Goal: Task Accomplishment & Management: Use online tool/utility

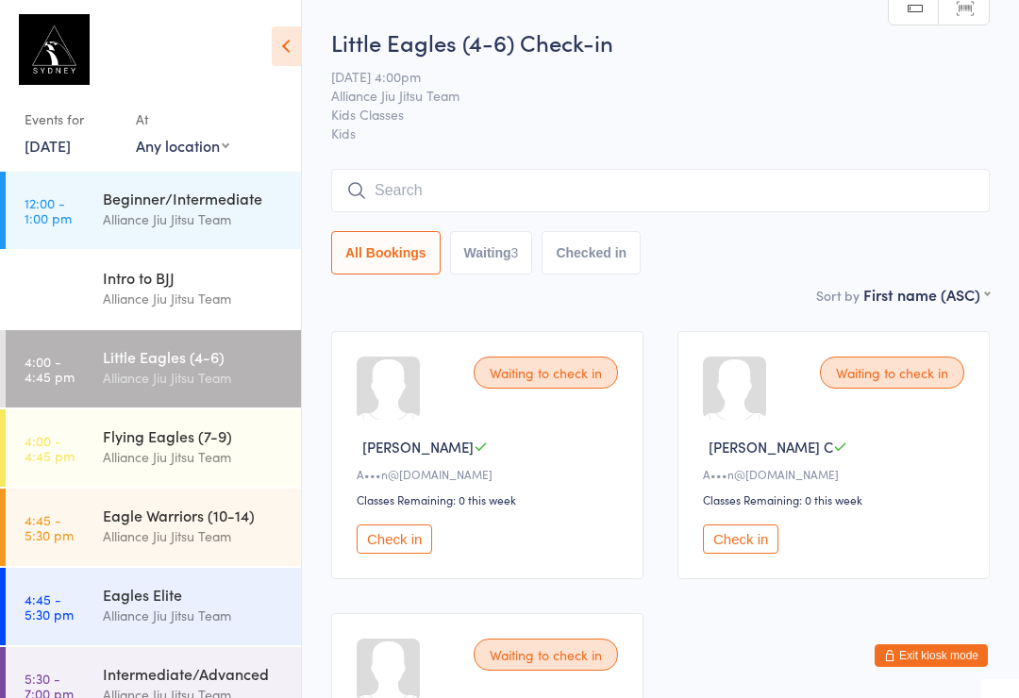
click at [162, 360] on div "Little Eagles (4-6)" at bounding box center [194, 356] width 182 height 21
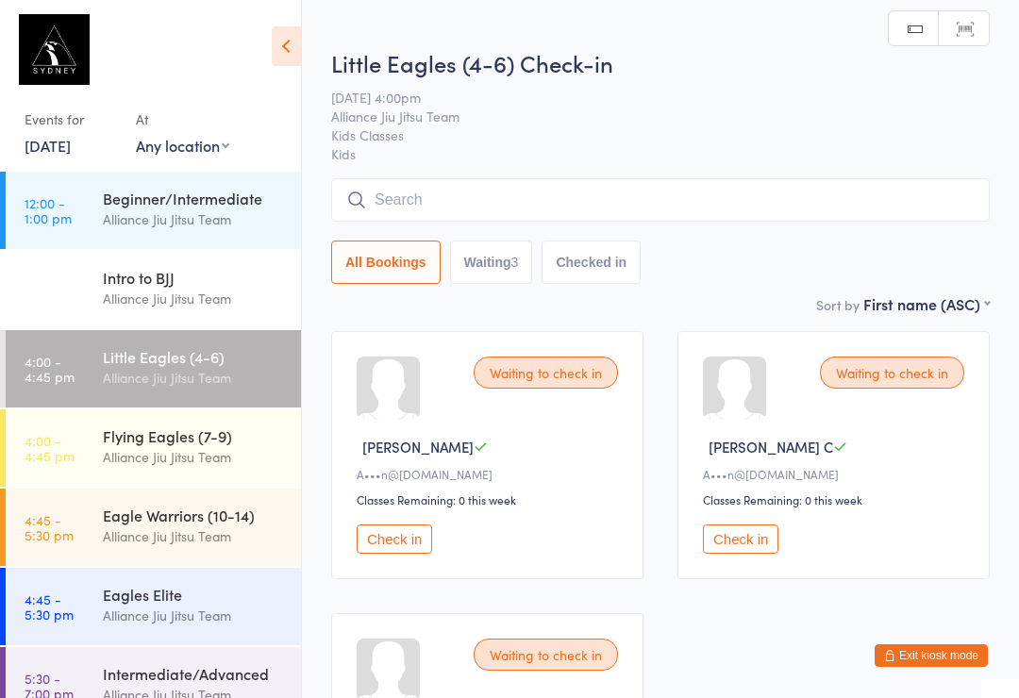
click at [465, 208] on input "search" at bounding box center [660, 199] width 659 height 43
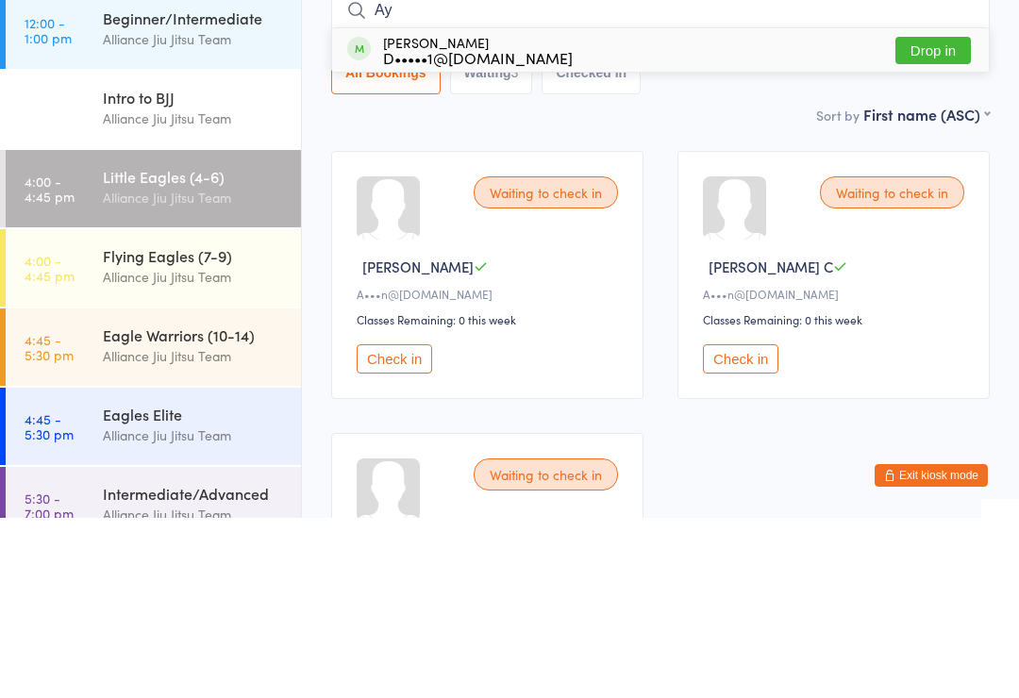
type input "Ay"
click at [932, 217] on button "Drop in" at bounding box center [932, 230] width 75 height 27
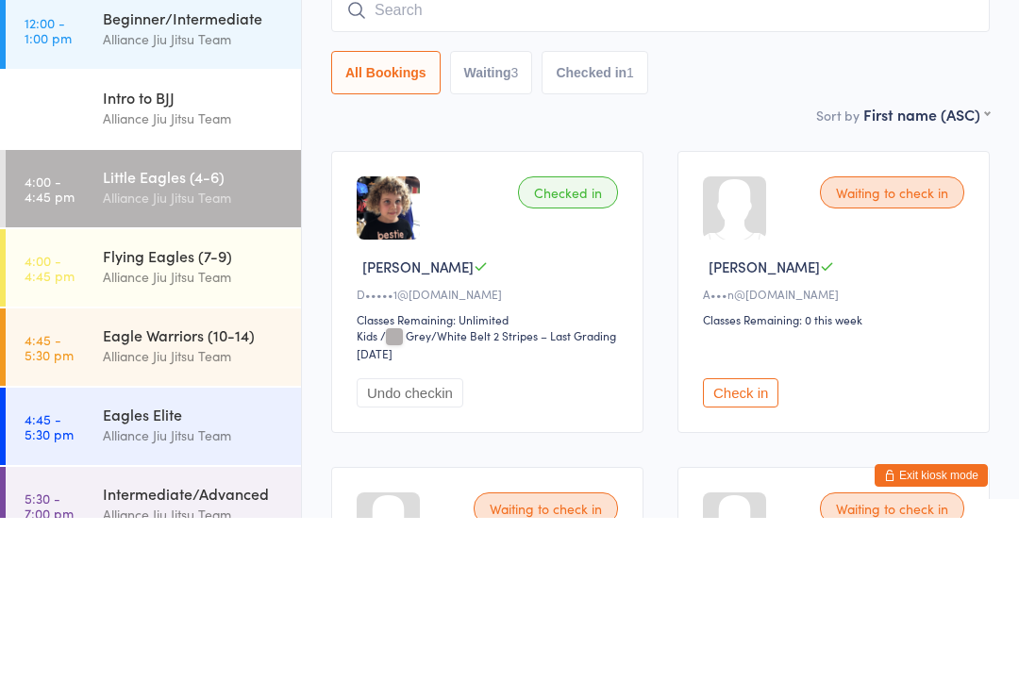
type input "s"
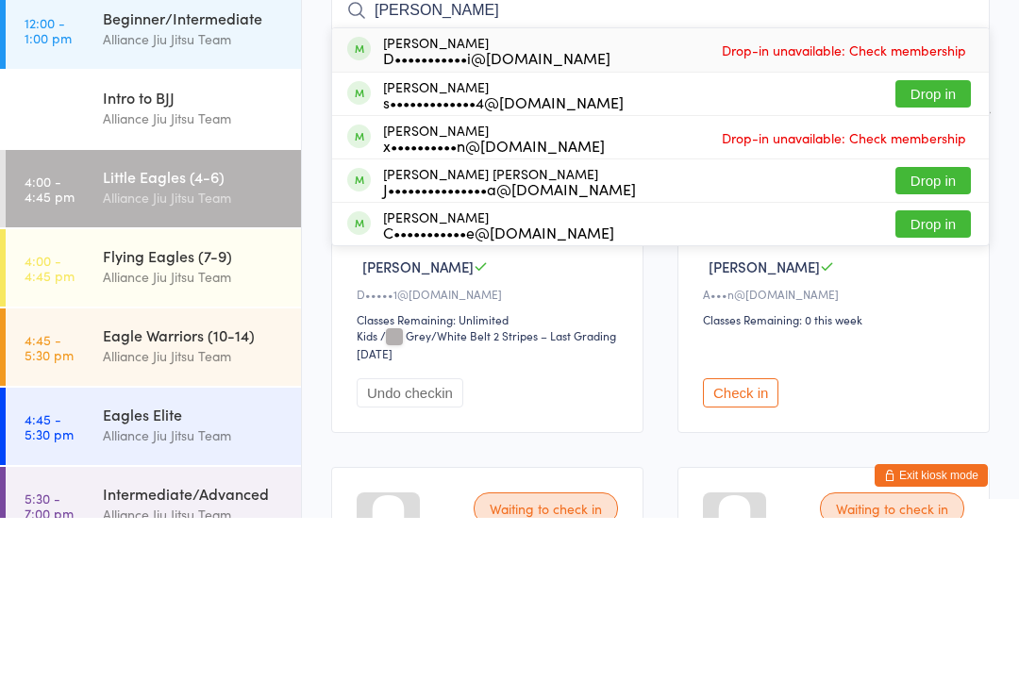
type input "[PERSON_NAME]"
click at [225, 425] on div "Flying Eagles (7-9)" at bounding box center [194, 435] width 182 height 21
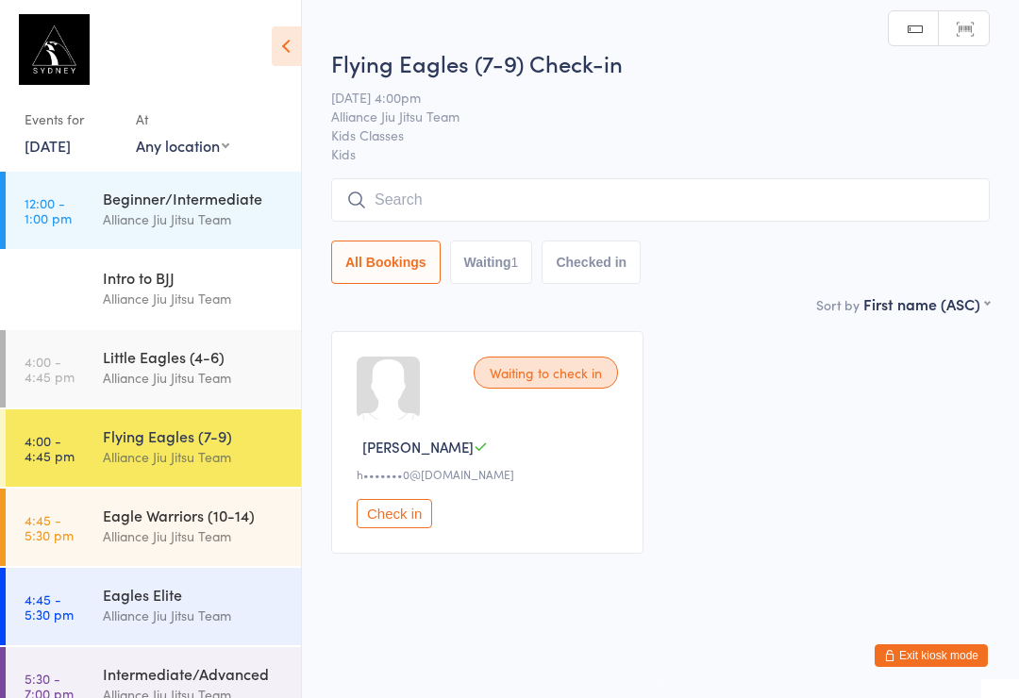
click at [223, 365] on div "Little Eagles (4-6)" at bounding box center [194, 356] width 182 height 21
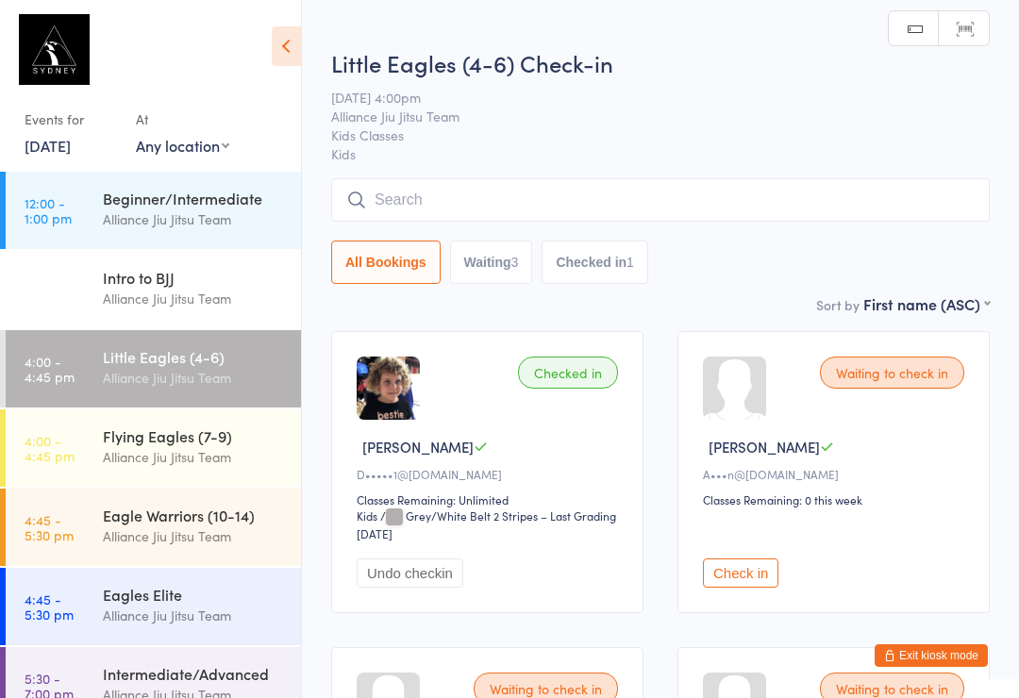
click at [755, 217] on input "search" at bounding box center [660, 199] width 659 height 43
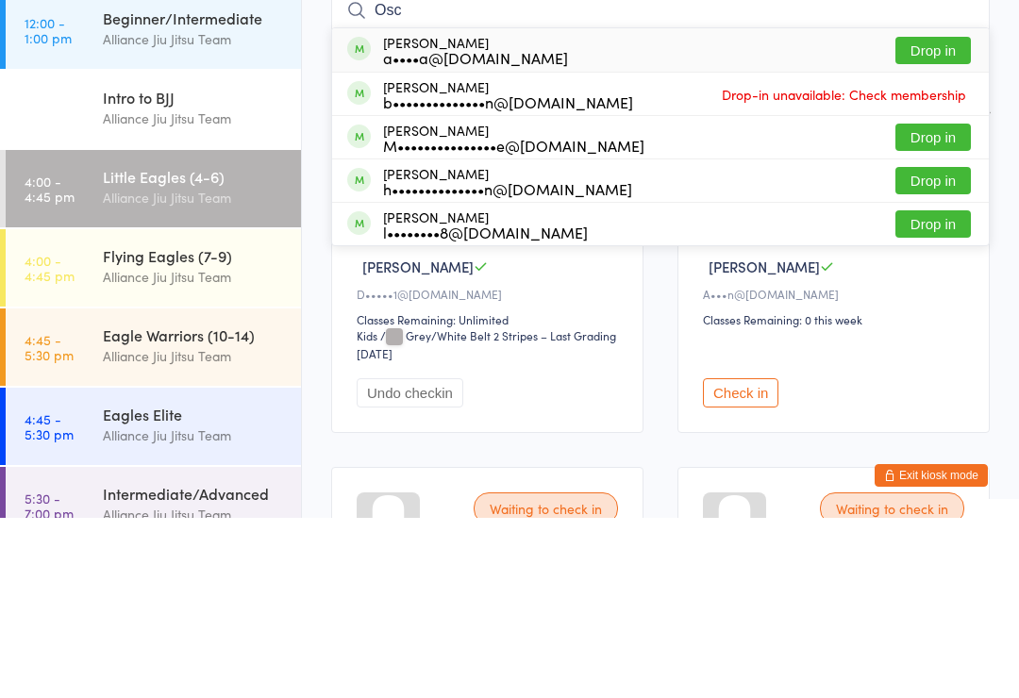
type input "Osc"
click at [950, 217] on button "Drop in" at bounding box center [932, 230] width 75 height 27
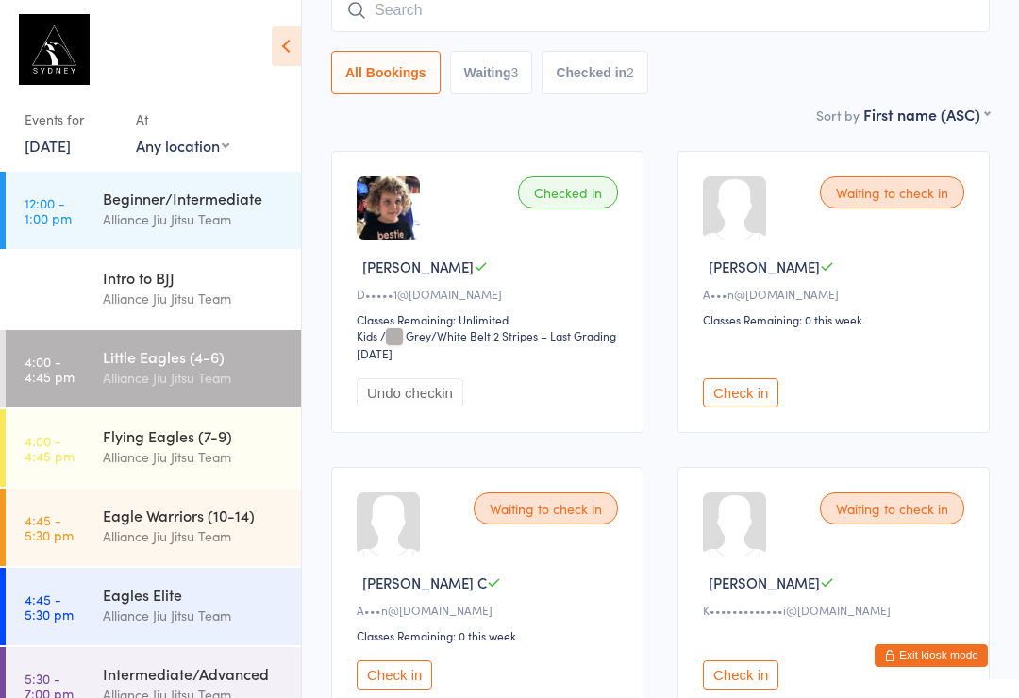
click at [449, 19] on input "search" at bounding box center [660, 10] width 659 height 43
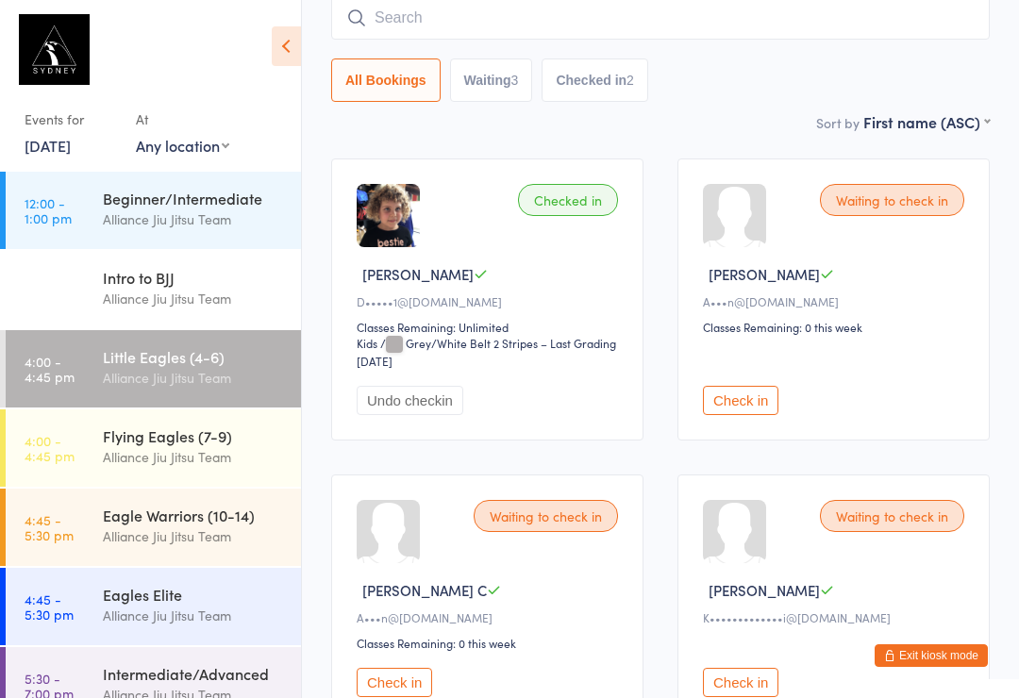
scroll to position [171, 0]
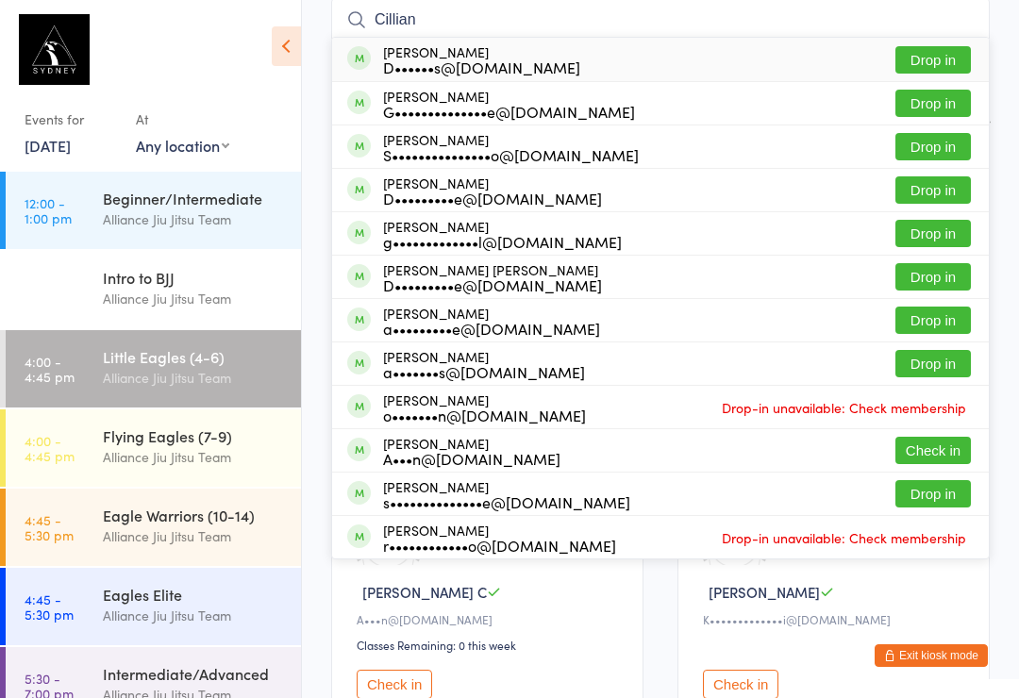
type input "Cillian"
click at [943, 58] on button "Drop in" at bounding box center [932, 59] width 75 height 27
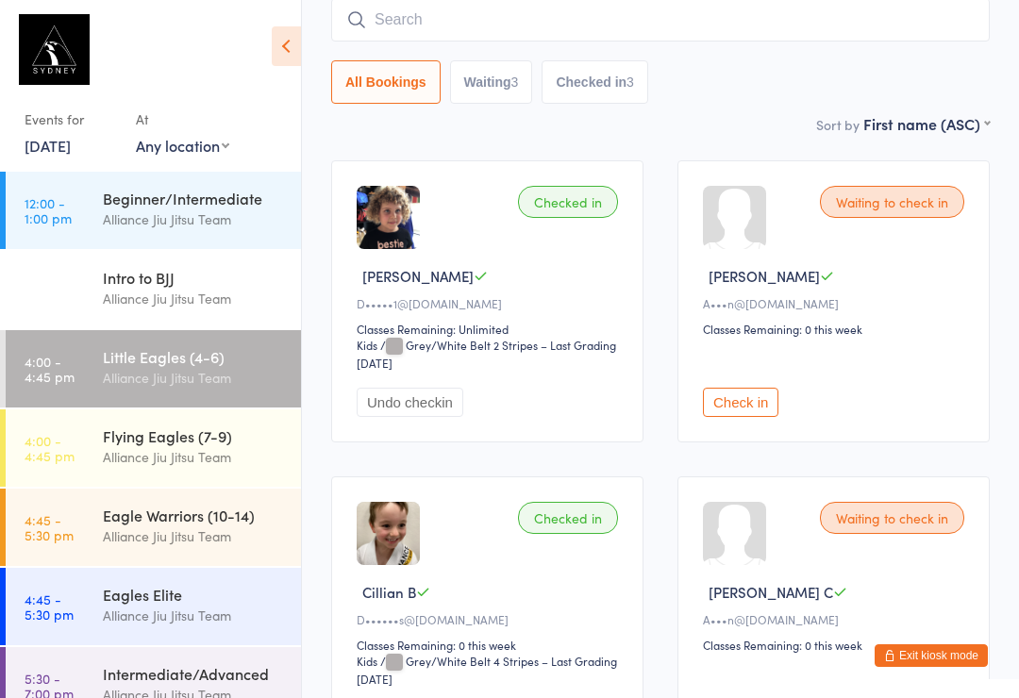
click at [459, 17] on input "search" at bounding box center [660, 19] width 659 height 43
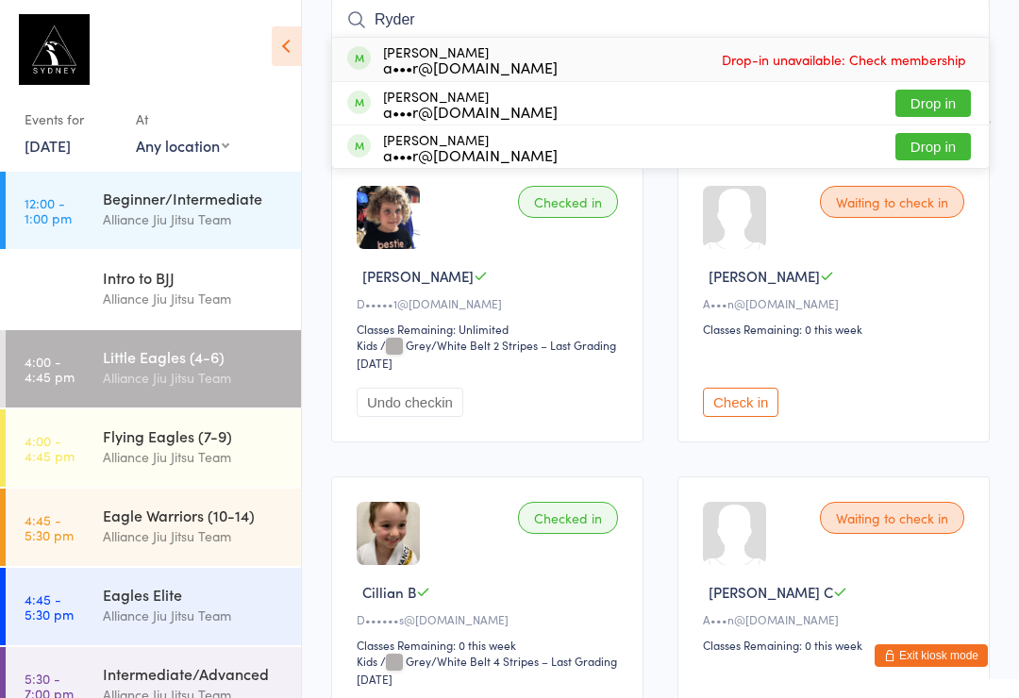
type input "Ryder"
click at [954, 101] on button "Drop in" at bounding box center [932, 103] width 75 height 27
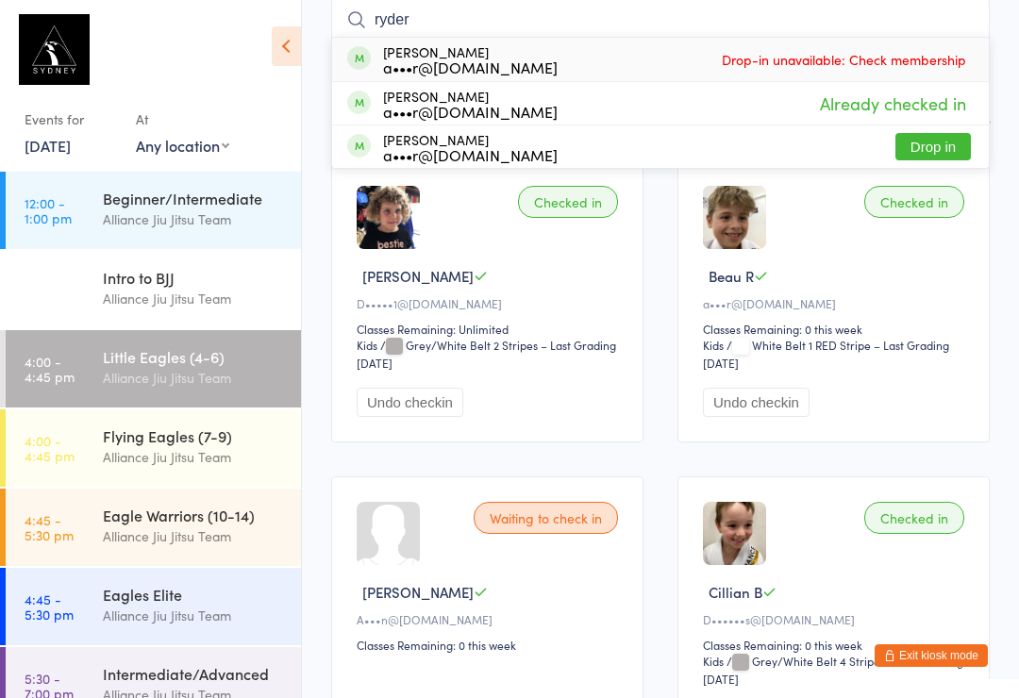
type input "ryder"
click at [938, 145] on button "Drop in" at bounding box center [932, 146] width 75 height 27
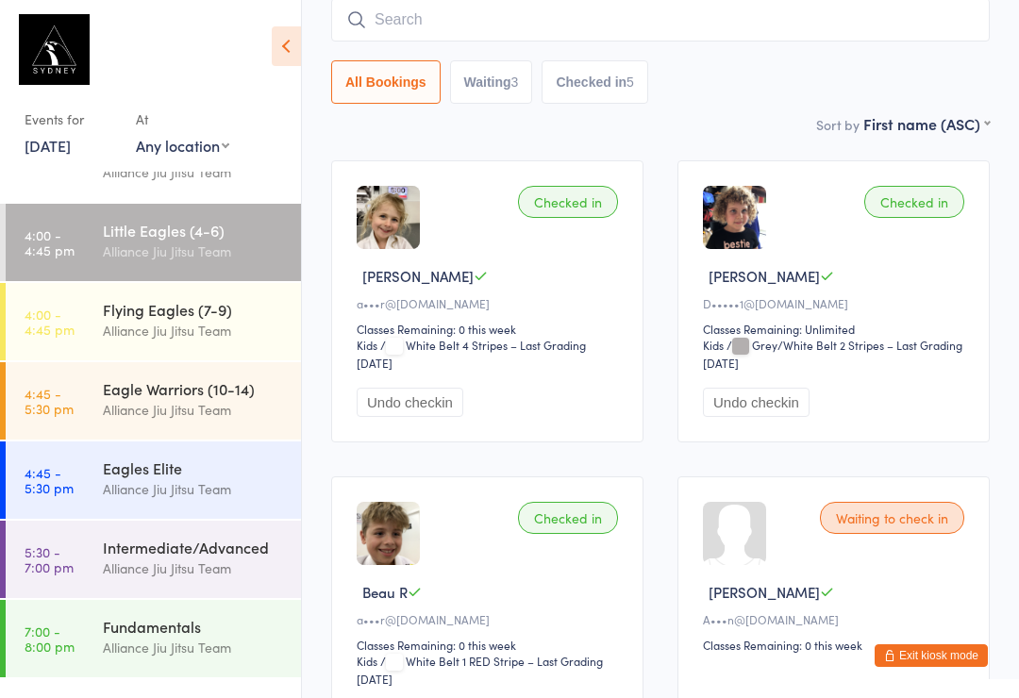
scroll to position [124, 0]
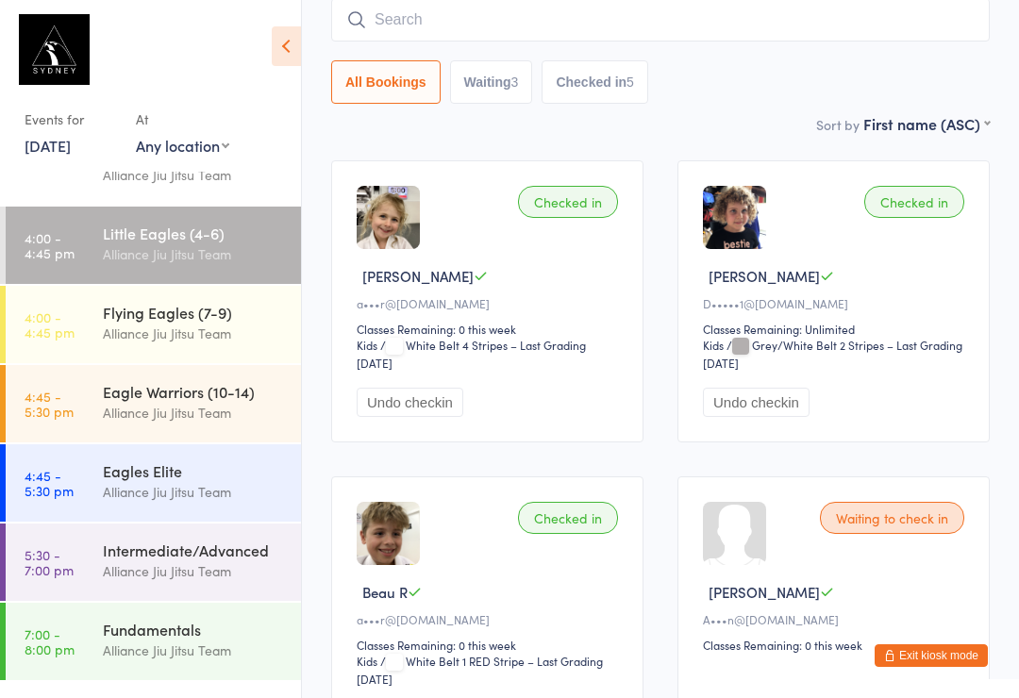
click at [106, 247] on div "Alliance Jiu Jitsu Team" at bounding box center [194, 254] width 182 height 22
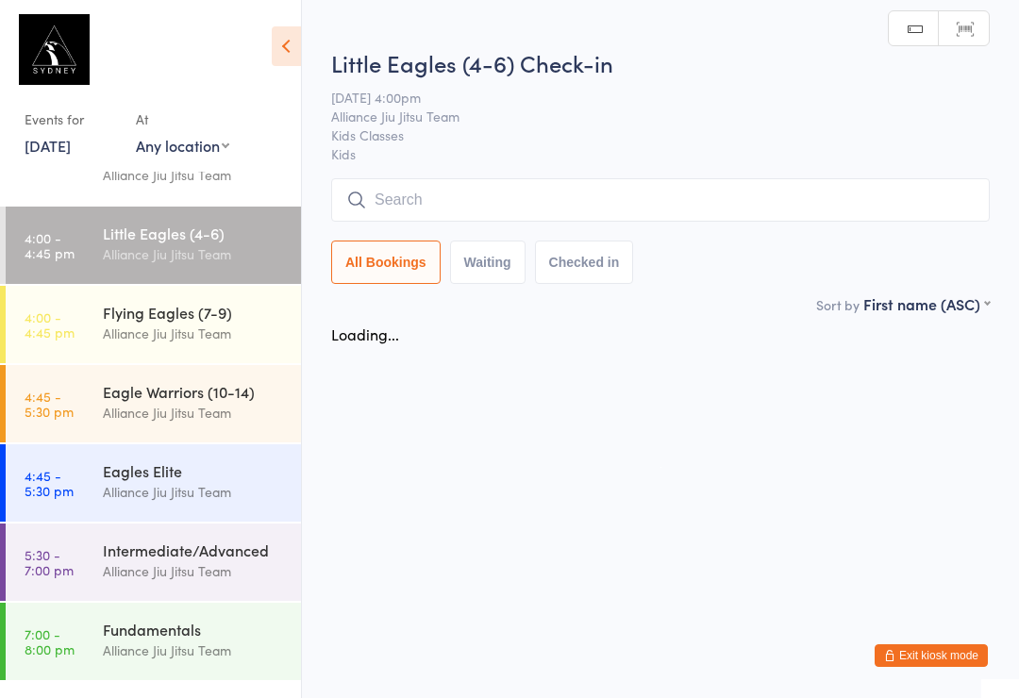
scroll to position [0, 0]
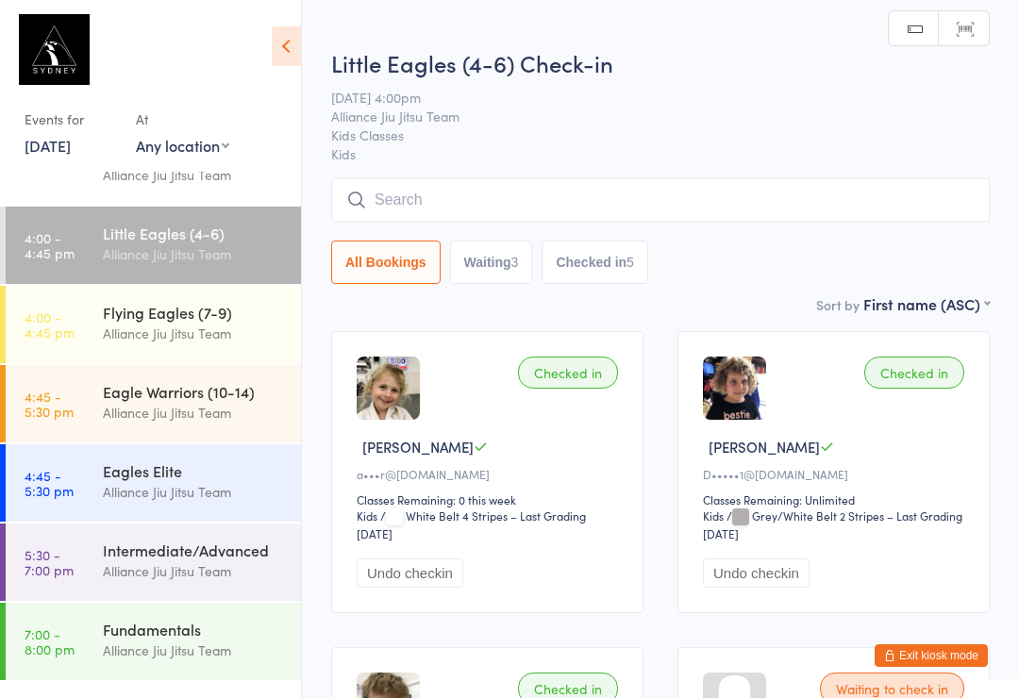
click at [492, 212] on input "search" at bounding box center [660, 199] width 659 height 43
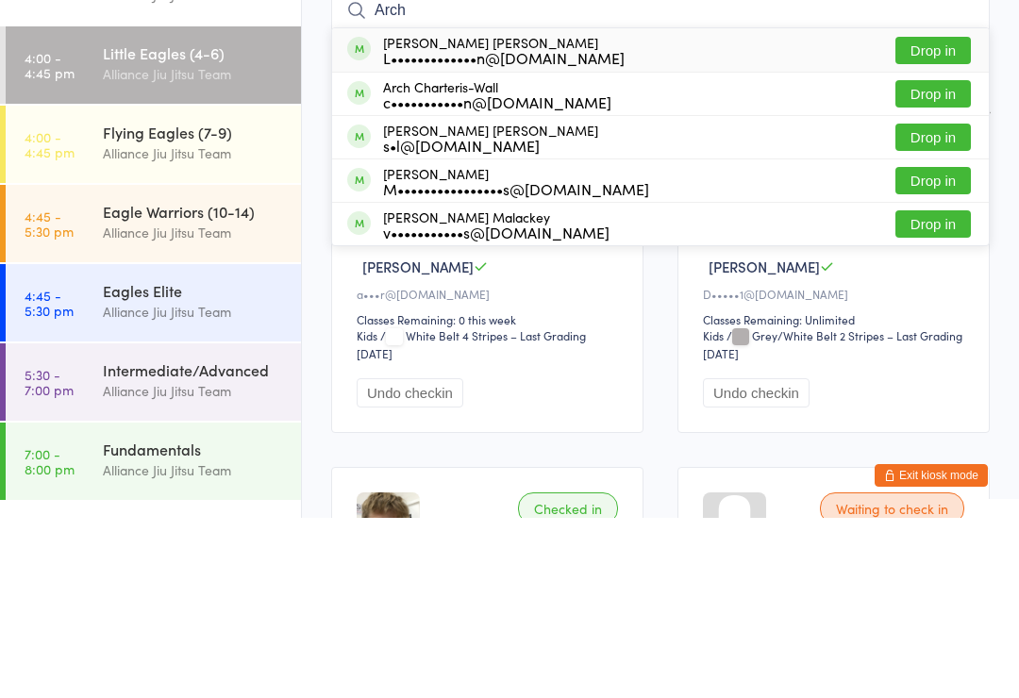
type input "Arch"
click at [945, 347] on button "Drop in" at bounding box center [932, 360] width 75 height 27
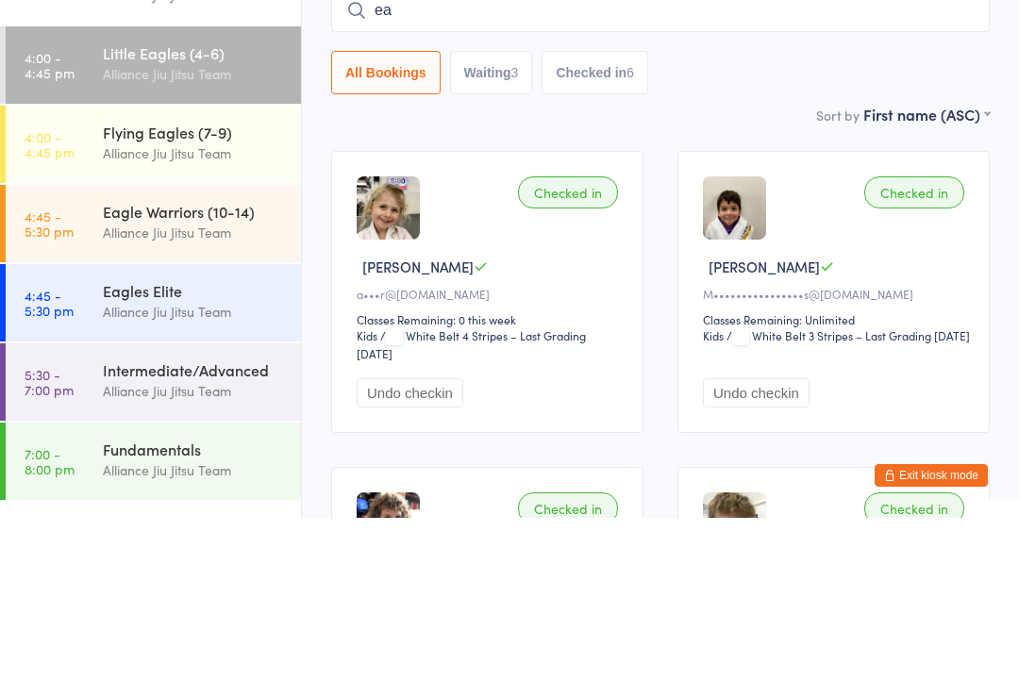
type input "e"
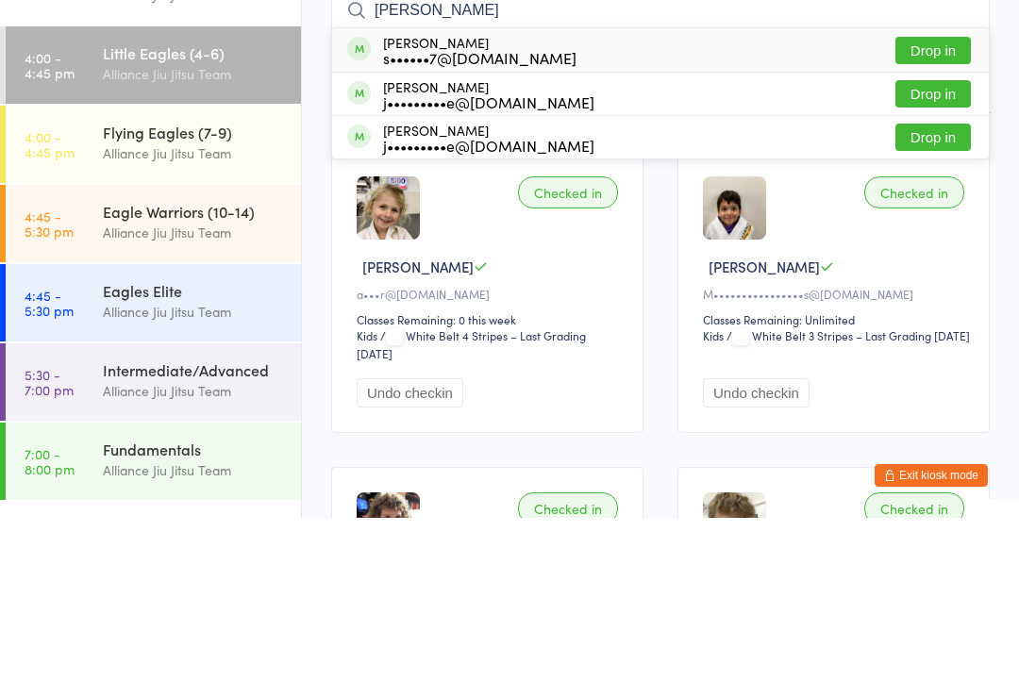
type input "[PERSON_NAME]"
click at [930, 217] on button "Drop in" at bounding box center [932, 230] width 75 height 27
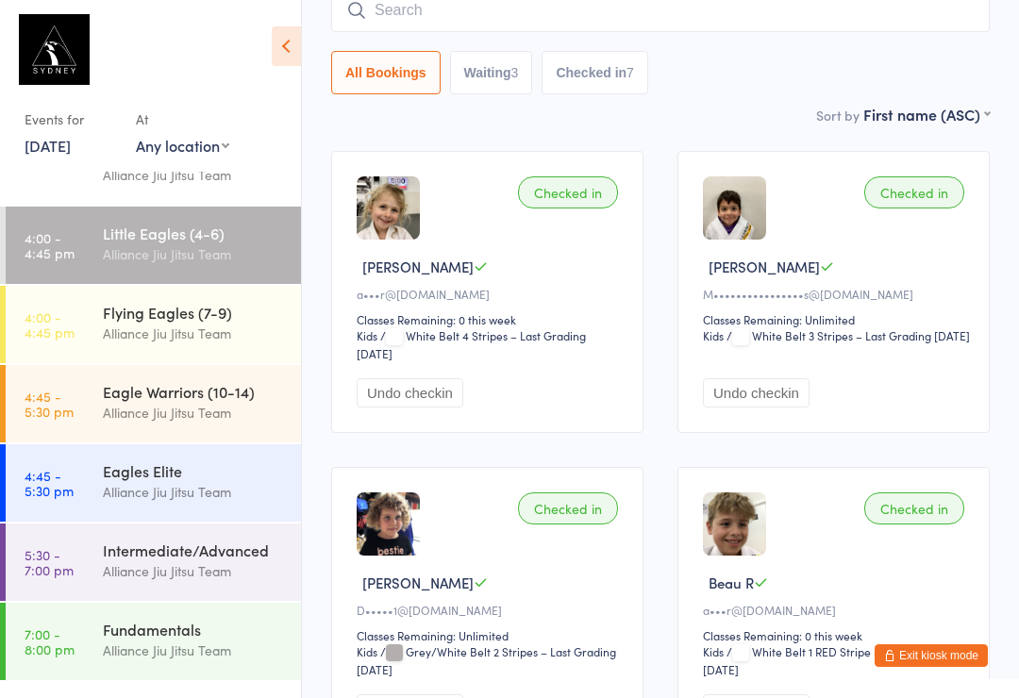
click at [520, 21] on input "search" at bounding box center [660, 10] width 659 height 43
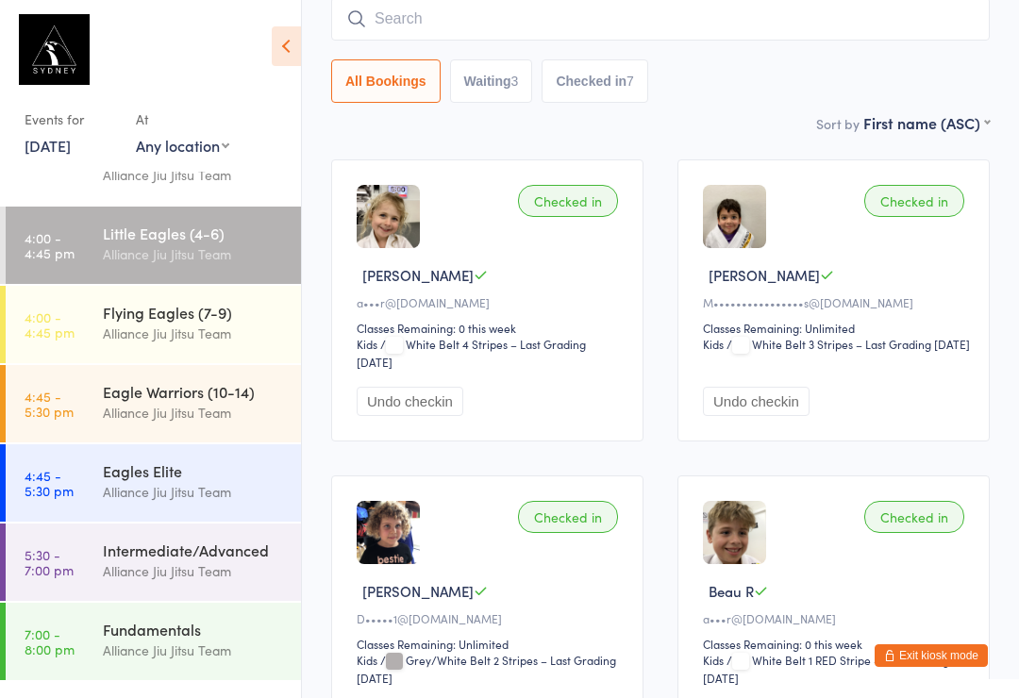
scroll to position [171, 0]
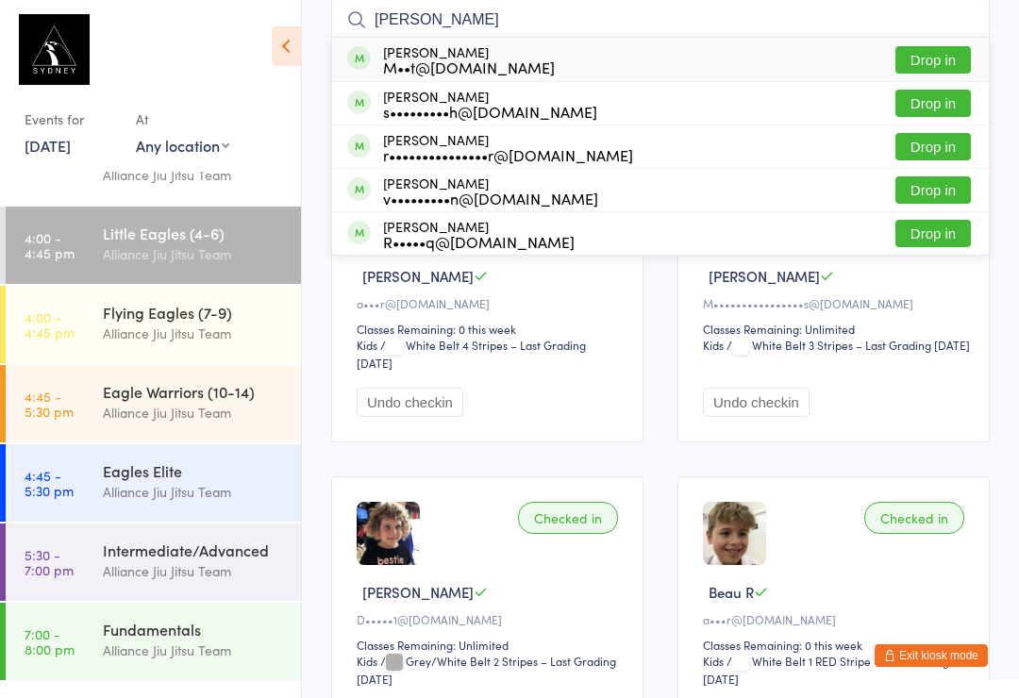
type input "[PERSON_NAME]"
click at [907, 112] on button "Drop in" at bounding box center [932, 103] width 75 height 27
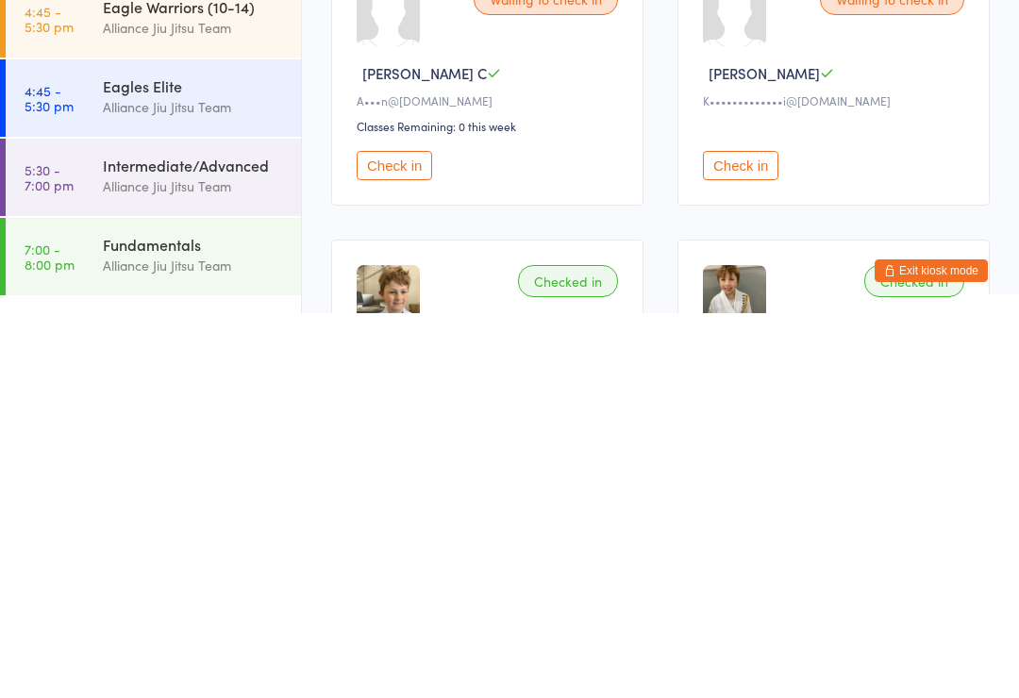
scroll to position [22, 0]
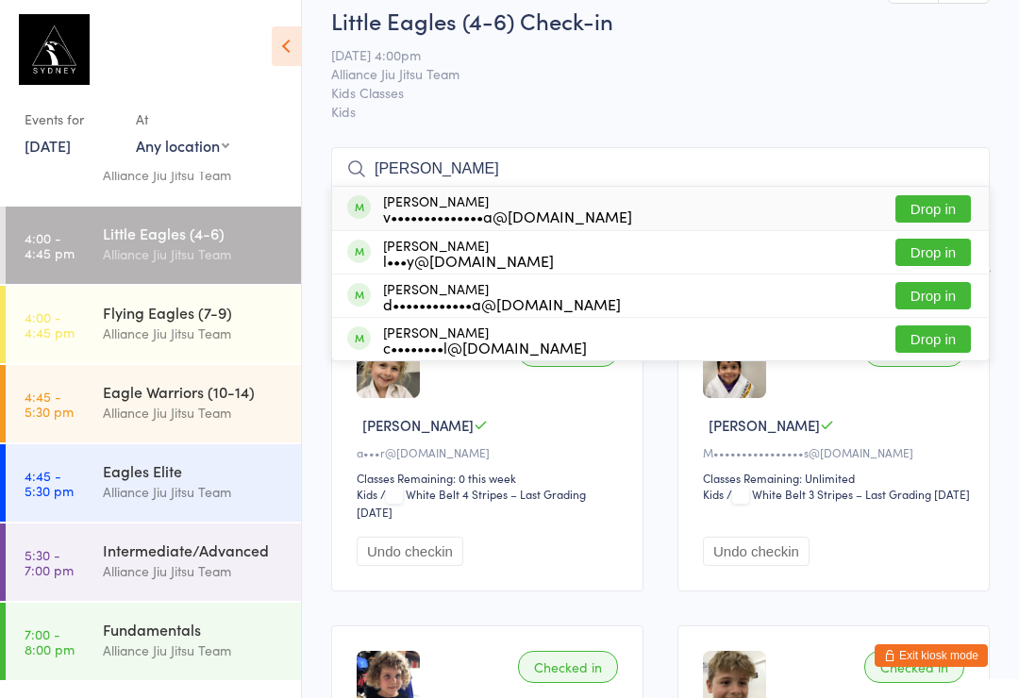
type input "[PERSON_NAME]"
click at [942, 253] on button "Drop in" at bounding box center [932, 252] width 75 height 27
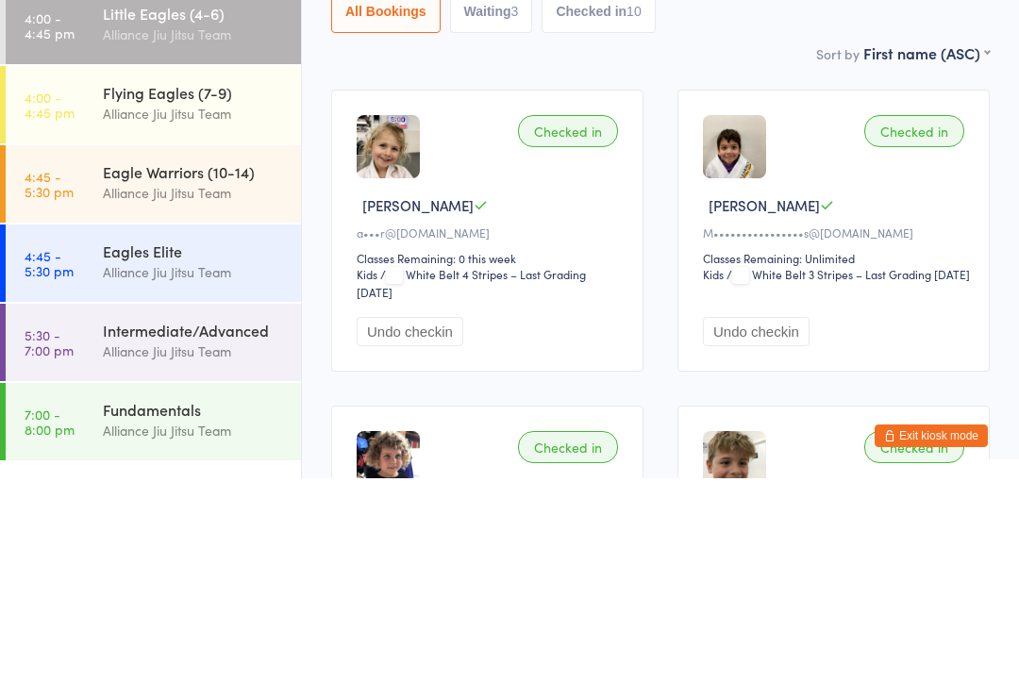
click at [226, 323] on div "Alliance Jiu Jitsu Team" at bounding box center [194, 334] width 182 height 22
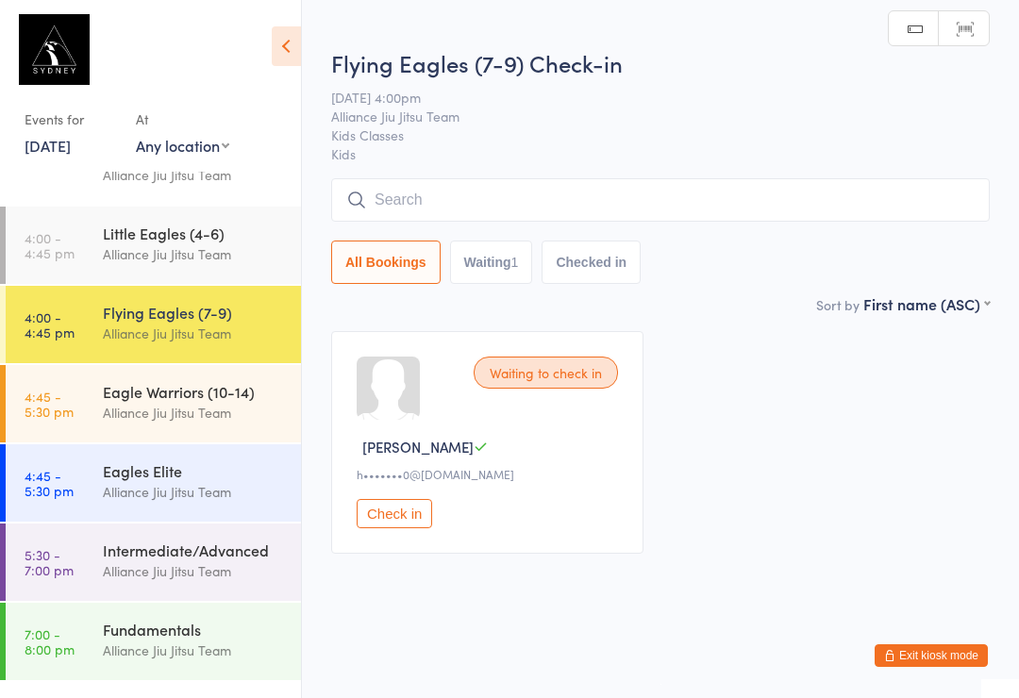
click at [613, 203] on input "search" at bounding box center [660, 199] width 659 height 43
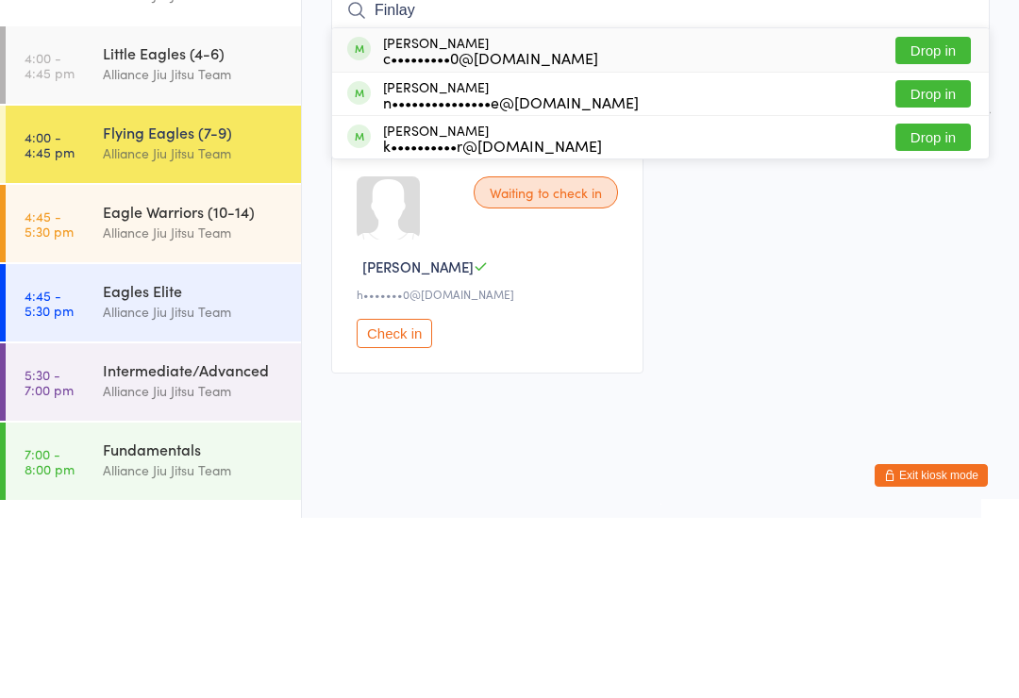
type input "Finlay"
click at [925, 260] on button "Drop in" at bounding box center [932, 273] width 75 height 27
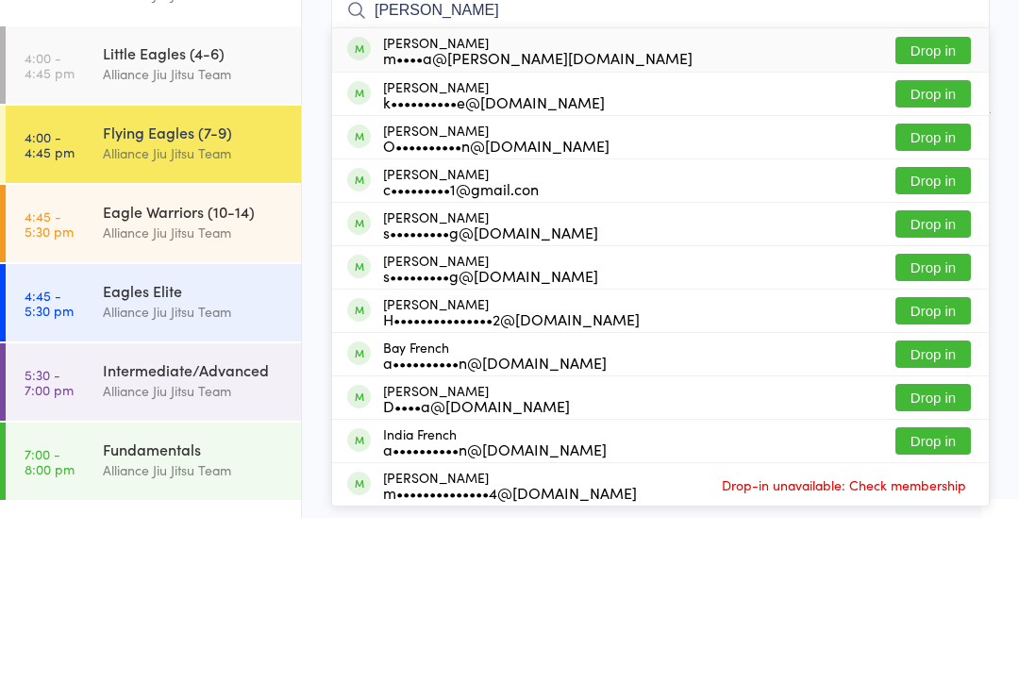
type input "[PERSON_NAME]"
click at [509, 275] on div "k••••••••••e@[DOMAIN_NAME]" at bounding box center [494, 282] width 222 height 15
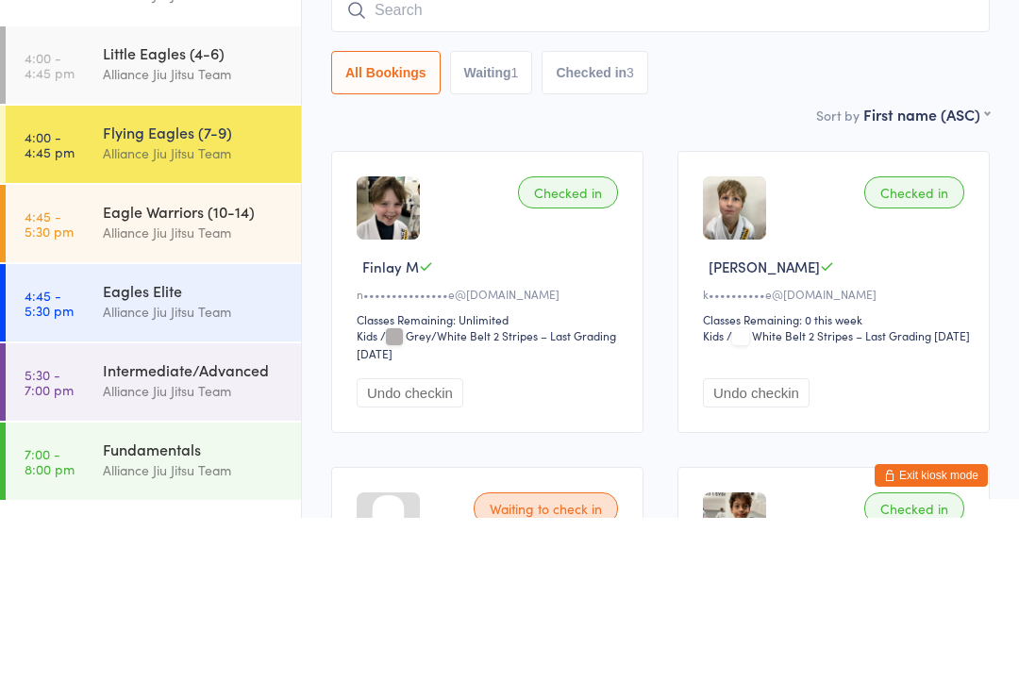
click at [738, 357] on img at bounding box center [734, 388] width 63 height 63
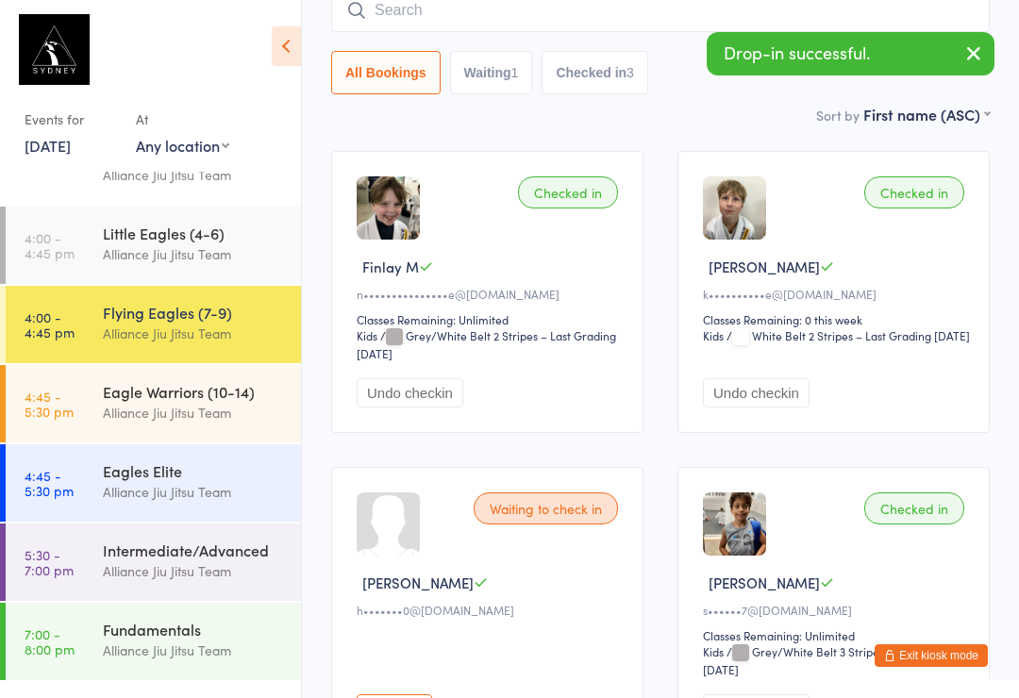
click at [929, 195] on div "Checked in" at bounding box center [914, 192] width 100 height 32
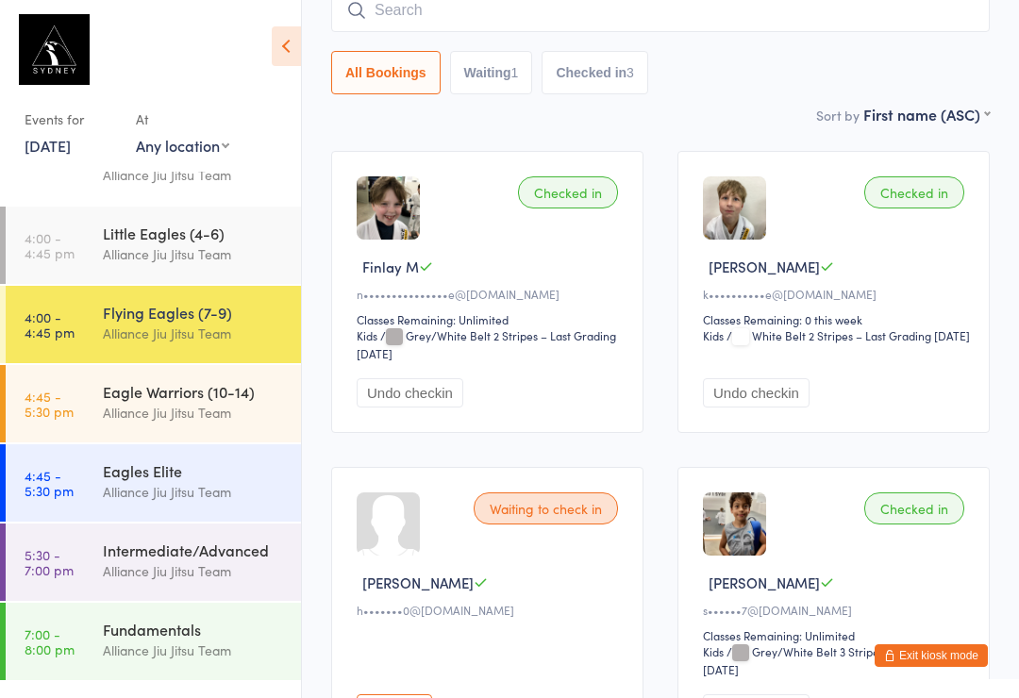
click at [451, 22] on input "search" at bounding box center [660, 10] width 659 height 43
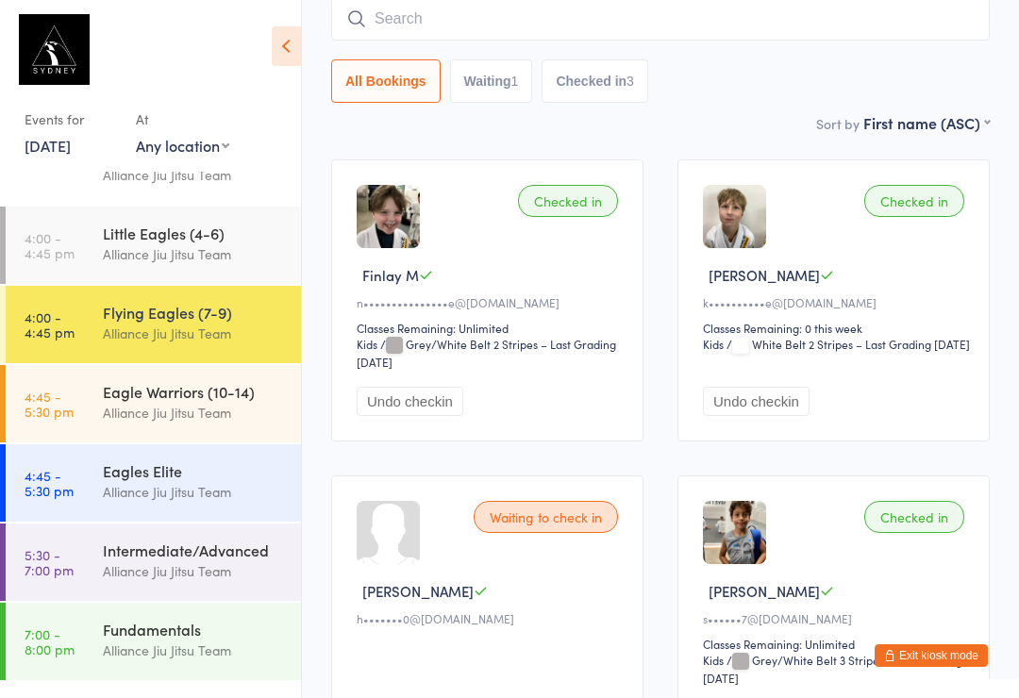
scroll to position [171, 0]
type input "I"
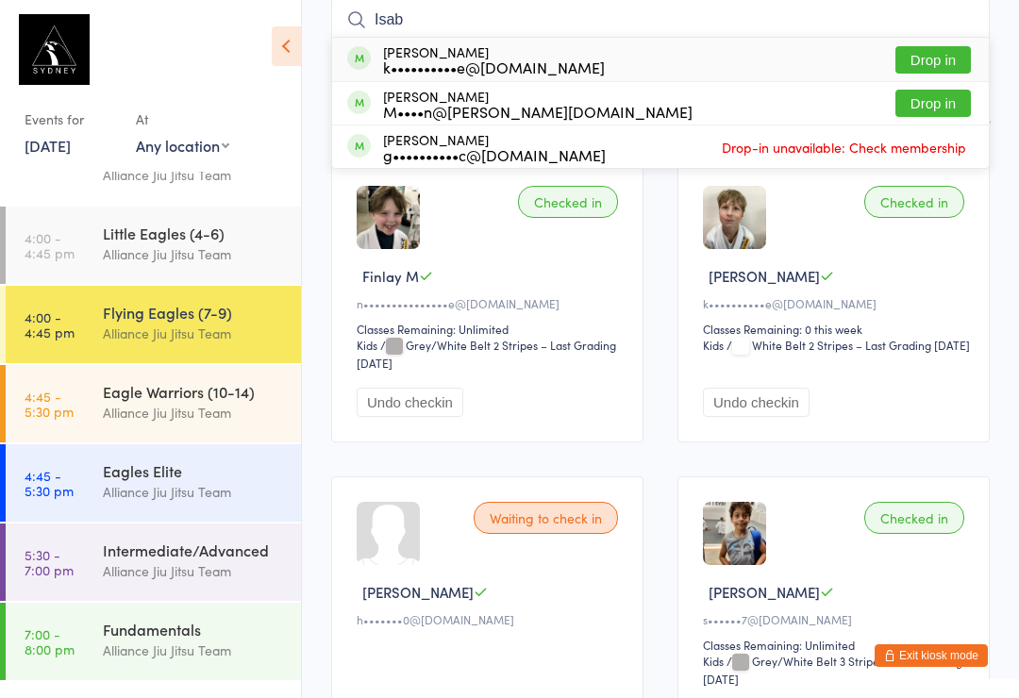
click at [677, 21] on input "Isab" at bounding box center [660, 19] width 659 height 43
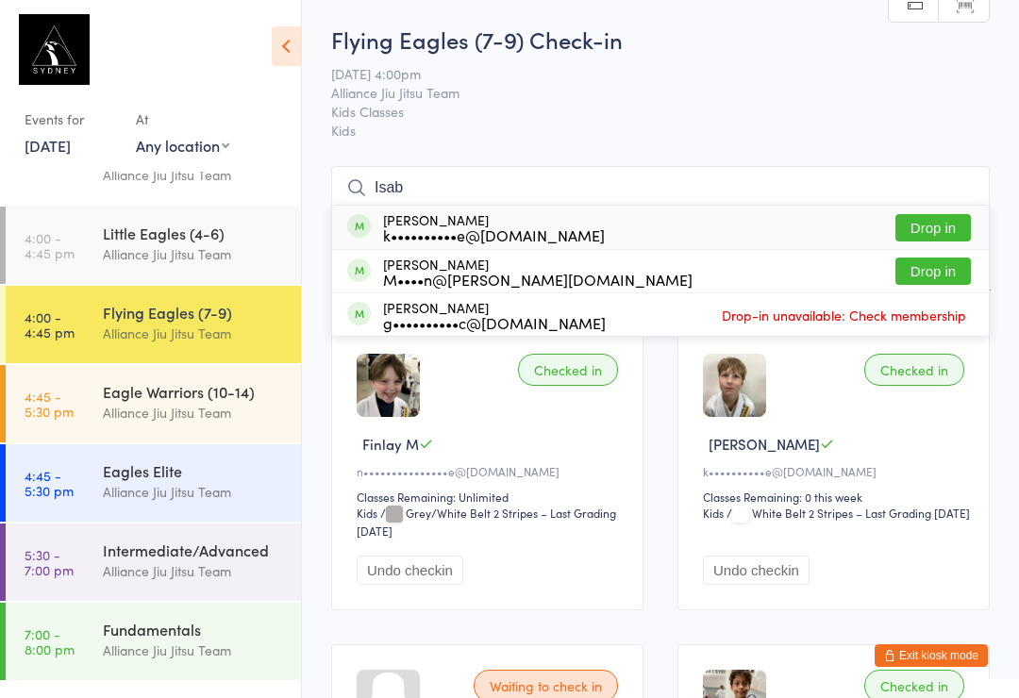
scroll to position [0, 0]
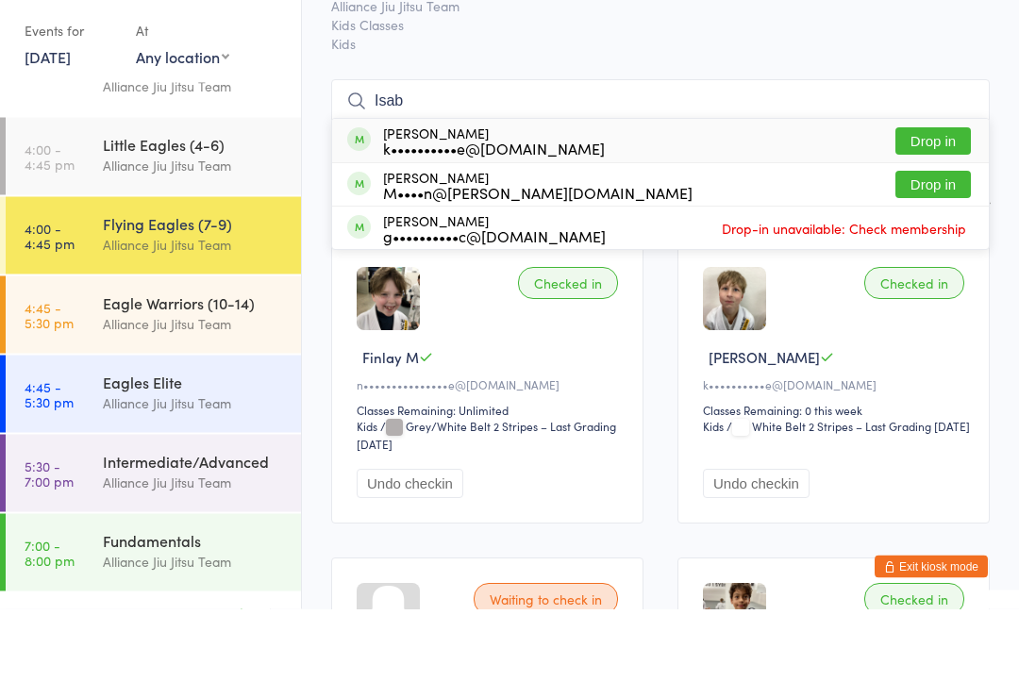
type input "Isab"
click at [934, 217] on button "Drop in" at bounding box center [932, 230] width 75 height 27
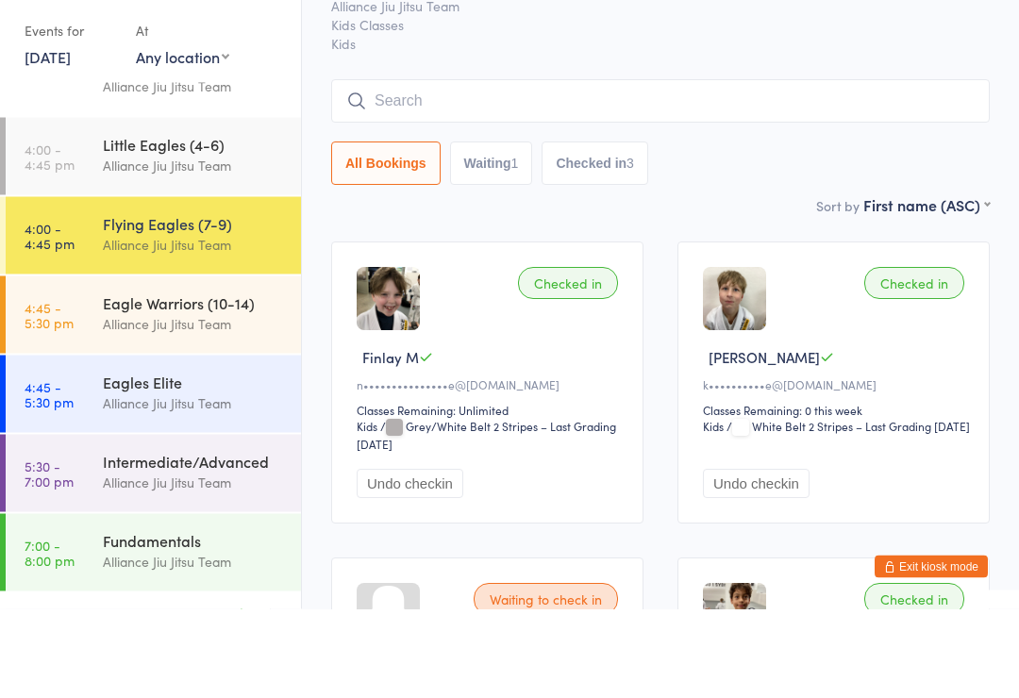
scroll to position [90, 0]
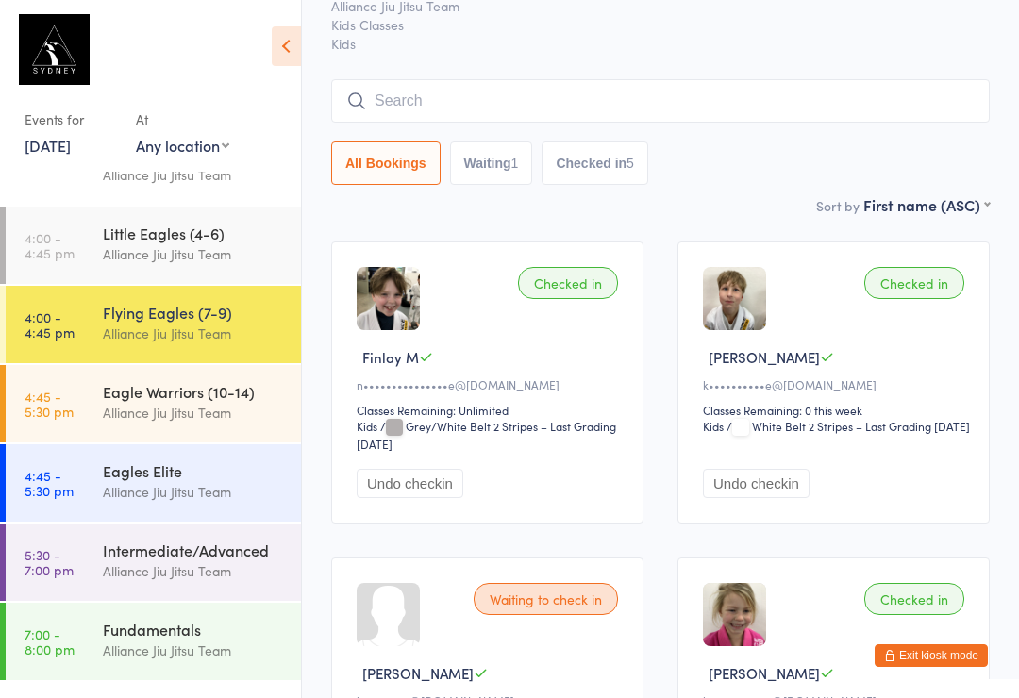
click at [562, 85] on input "search" at bounding box center [660, 100] width 659 height 43
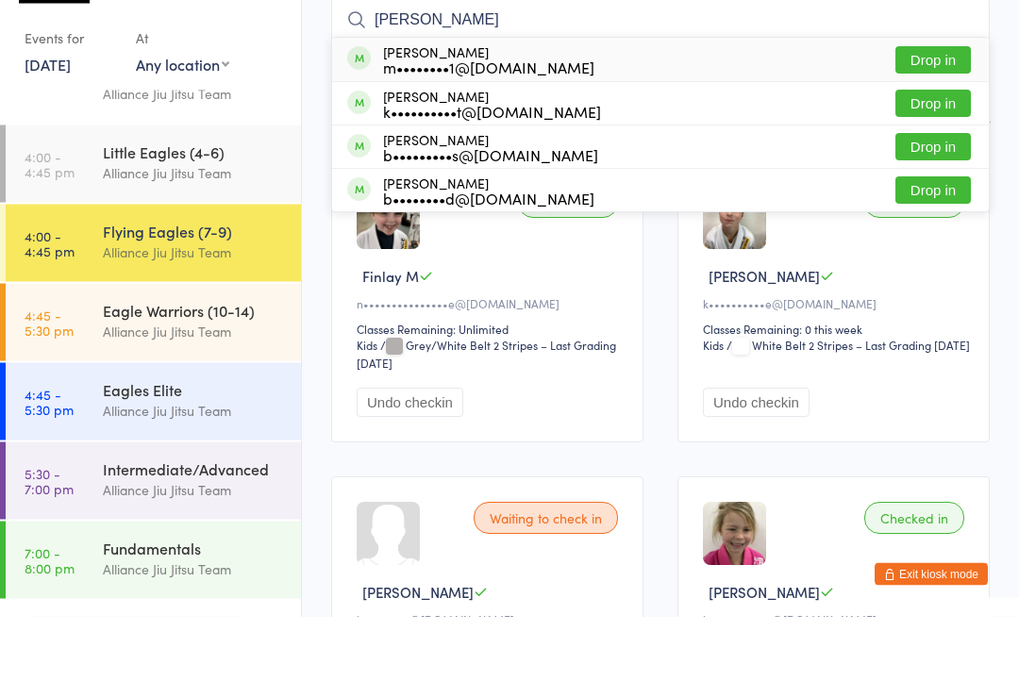
type input "[PERSON_NAME]"
click at [573, 164] on div "[PERSON_NAME] k••••••••••t@[DOMAIN_NAME] Drop in" at bounding box center [660, 185] width 657 height 42
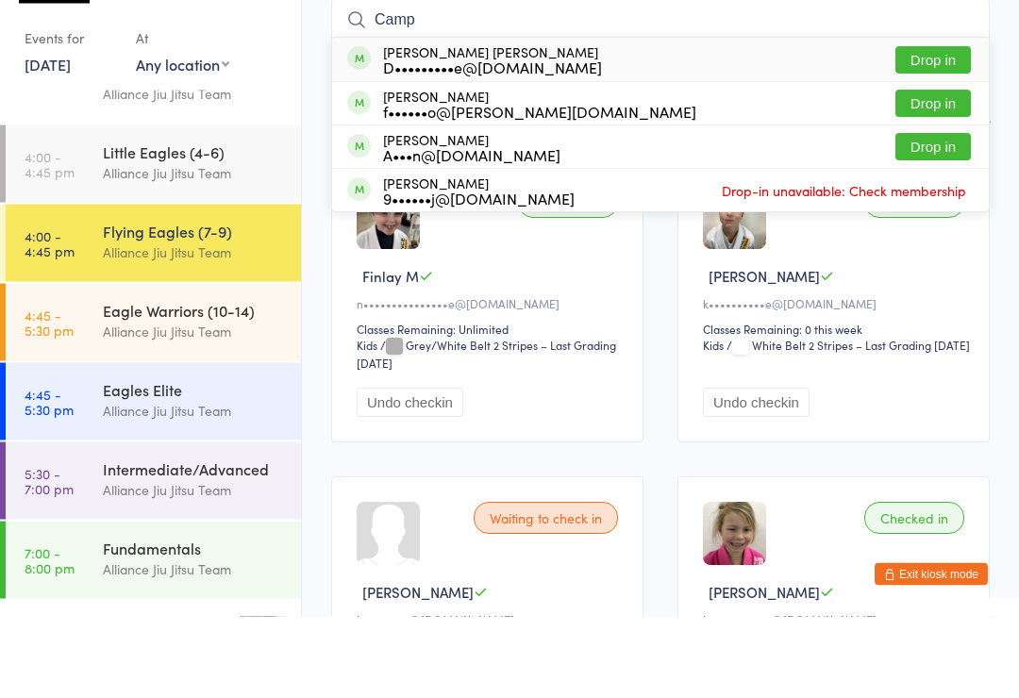
type input "Camp"
click at [457, 142] on div "D•••••••••e@[DOMAIN_NAME]" at bounding box center [492, 149] width 219 height 15
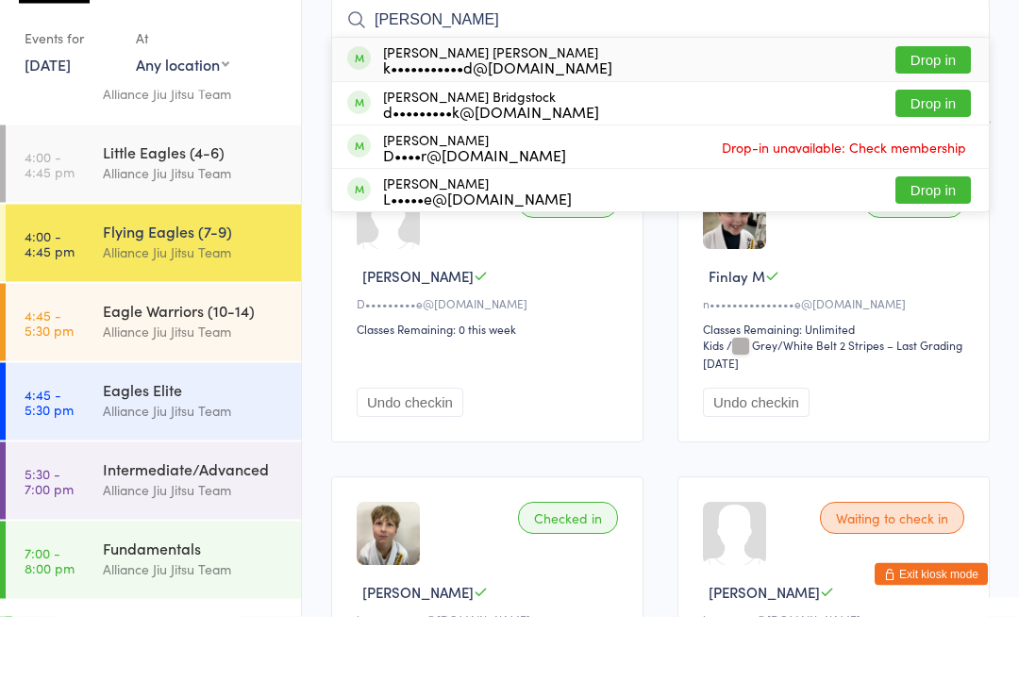
type input "[PERSON_NAME]"
click at [936, 128] on button "Drop in" at bounding box center [932, 141] width 75 height 27
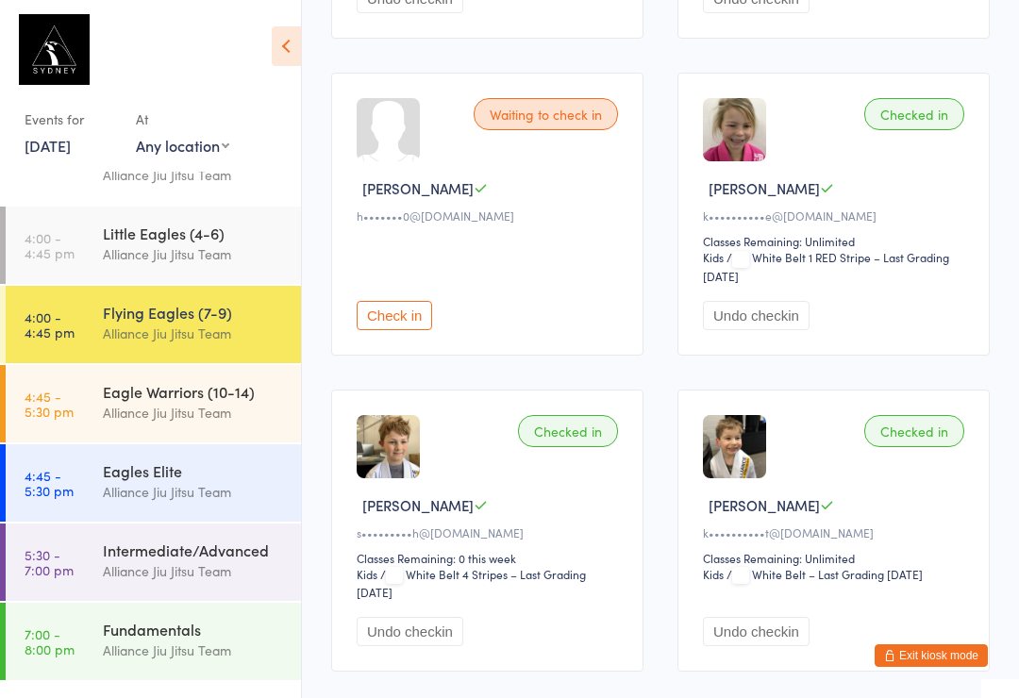
scroll to position [890, 0]
click at [194, 405] on div "Alliance Jiu Jitsu Team" at bounding box center [194, 413] width 182 height 22
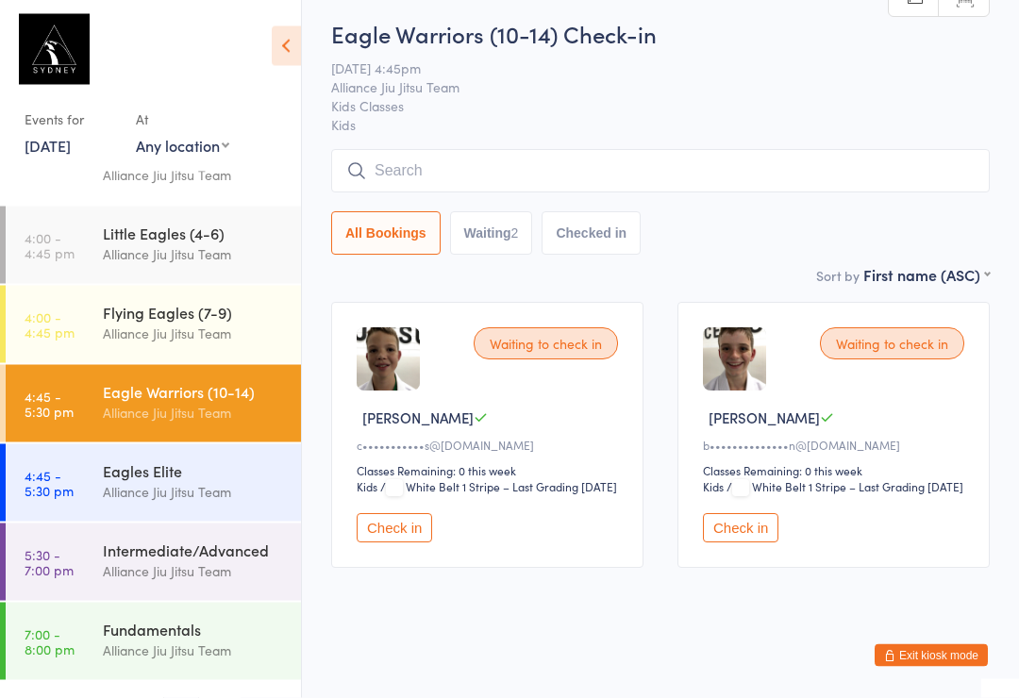
scroll to position [42, 0]
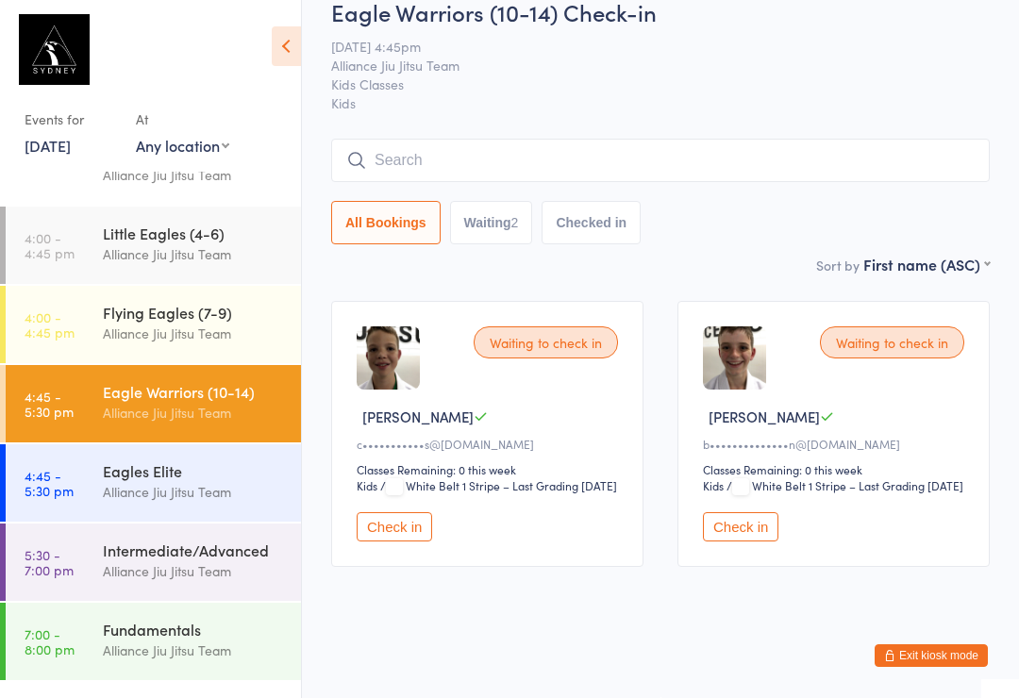
click at [640, 141] on input "search" at bounding box center [660, 160] width 659 height 43
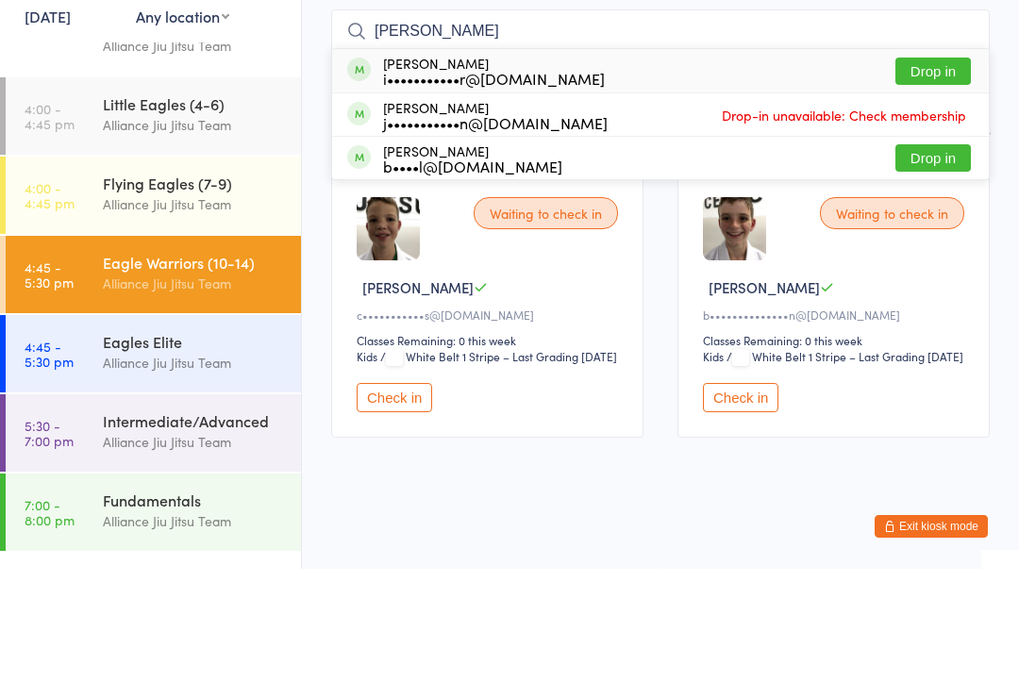
type input "[PERSON_NAME]"
click at [945, 187] on button "Drop in" at bounding box center [932, 200] width 75 height 27
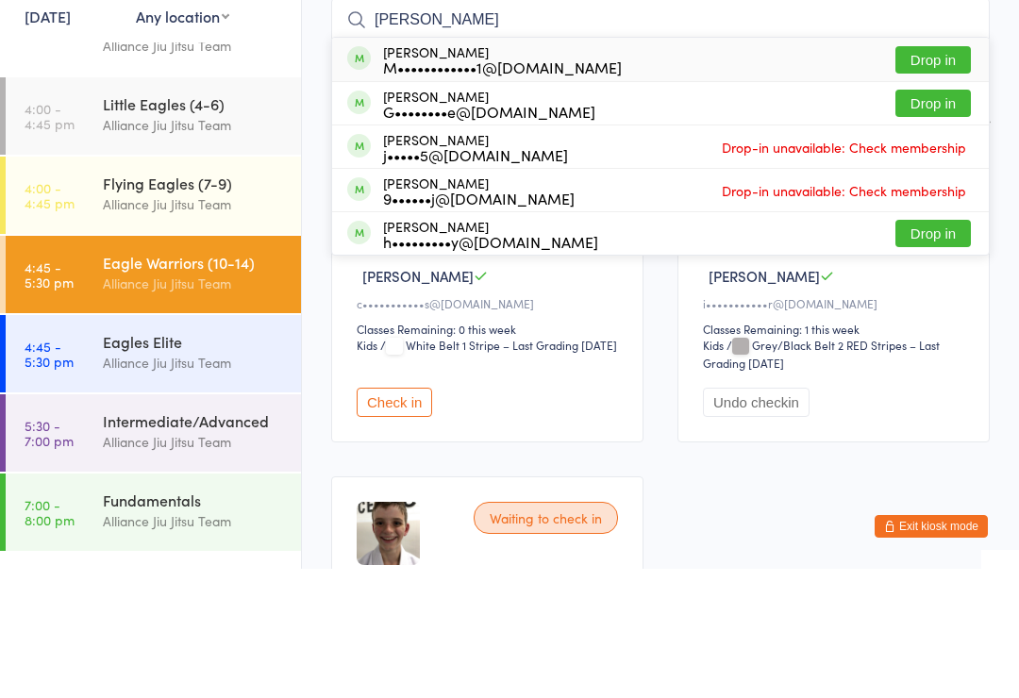
type input "[PERSON_NAME]"
click at [940, 219] on button "Drop in" at bounding box center [932, 232] width 75 height 27
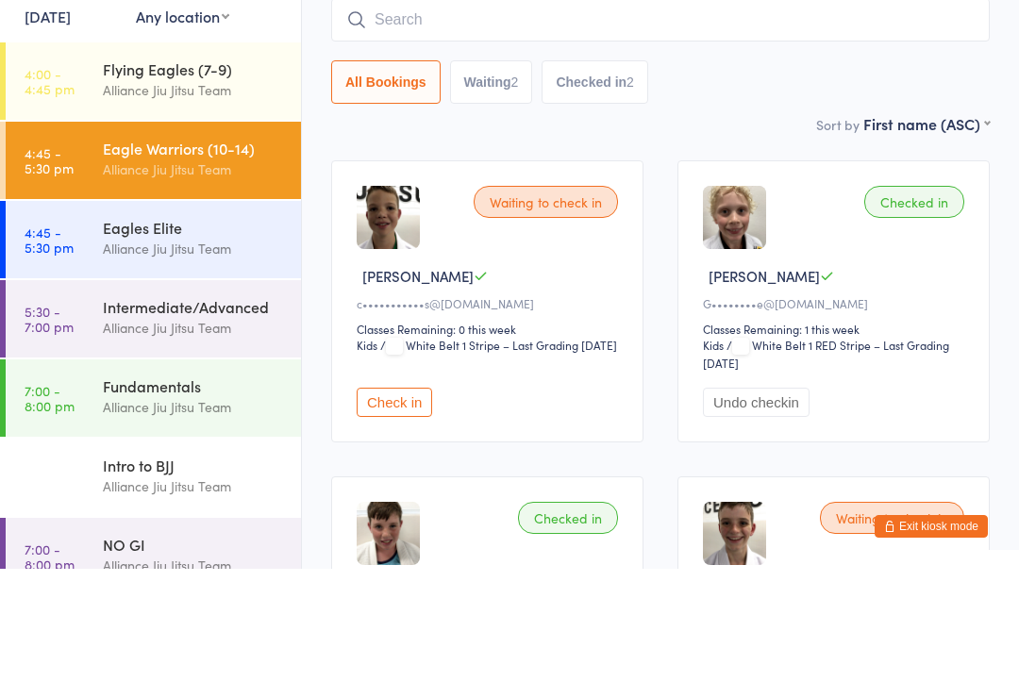
scroll to position [237, 0]
click at [201, 347] on div "Eagles Elite" at bounding box center [194, 357] width 182 height 21
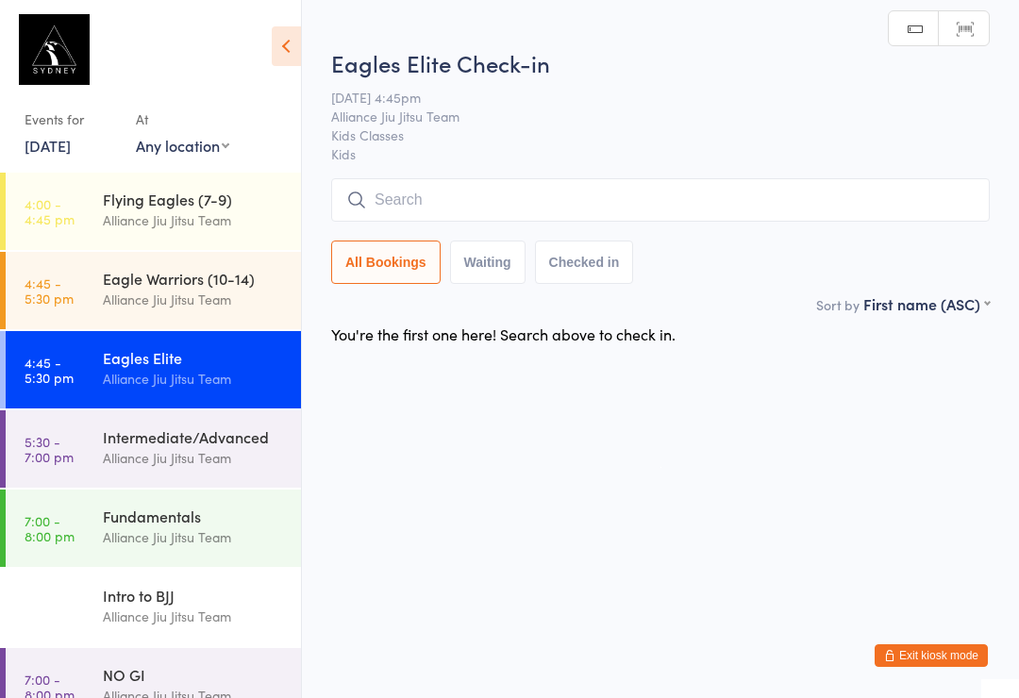
click at [447, 178] on input "search" at bounding box center [660, 199] width 659 height 43
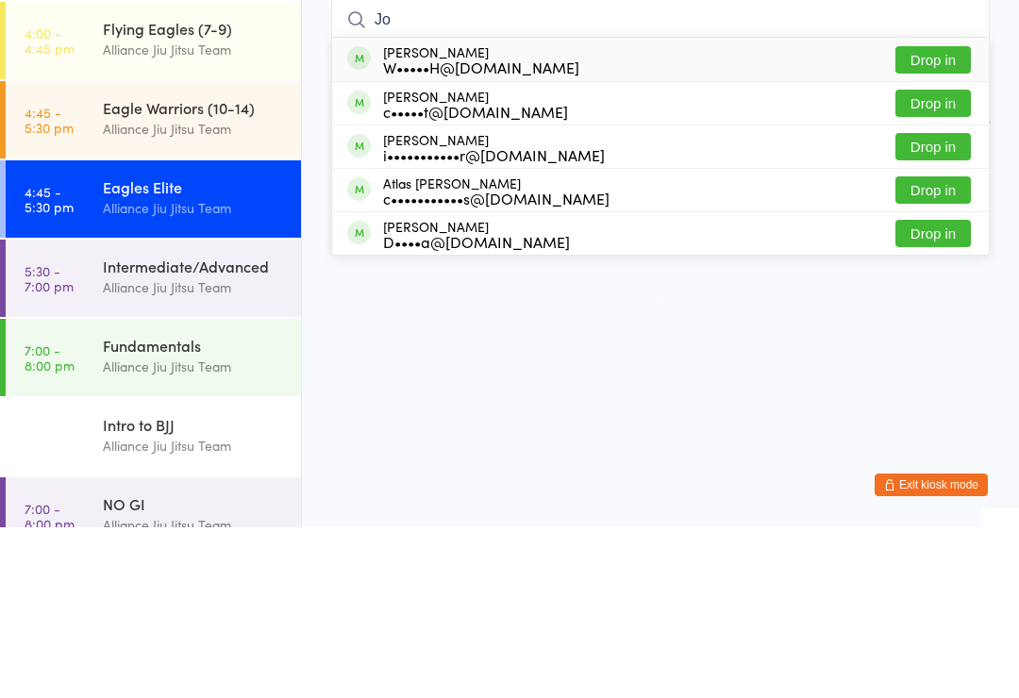
type input "Jo"
click at [897, 391] on button "Drop in" at bounding box center [932, 404] width 75 height 27
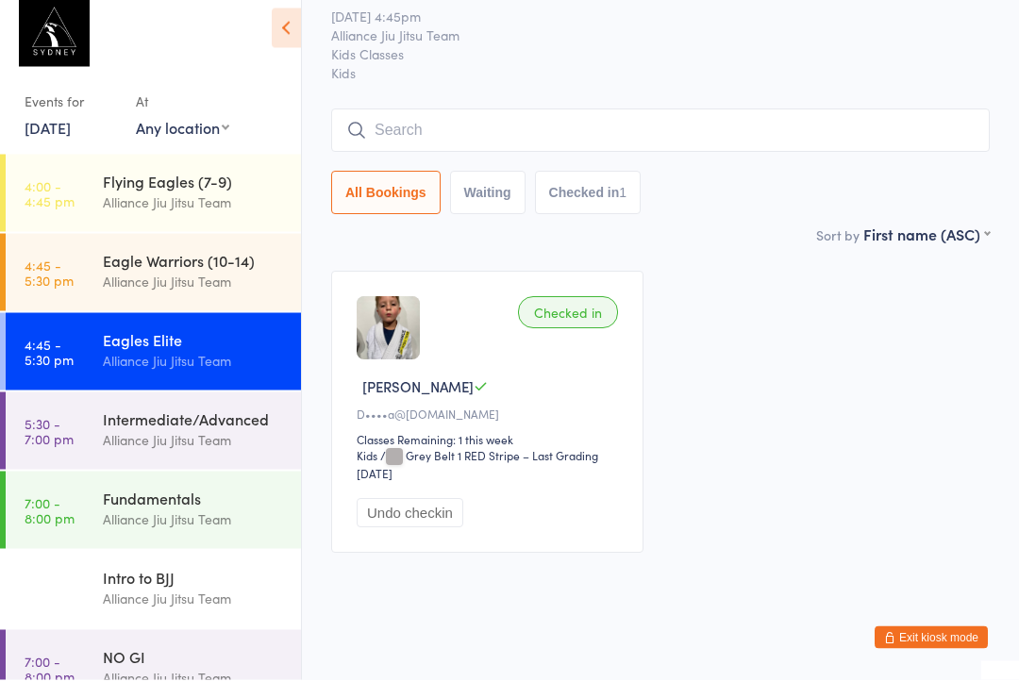
scroll to position [42, 0]
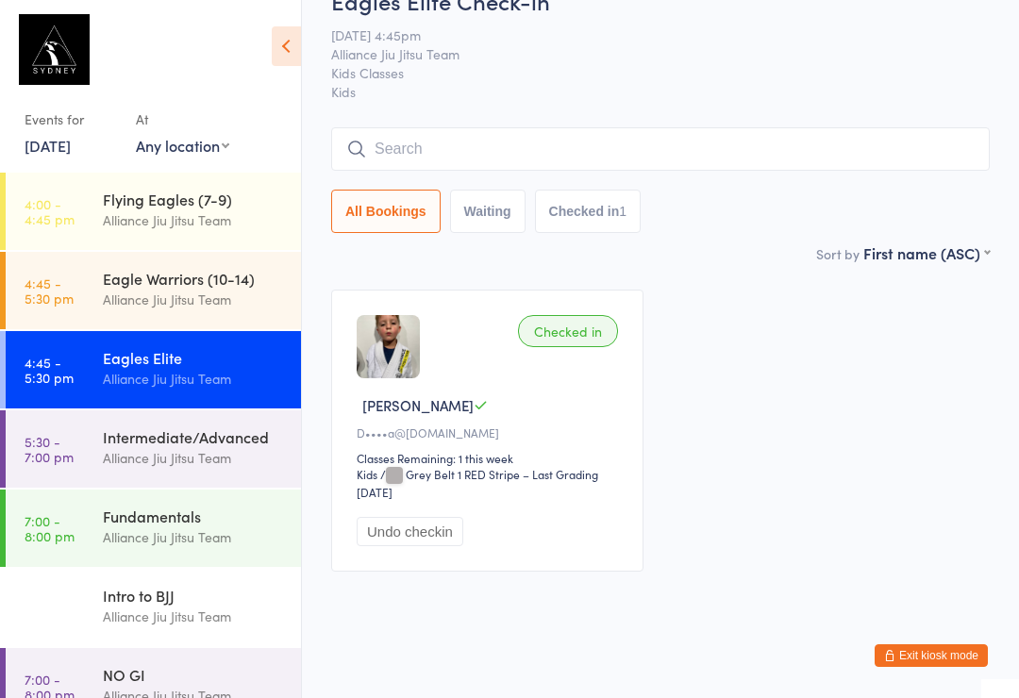
click at [157, 297] on div "Alliance Jiu Jitsu Team" at bounding box center [194, 300] width 182 height 22
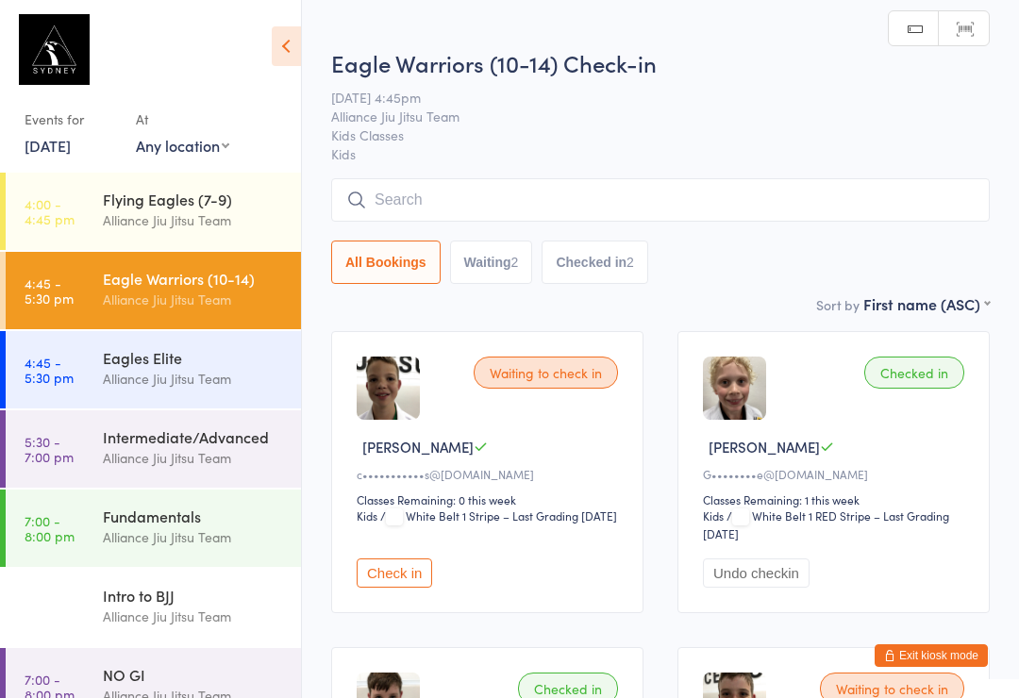
click at [505, 385] on div "Waiting to check in" at bounding box center [546, 373] width 144 height 32
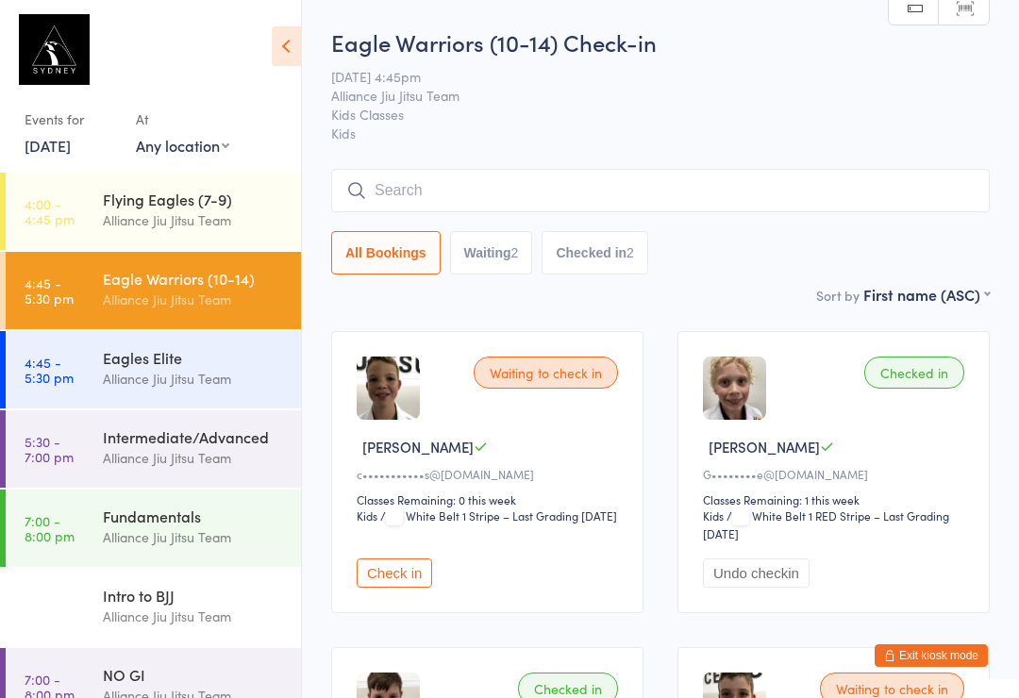
click at [395, 574] on button "Check in" at bounding box center [394, 573] width 75 height 29
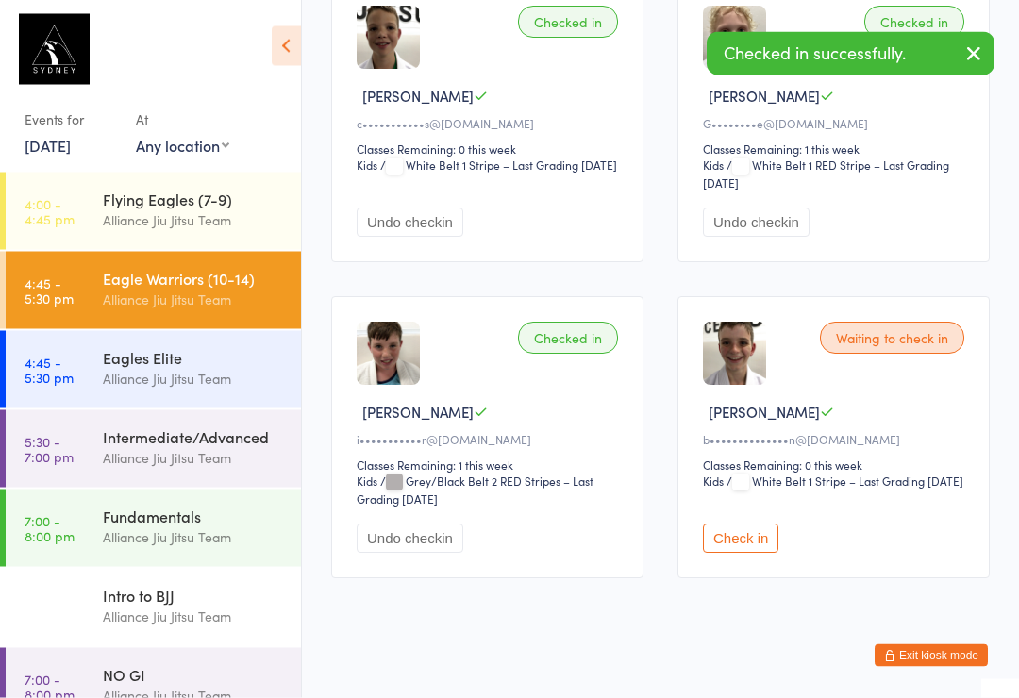
scroll to position [364, 0]
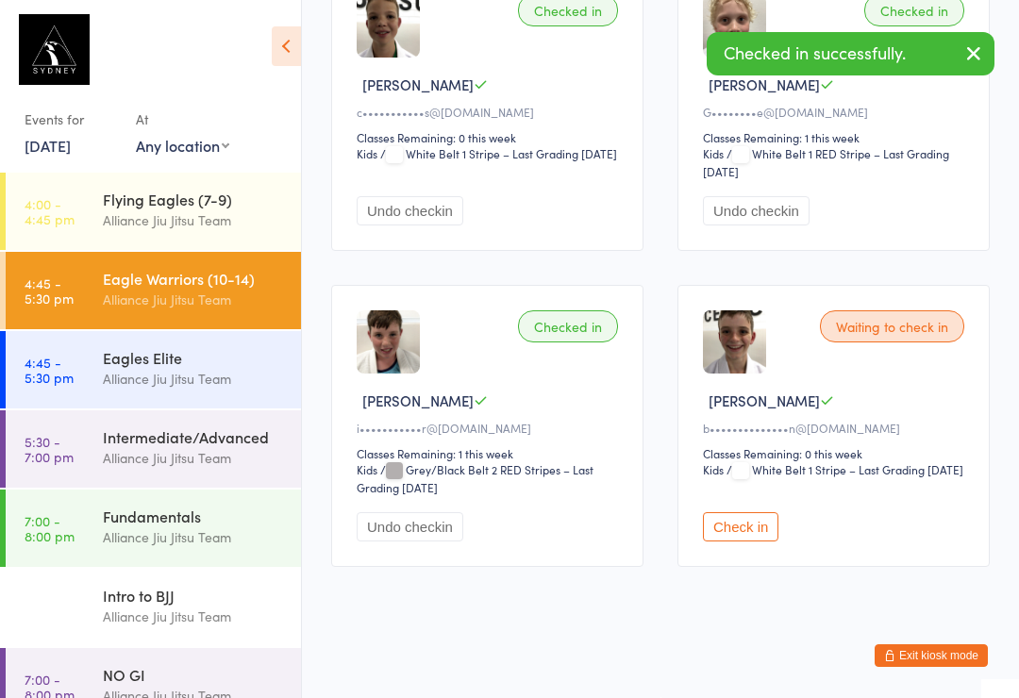
click at [771, 542] on button "Check in" at bounding box center [740, 526] width 75 height 29
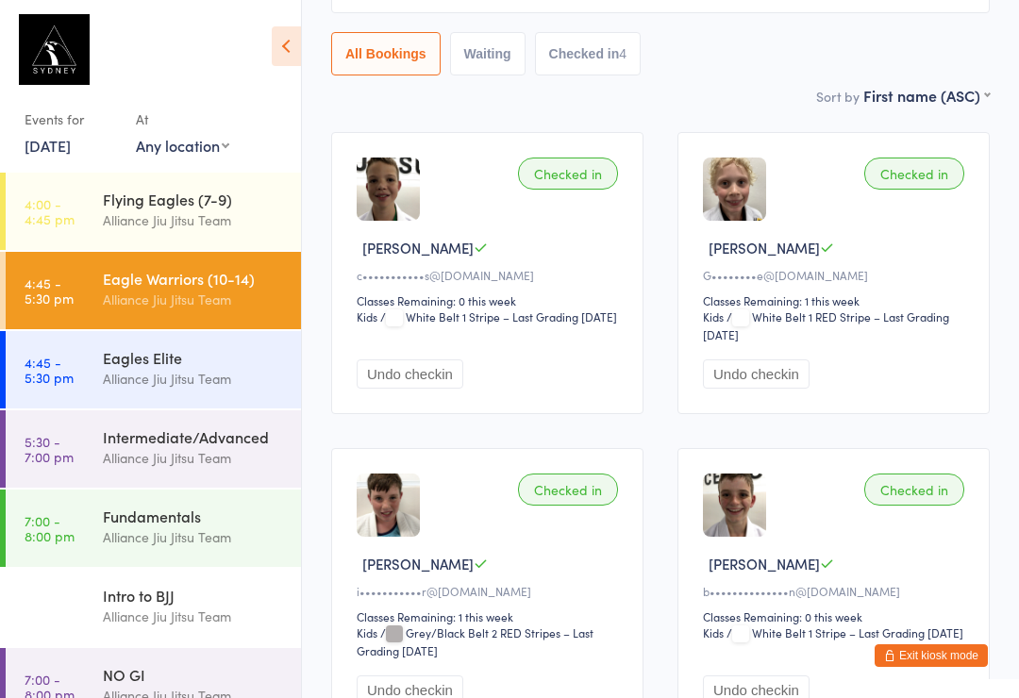
scroll to position [0, 0]
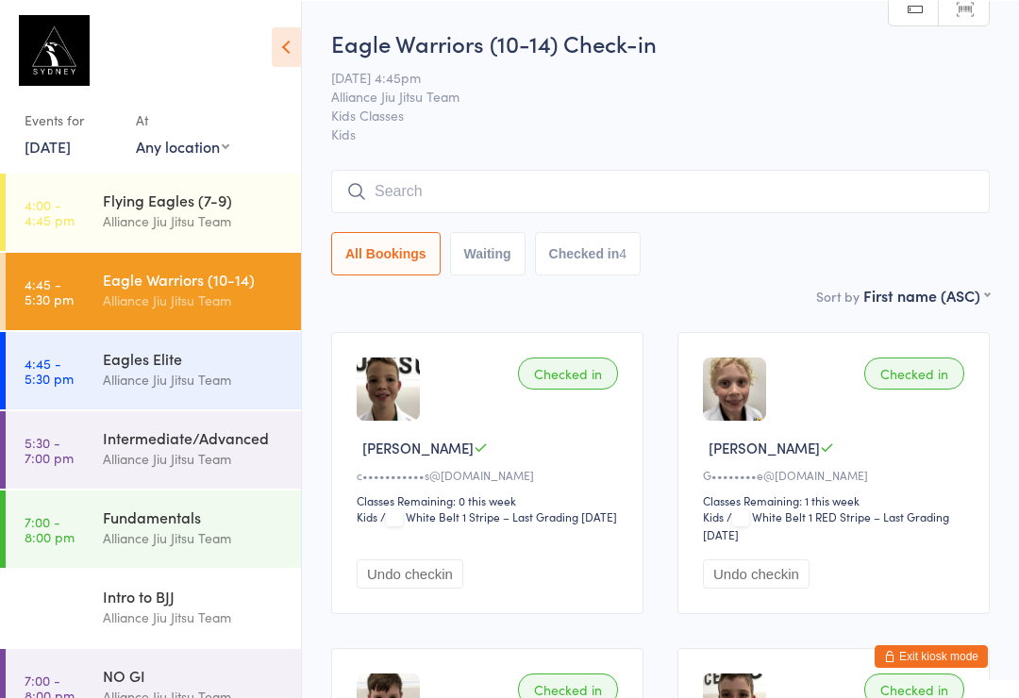
click at [514, 179] on input "search" at bounding box center [660, 190] width 659 height 43
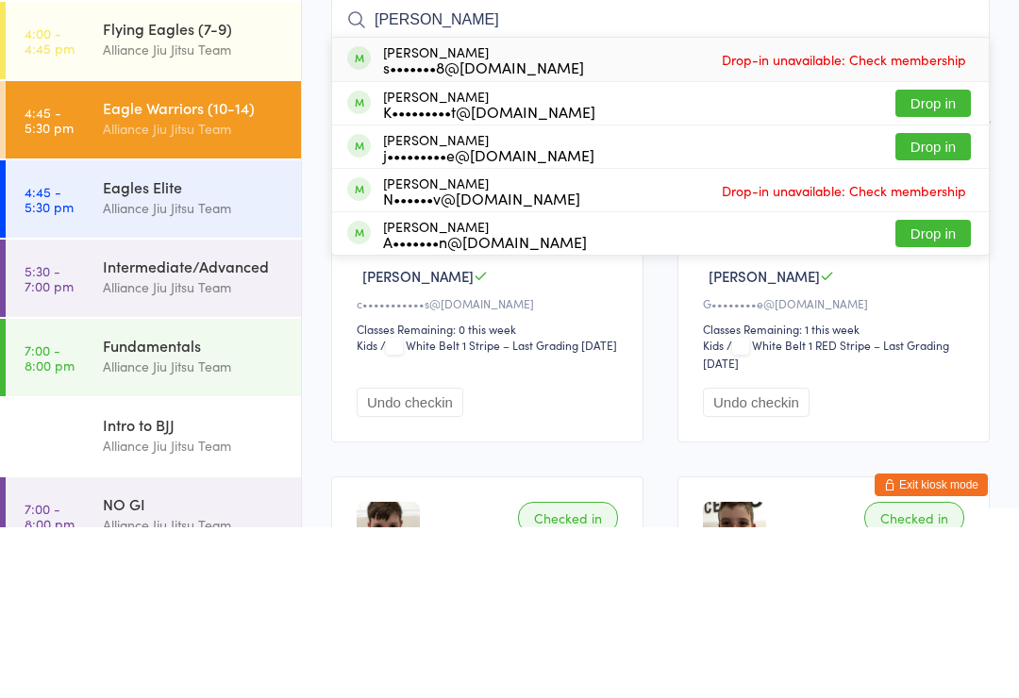
type input "[PERSON_NAME]"
click at [949, 304] on button "Drop in" at bounding box center [932, 317] width 75 height 27
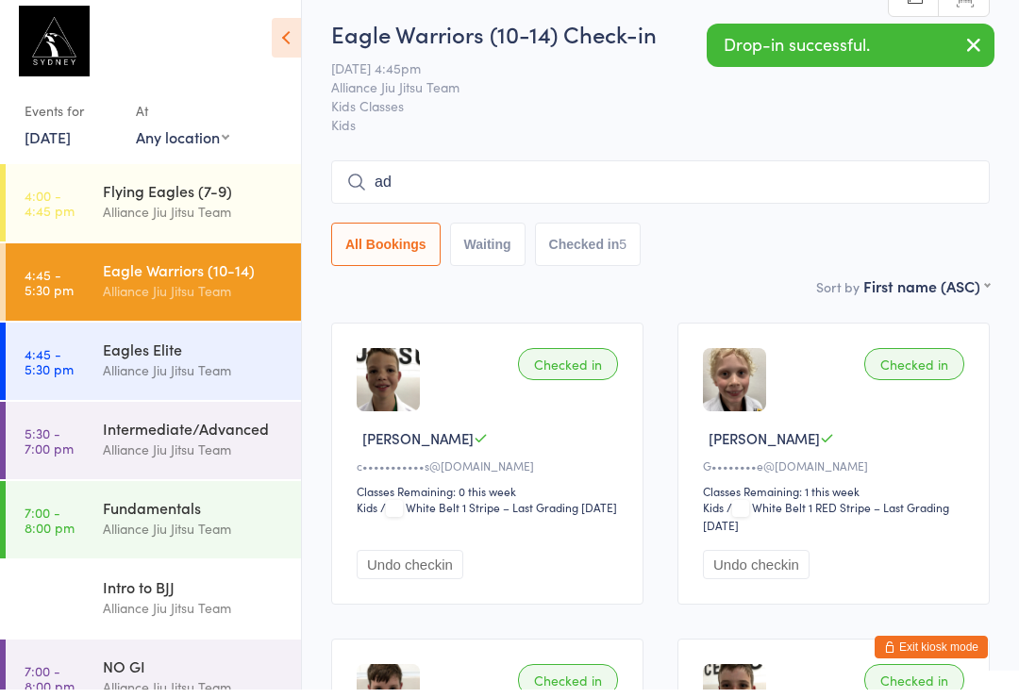
type input "a"
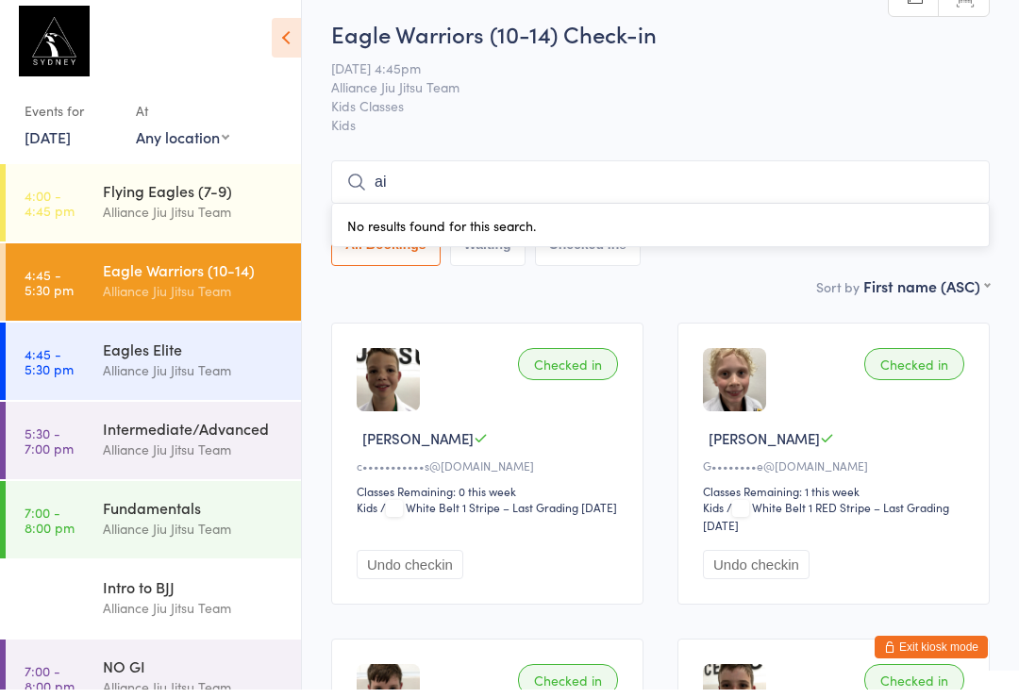
type input "a"
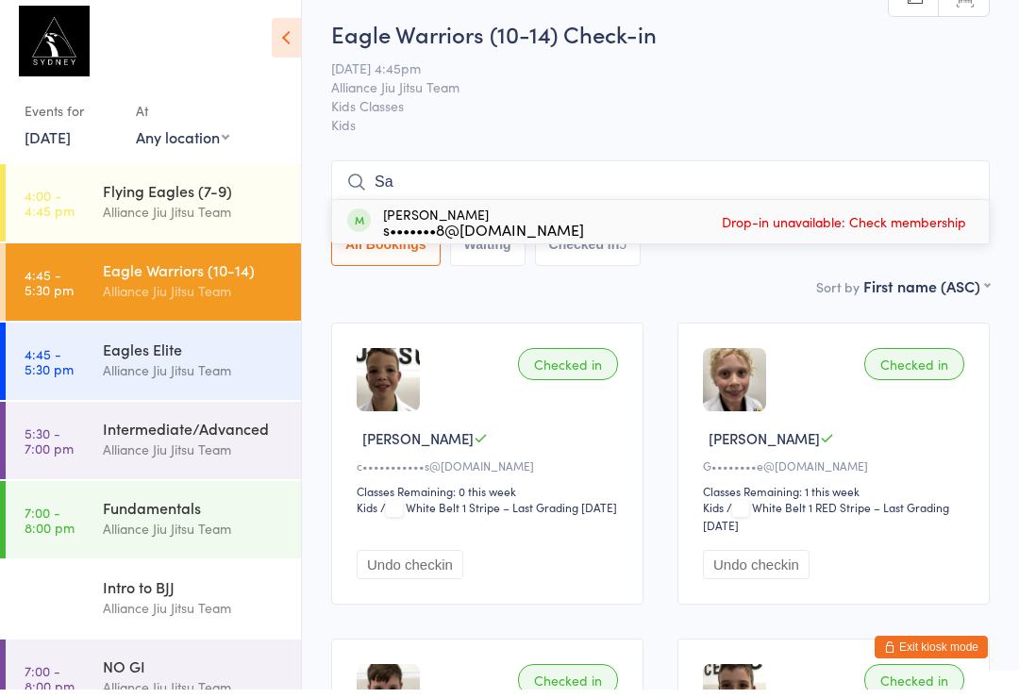
type input "S"
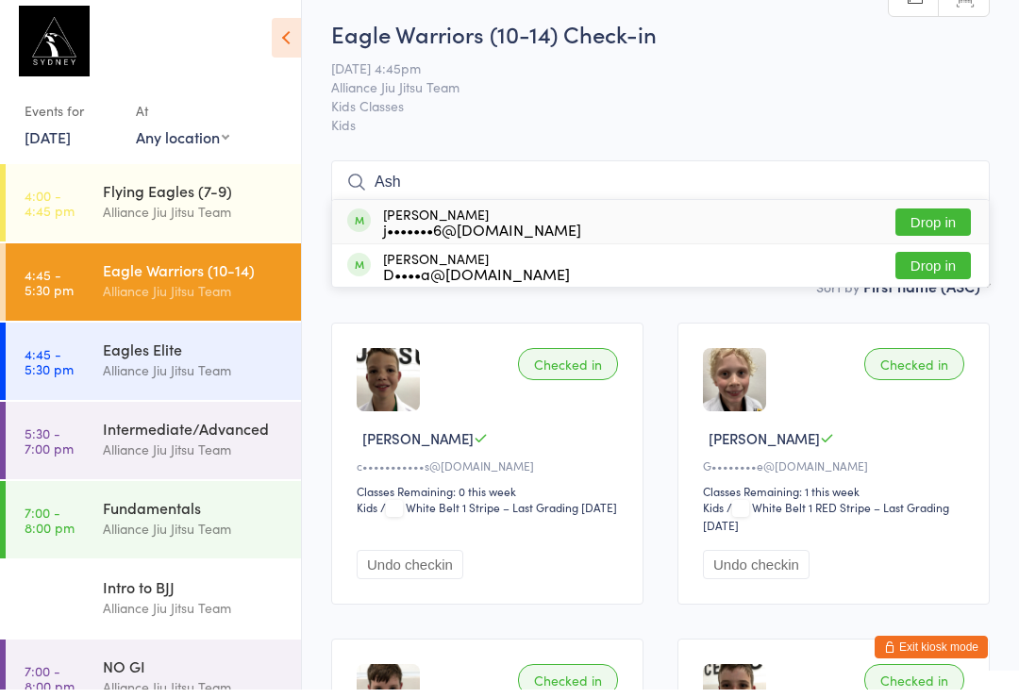
type input "Ash"
click at [950, 217] on button "Drop in" at bounding box center [932, 230] width 75 height 27
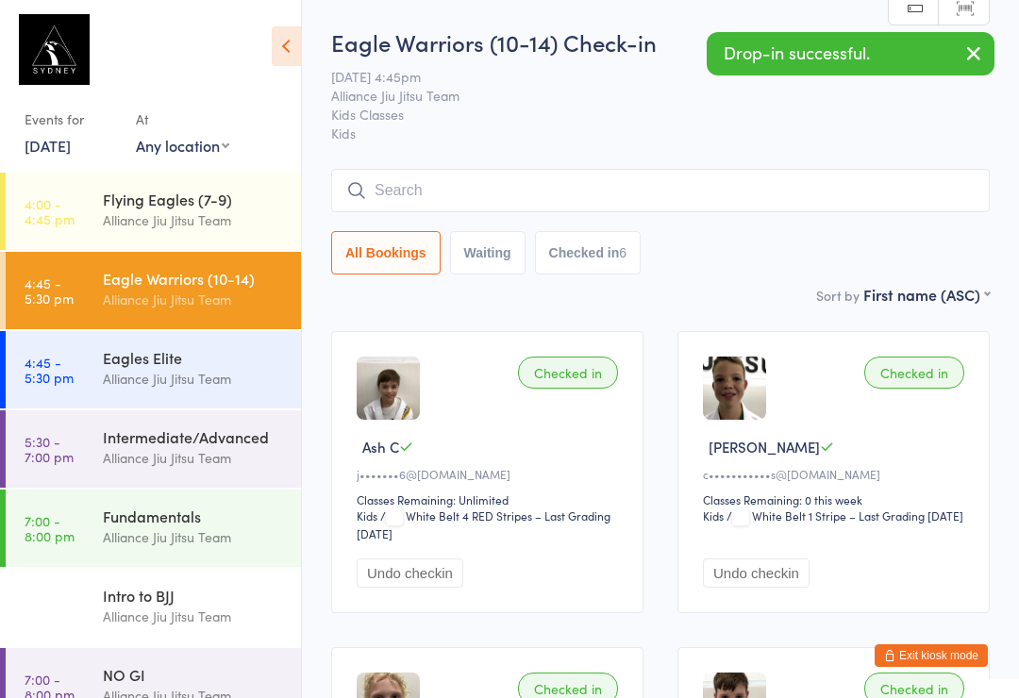
click at [797, 207] on input "search" at bounding box center [660, 190] width 659 height 43
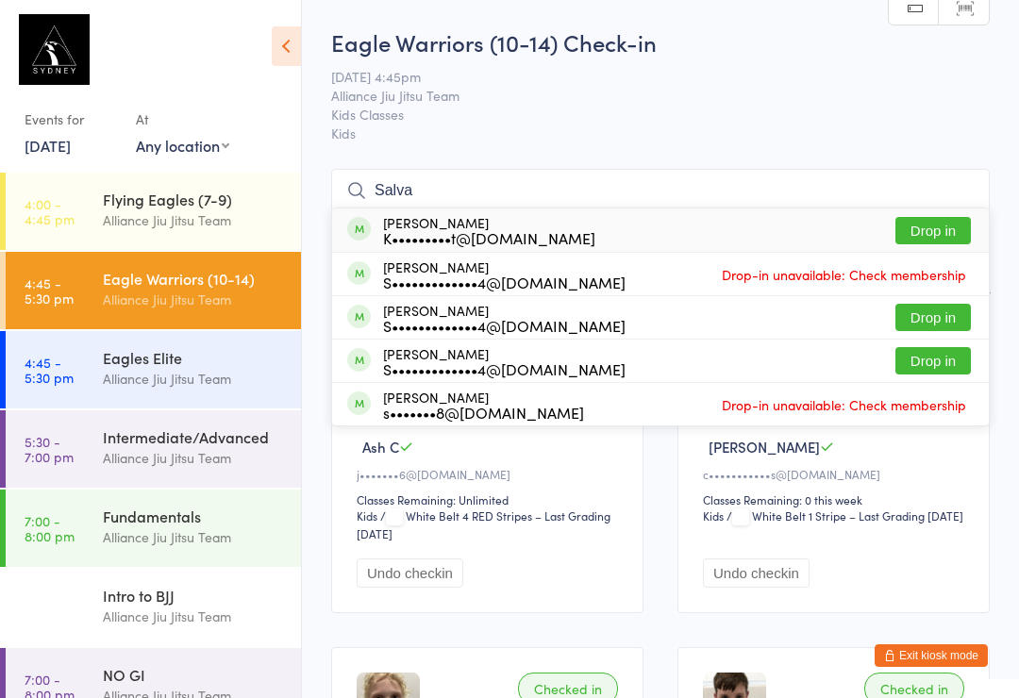
type input "Salva"
click at [932, 231] on button "Drop in" at bounding box center [932, 230] width 75 height 27
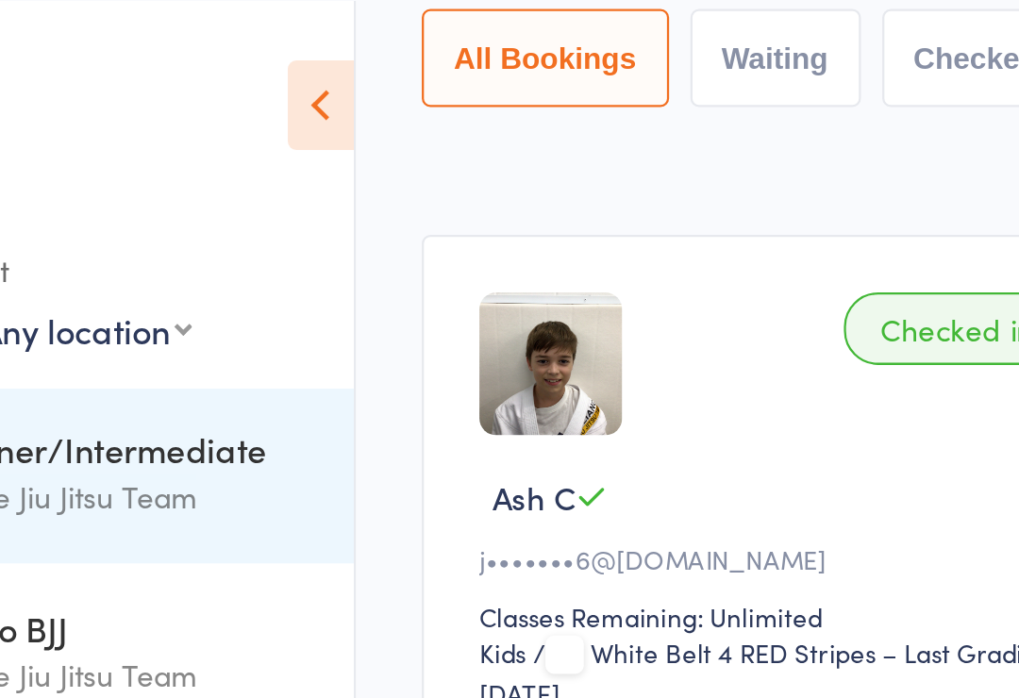
scroll to position [140, 0]
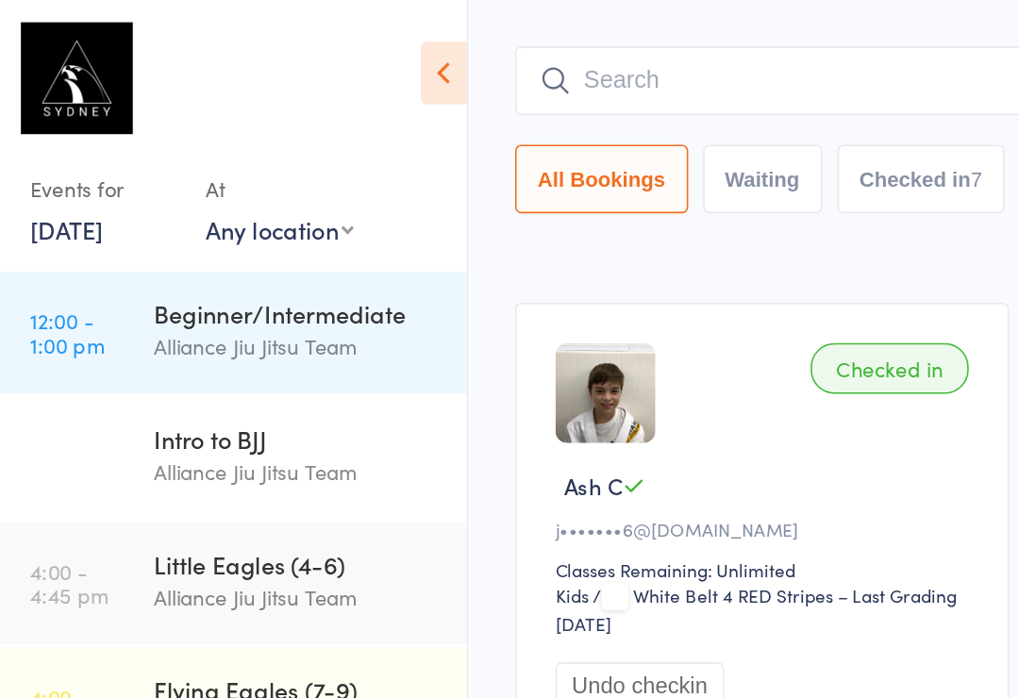
click at [471, 277] on div "Checked in Ash C j•••••••6@[DOMAIN_NAME] Classes Remaining: Unlimited Kids Kids…" at bounding box center [487, 333] width 312 height 282
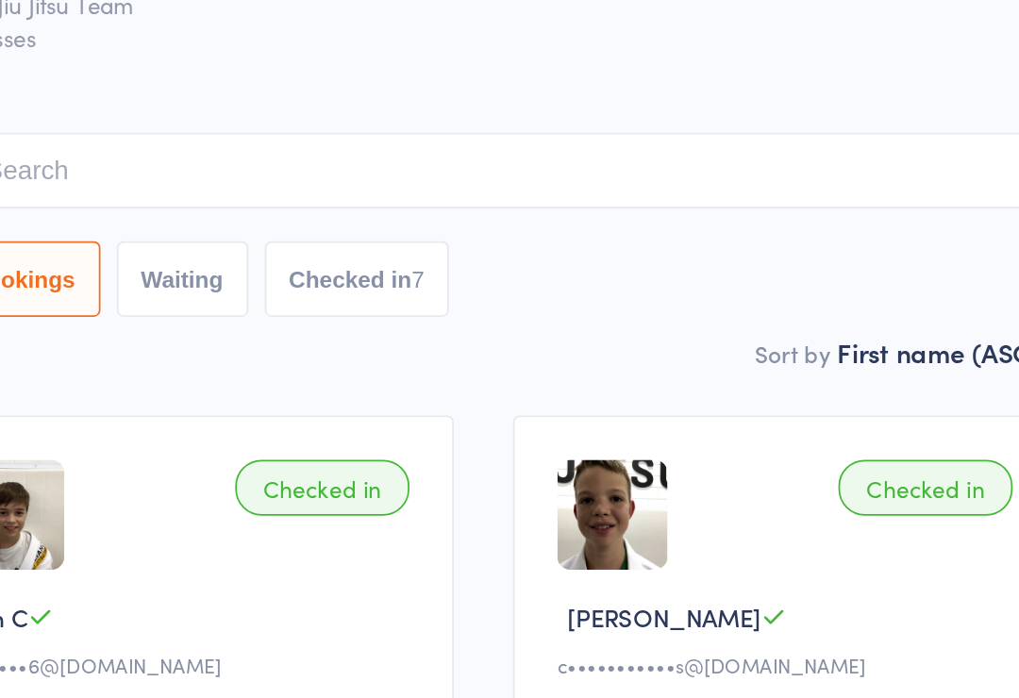
scroll to position [0, 0]
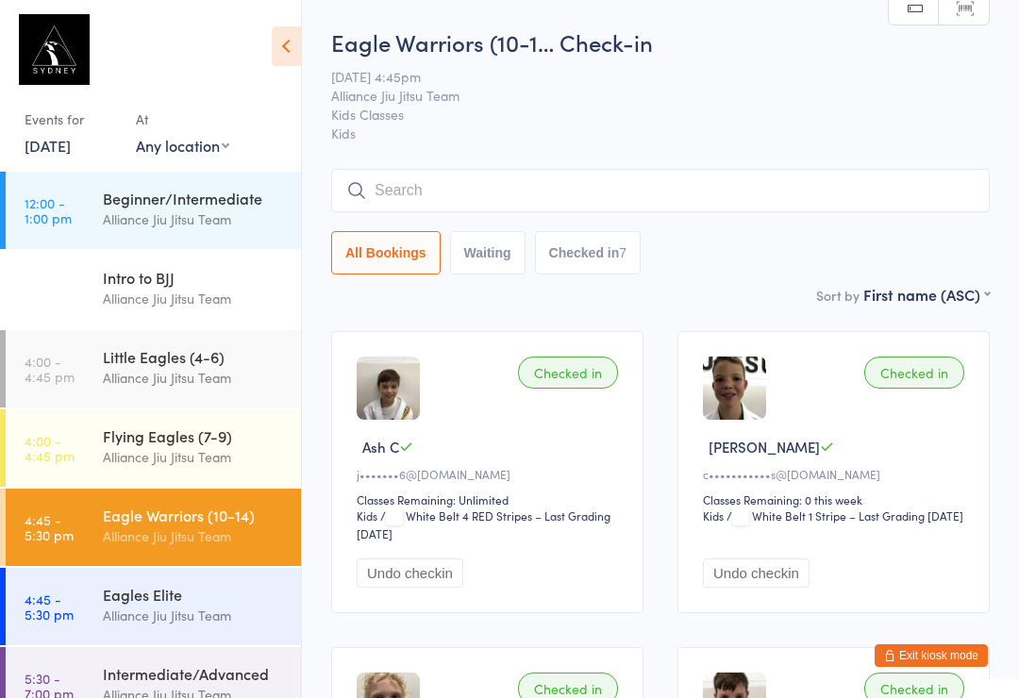
click at [197, 421] on div "Flying Eagles (7-9) Alliance Jiu Jitsu Team" at bounding box center [202, 446] width 198 height 75
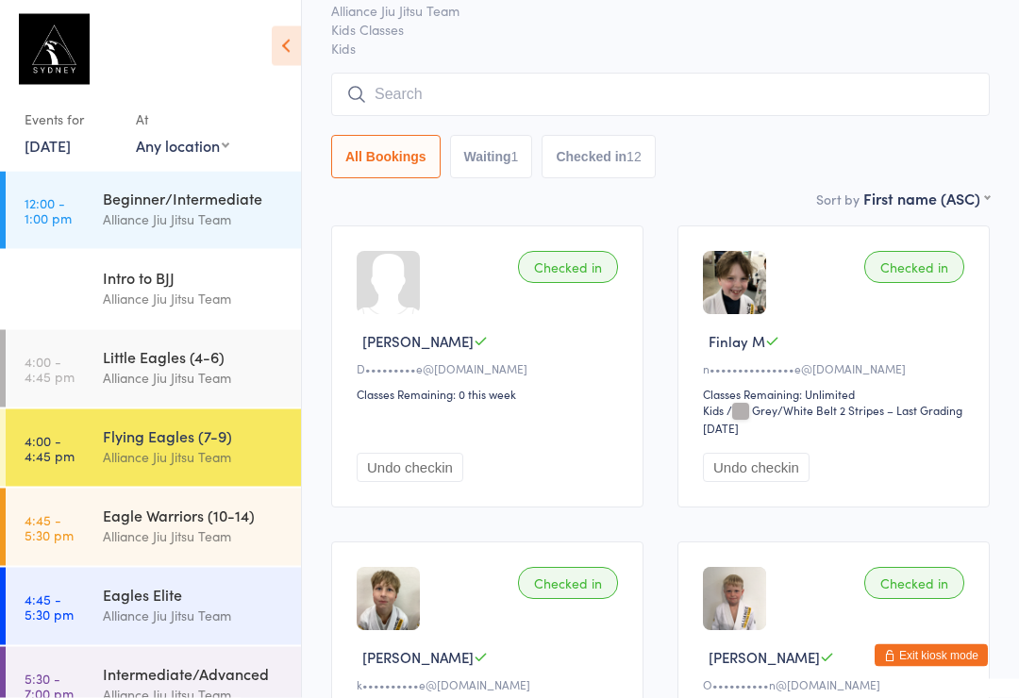
scroll to position [104, 0]
click at [193, 516] on div "Eagle Warriors (10-14)" at bounding box center [194, 515] width 182 height 21
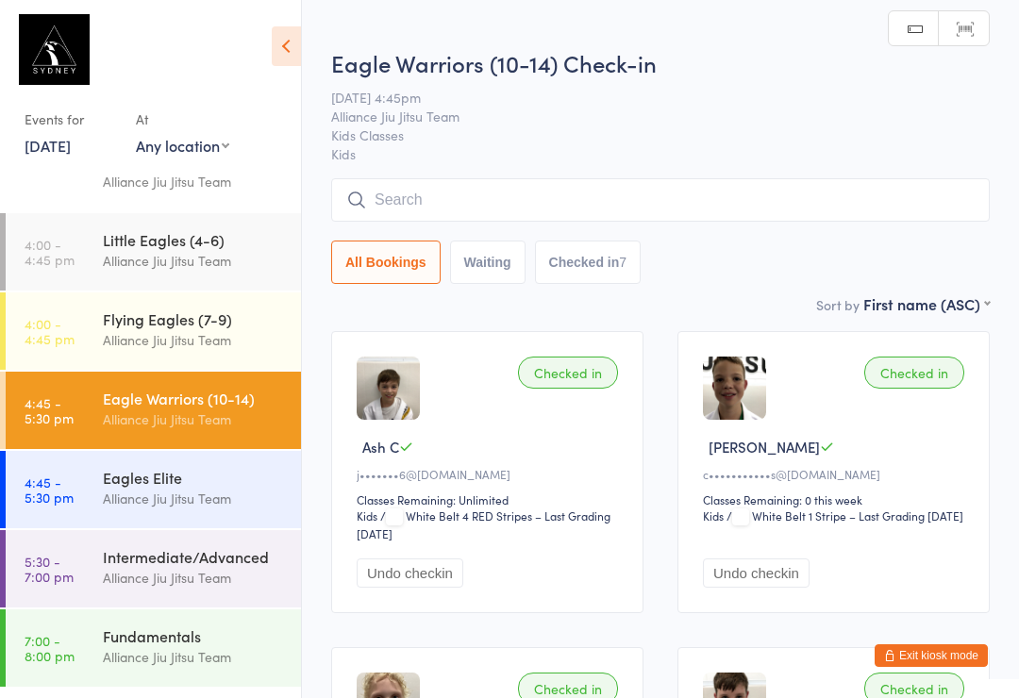
scroll to position [118, 0]
click at [222, 470] on div "Eagles Elite" at bounding box center [194, 476] width 182 height 21
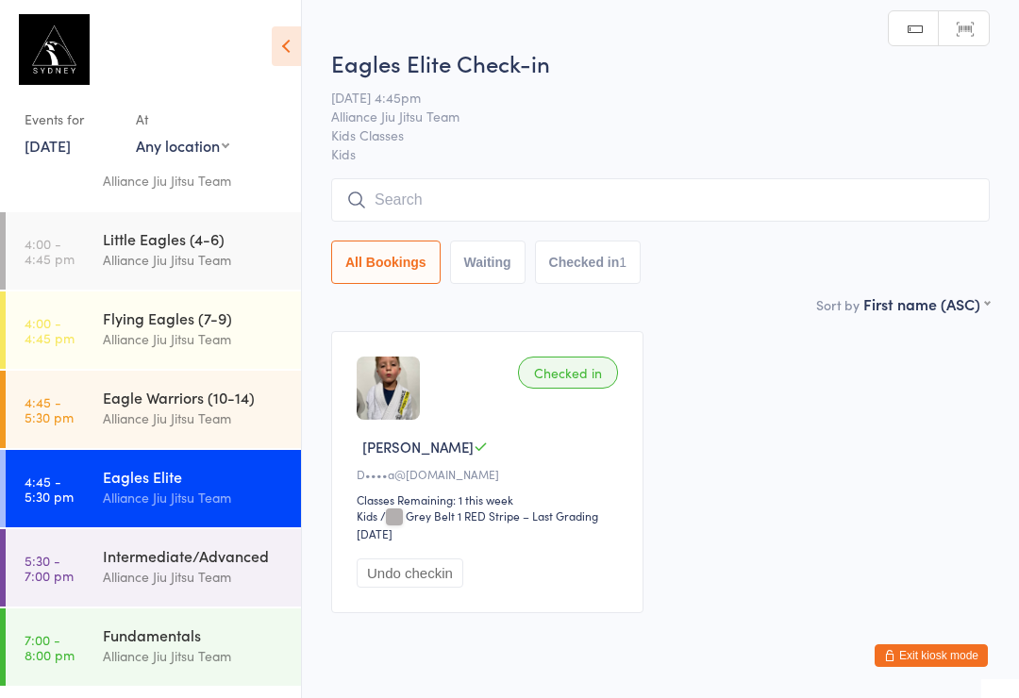
click at [193, 549] on div "Intermediate/Advanced" at bounding box center [194, 555] width 182 height 21
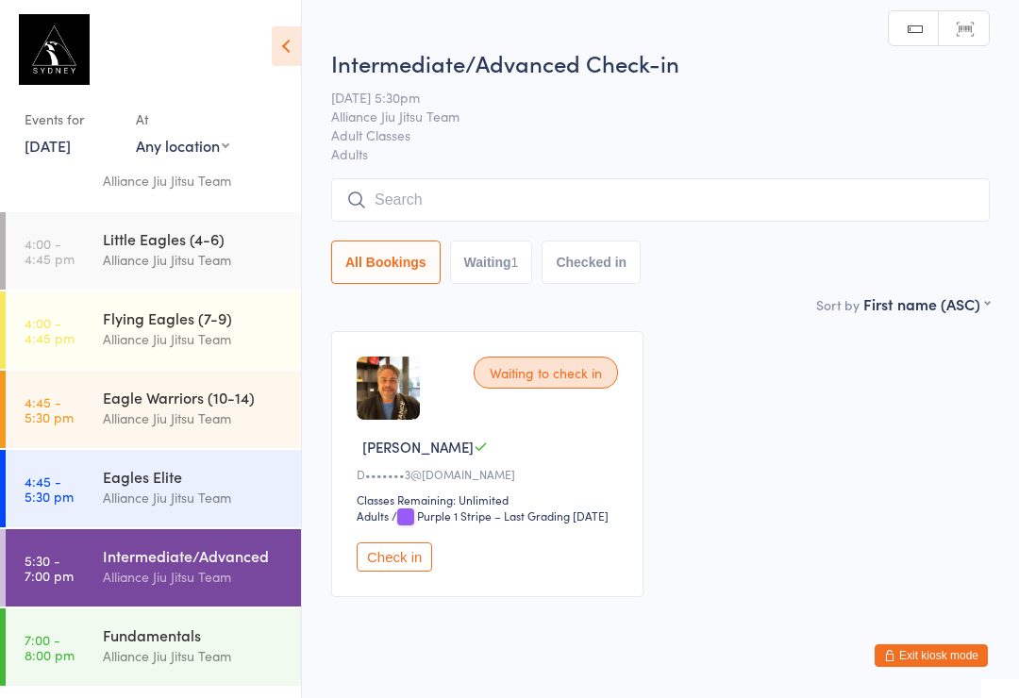
click at [239, 631] on div "Fundamentals" at bounding box center [194, 635] width 182 height 21
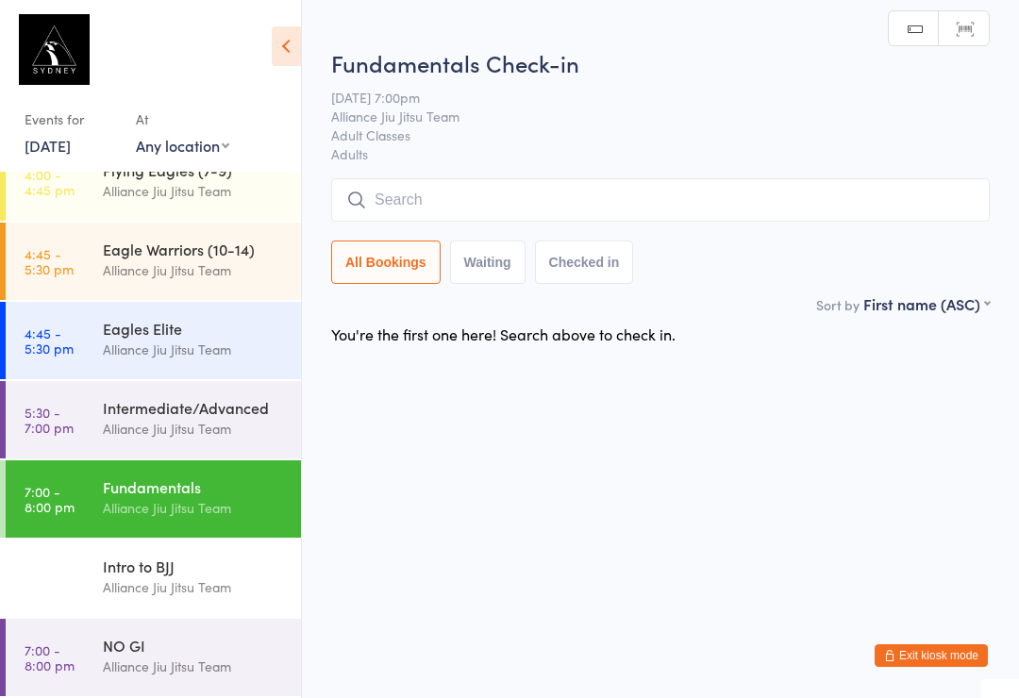
scroll to position [266, 0]
click at [215, 570] on div "Intro to BJJ" at bounding box center [194, 566] width 182 height 21
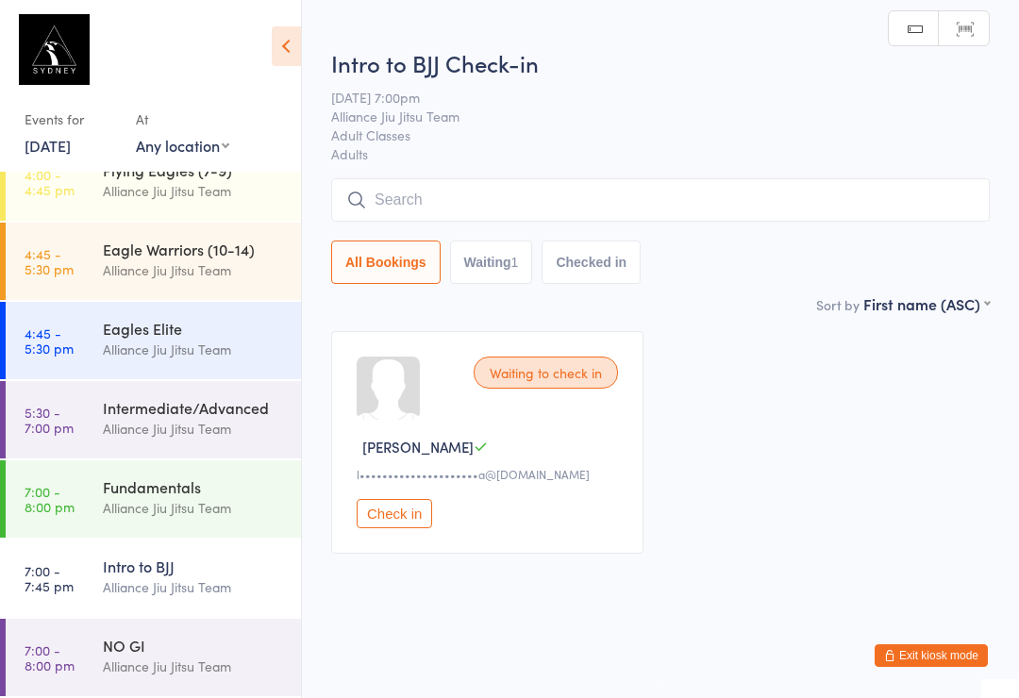
click at [229, 636] on div "NO GI" at bounding box center [194, 645] width 182 height 21
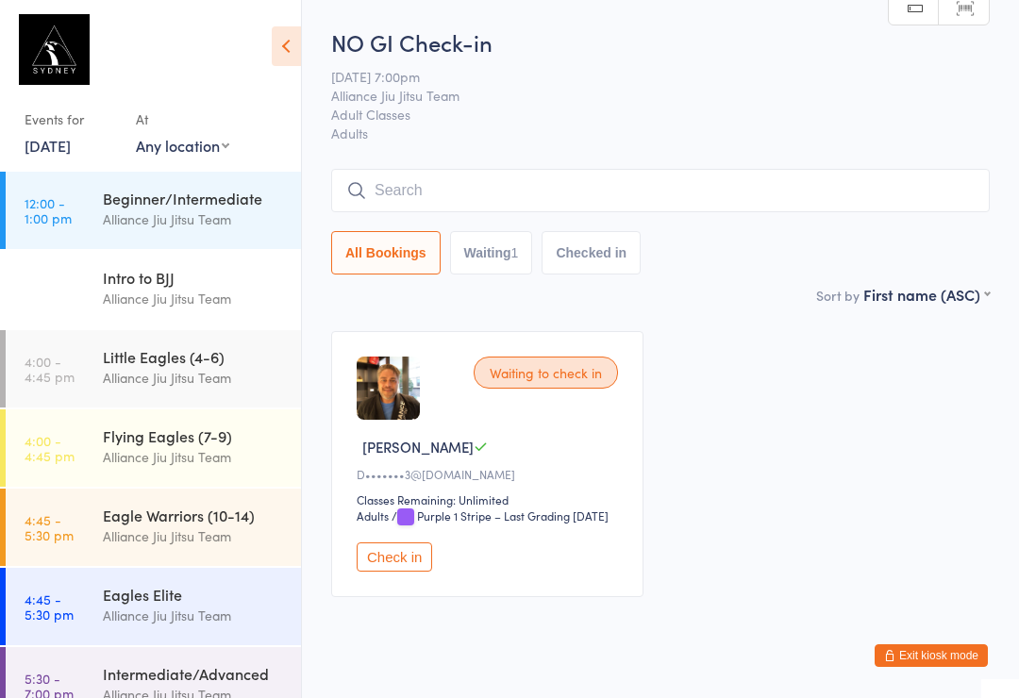
click at [247, 260] on div "Intro to BJJ Alliance Jiu Jitsu Team" at bounding box center [202, 288] width 198 height 75
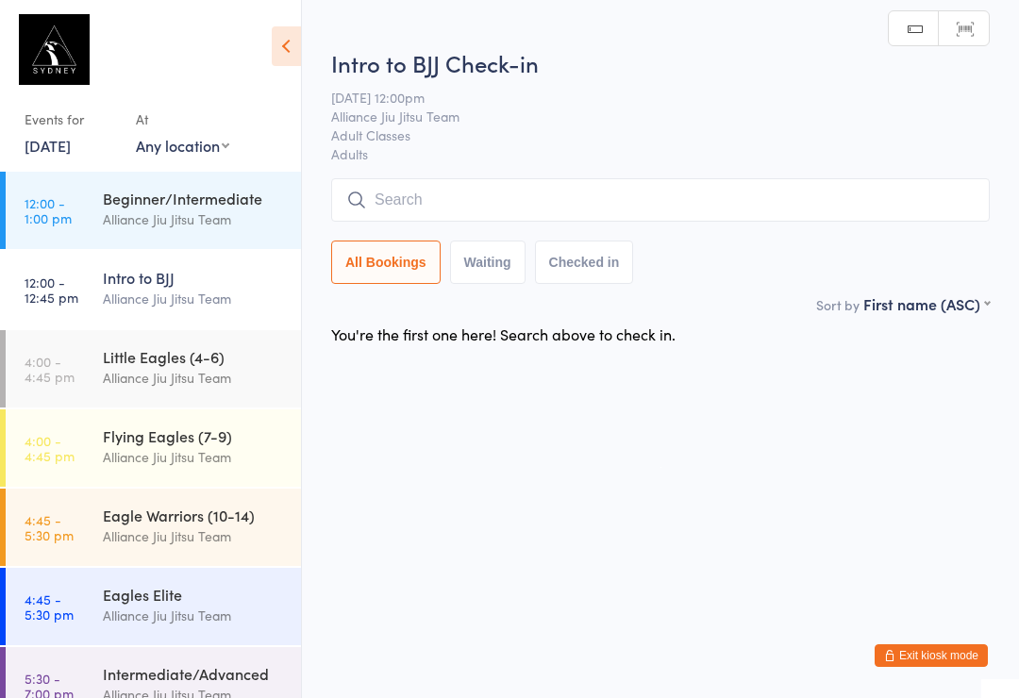
click at [244, 225] on div "Alliance Jiu Jitsu Team" at bounding box center [194, 219] width 182 height 22
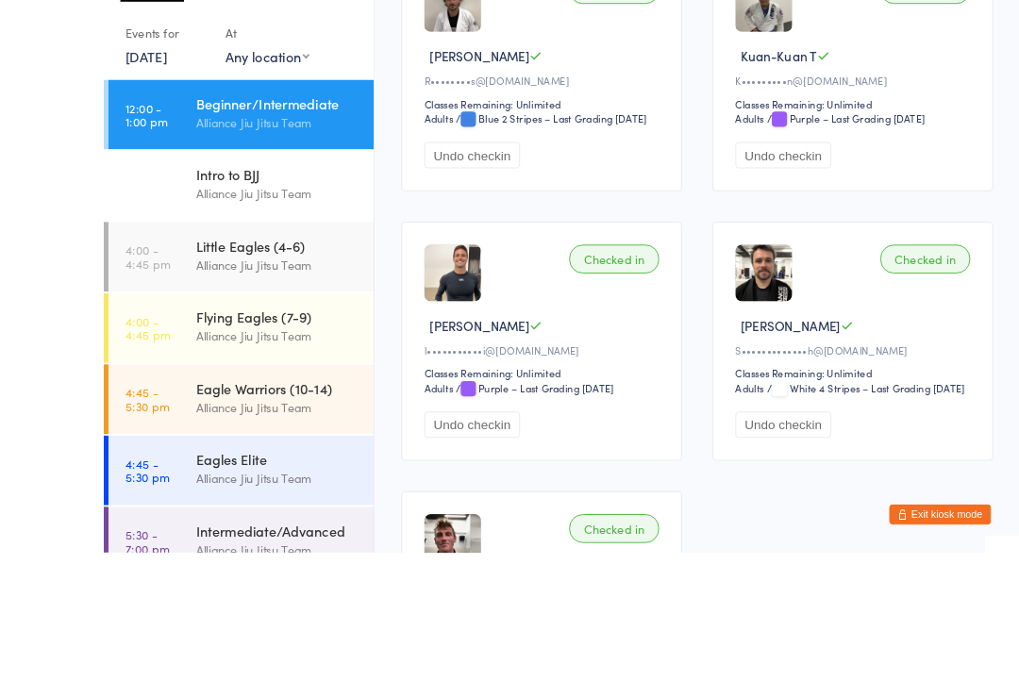
scroll to position [671, 0]
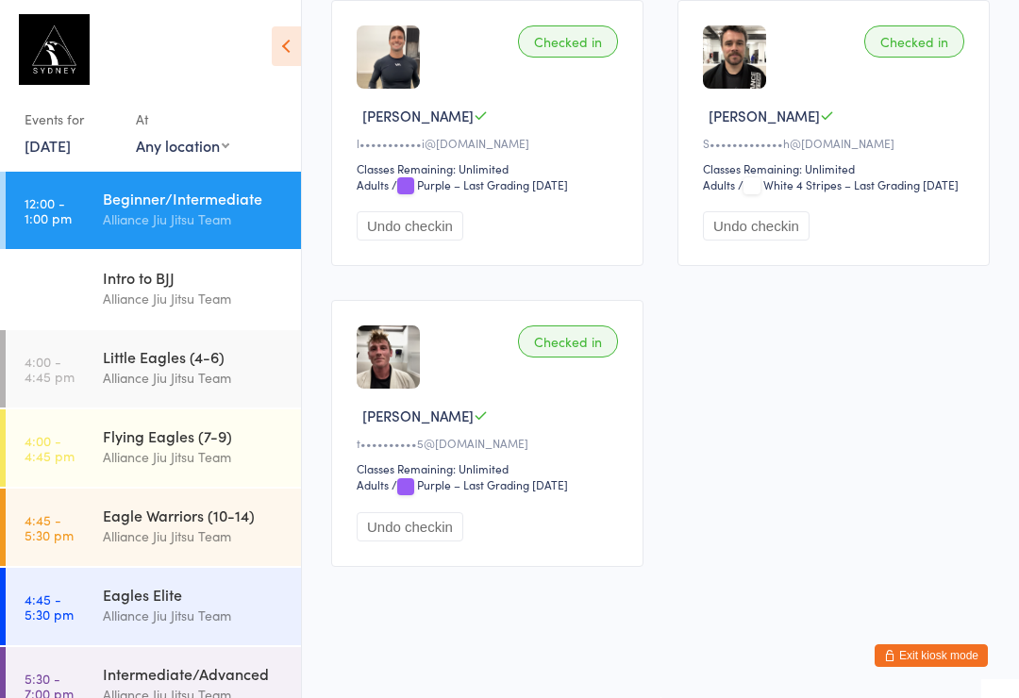
click at [242, 515] on div "Eagle Warriors (10-14)" at bounding box center [194, 515] width 182 height 21
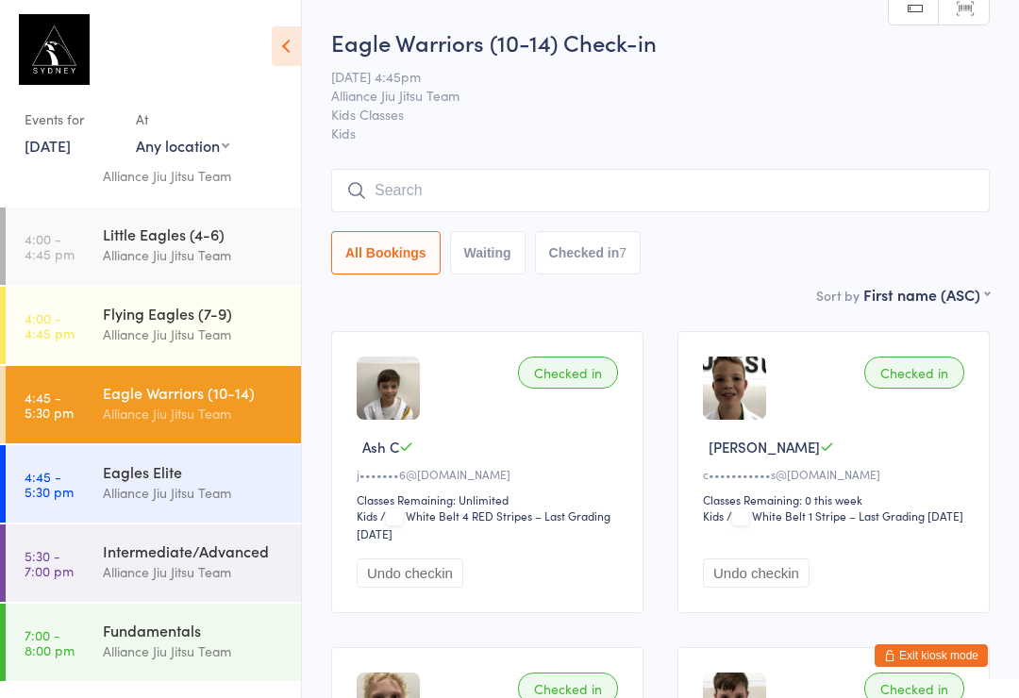
scroll to position [144, 0]
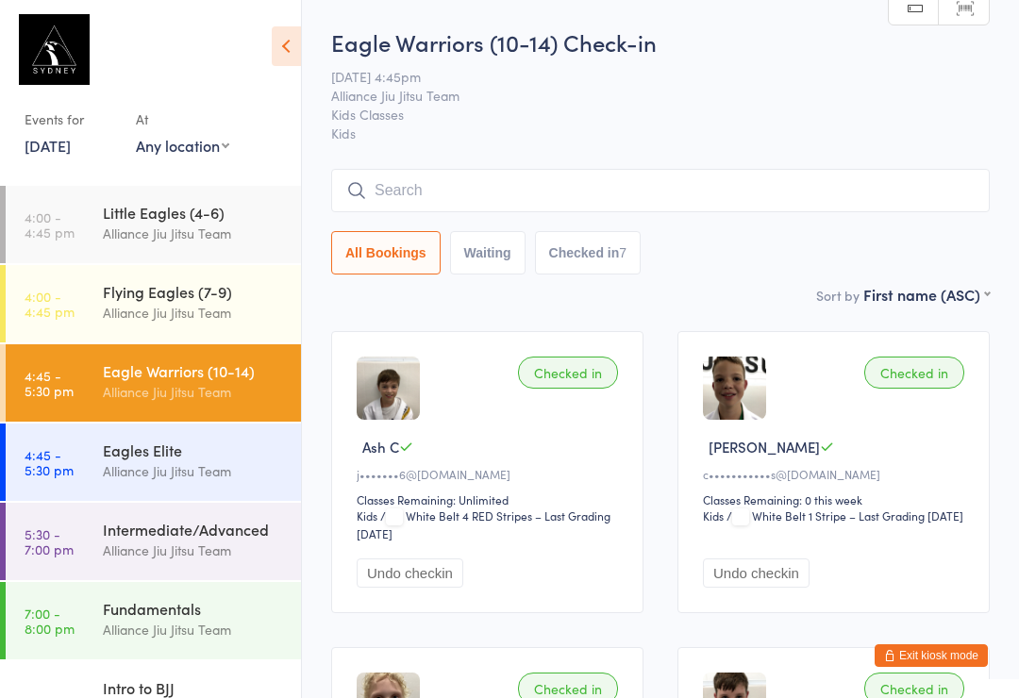
click at [249, 528] on div "Intermediate/Advanced" at bounding box center [194, 529] width 182 height 21
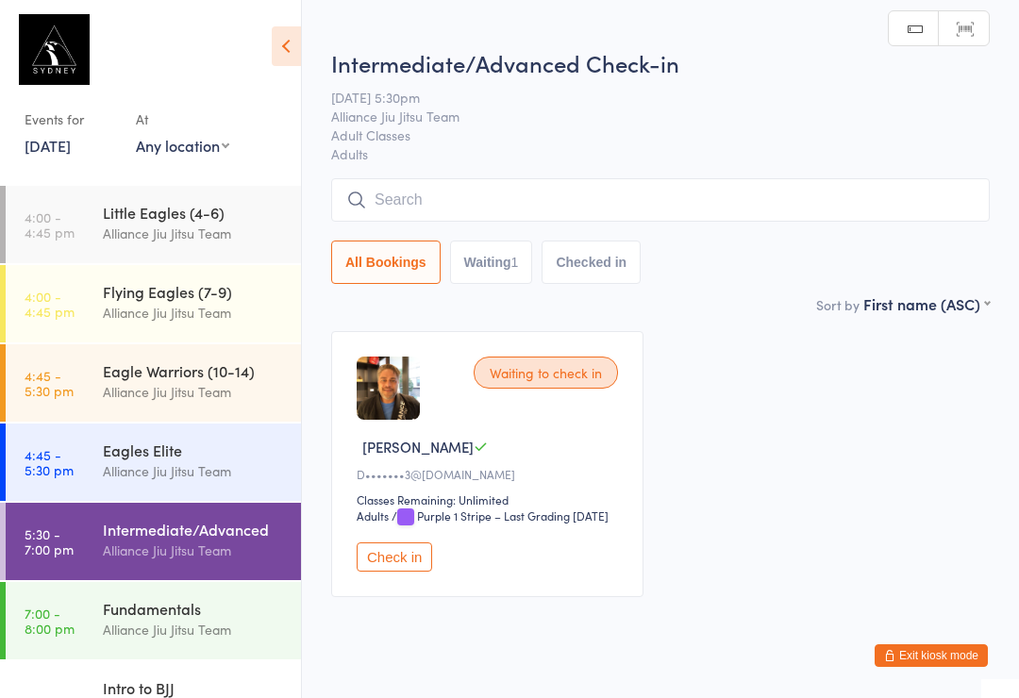
click at [636, 206] on input "search" at bounding box center [660, 199] width 659 height 43
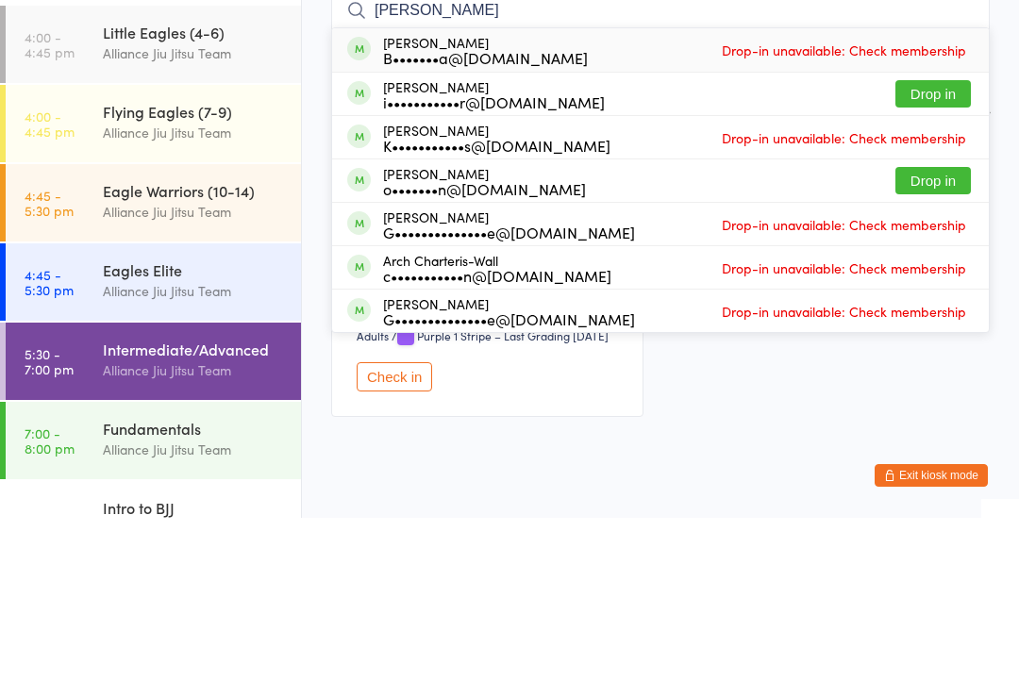
type input "[PERSON_NAME]"
click at [932, 260] on button "Drop in" at bounding box center [932, 273] width 75 height 27
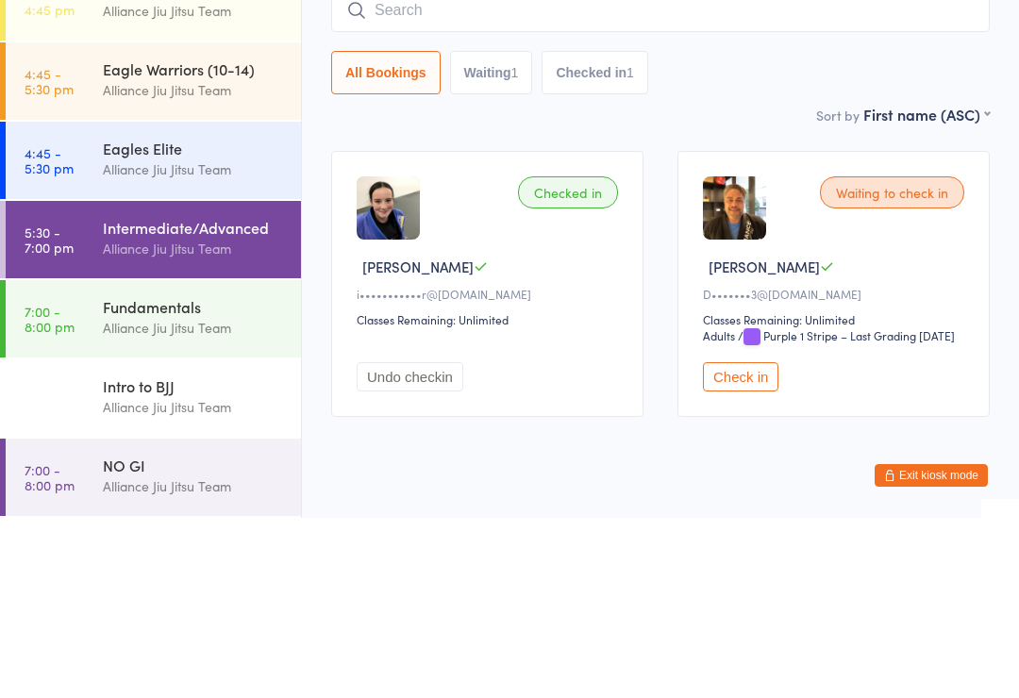
scroll to position [266, 0]
click at [242, 460] on div "Fundamentals Alliance Jiu Jitsu Team" at bounding box center [202, 497] width 198 height 75
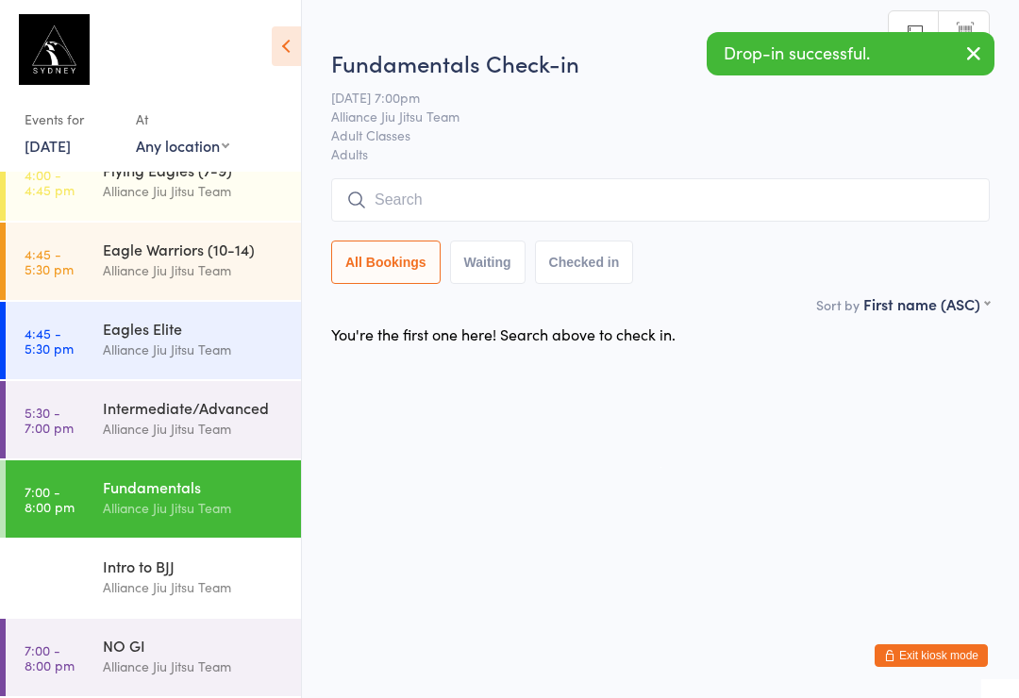
click at [185, 664] on div "Alliance Jiu Jitsu Team" at bounding box center [194, 667] width 182 height 22
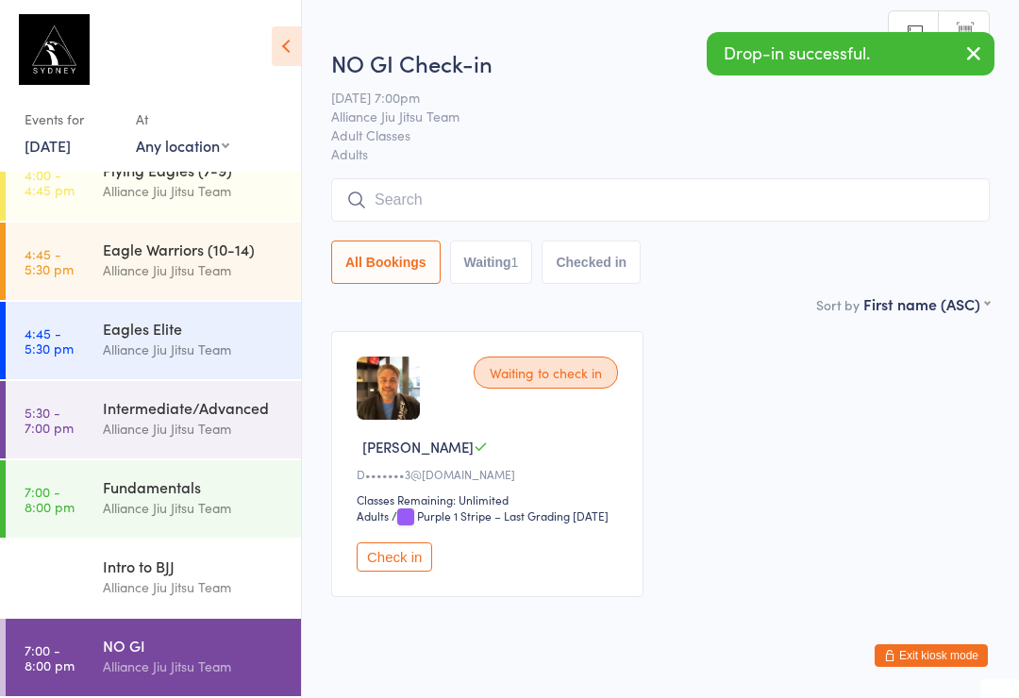
click at [594, 195] on input "search" at bounding box center [660, 199] width 659 height 43
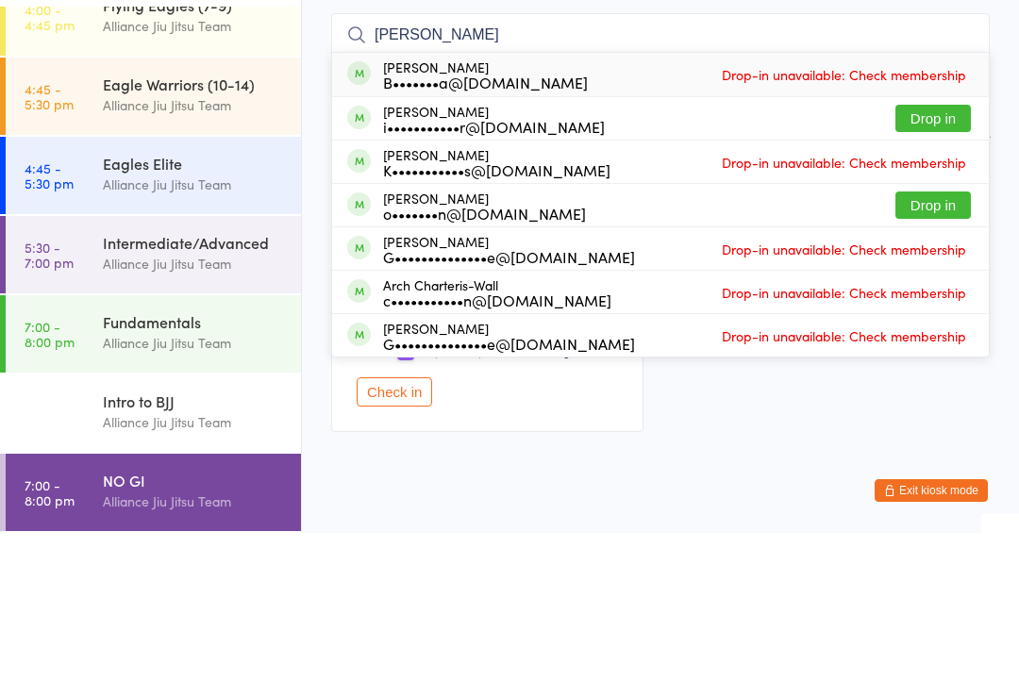
type input "[PERSON_NAME]"
click at [935, 270] on button "Drop in" at bounding box center [932, 283] width 75 height 27
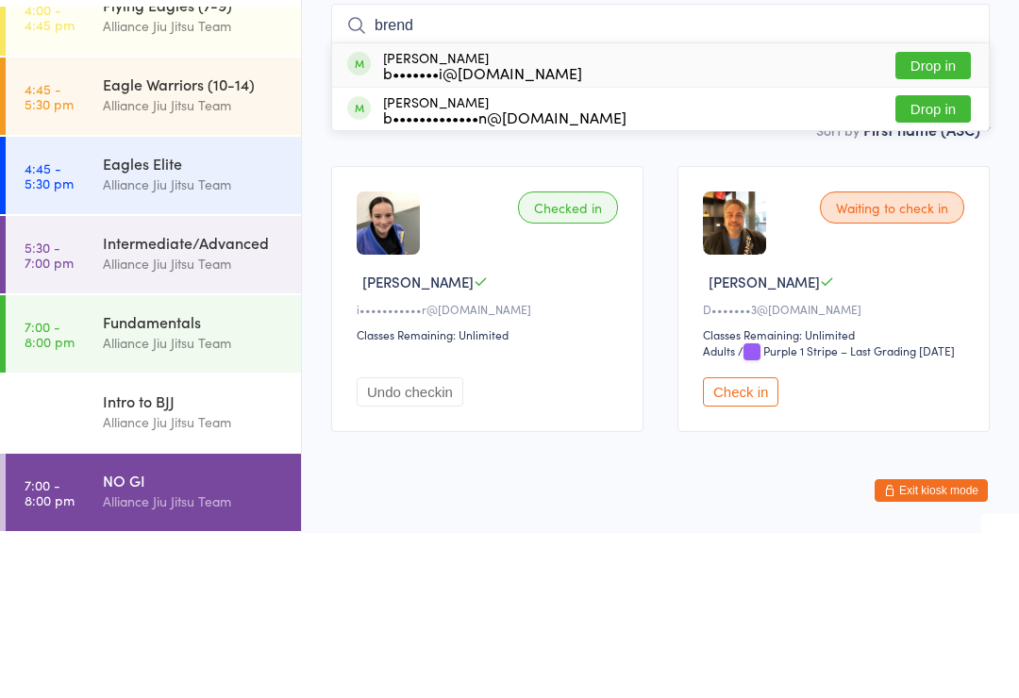
type input "brend"
click at [932, 217] on button "Drop in" at bounding box center [932, 230] width 75 height 27
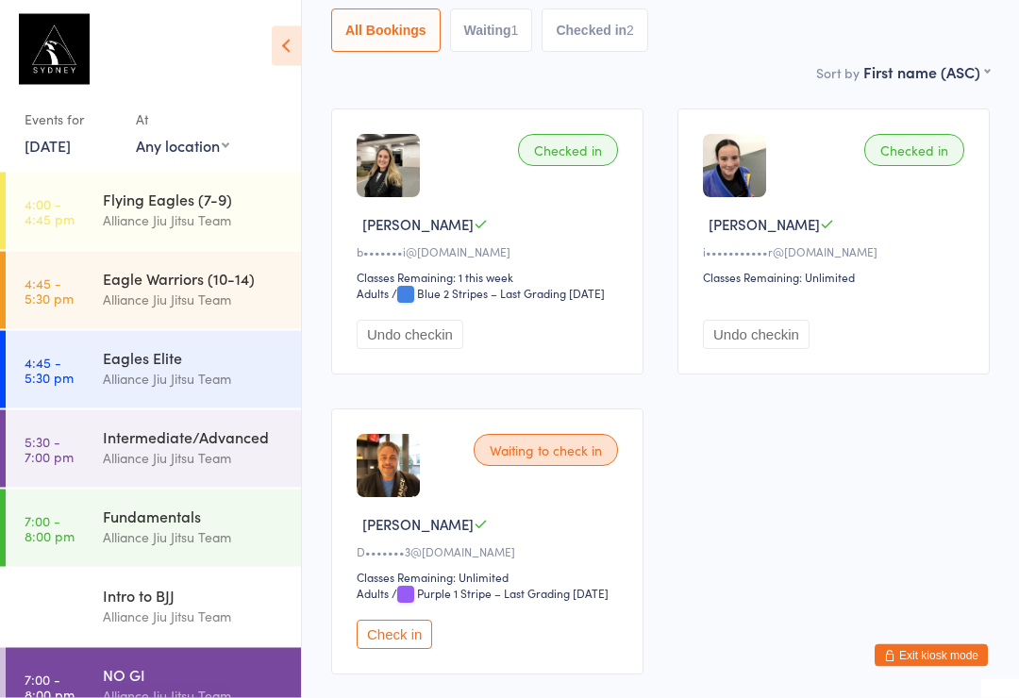
scroll to position [223, 0]
click at [152, 620] on div "Alliance Jiu Jitsu Team" at bounding box center [194, 617] width 182 height 22
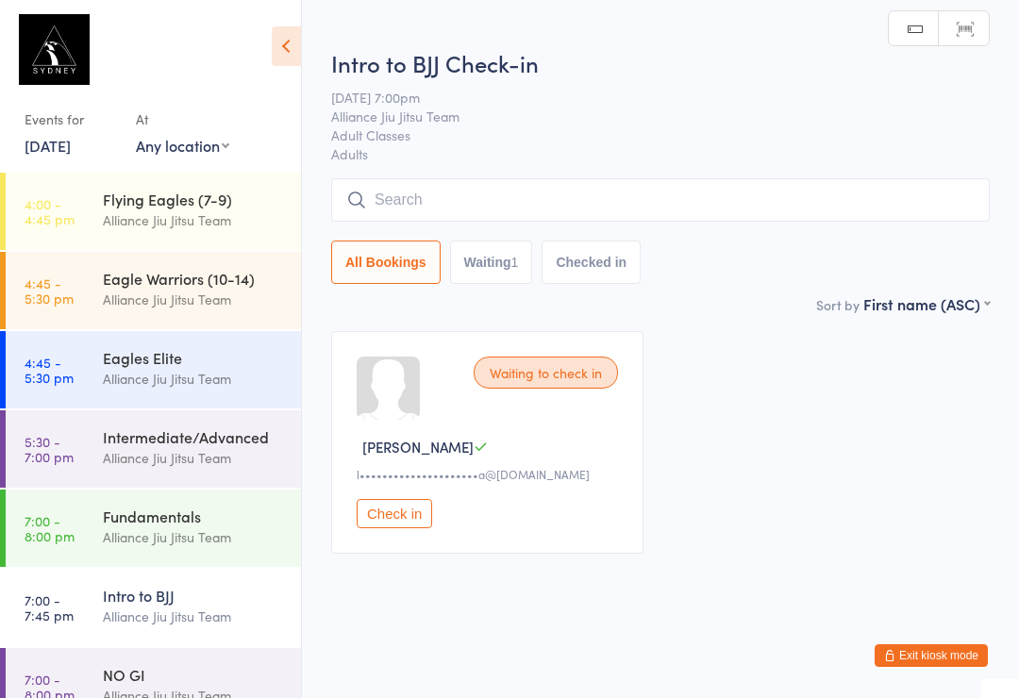
click at [175, 459] on div "Alliance Jiu Jitsu Team" at bounding box center [194, 458] width 182 height 22
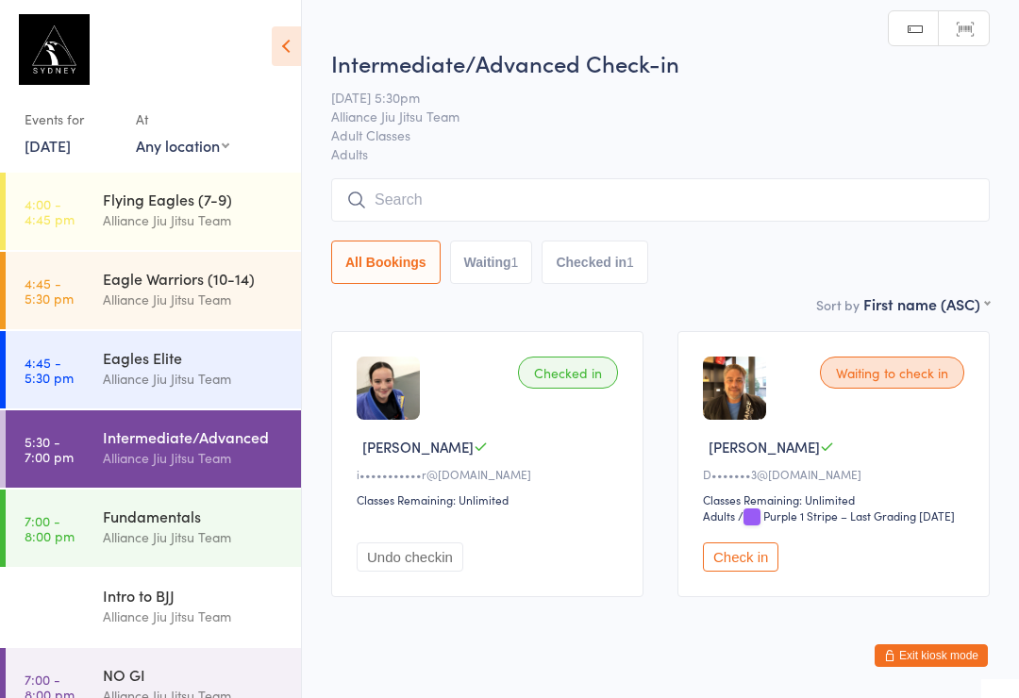
click at [409, 197] on input "search" at bounding box center [660, 199] width 659 height 43
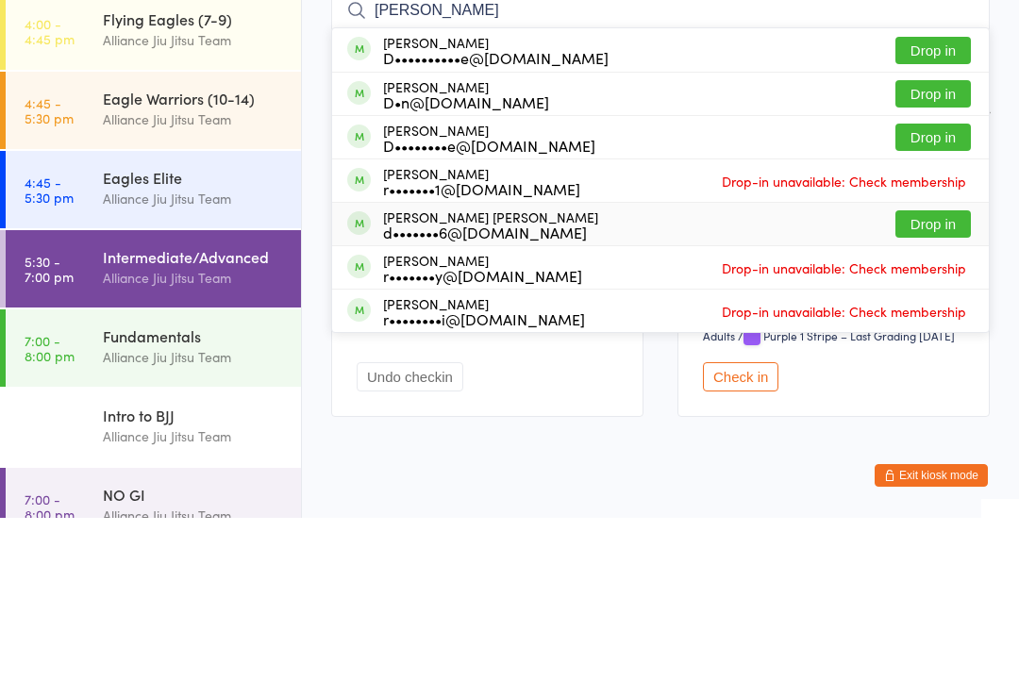
type input "[PERSON_NAME]"
click at [522, 405] on div "d•••••••6@[DOMAIN_NAME]" at bounding box center [490, 412] width 215 height 15
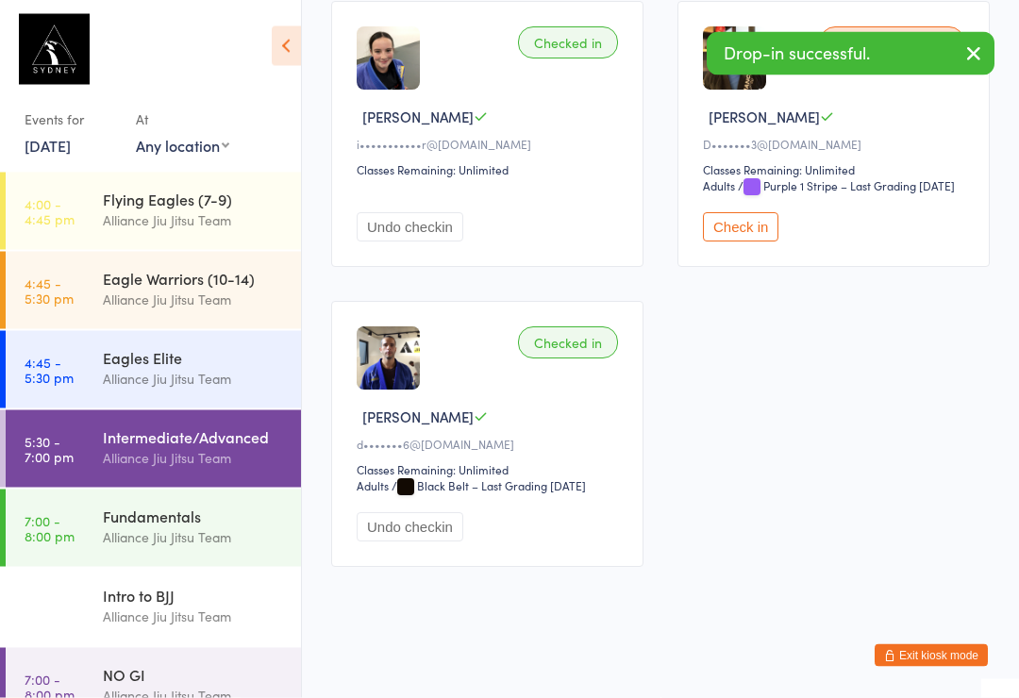
scroll to position [347, 0]
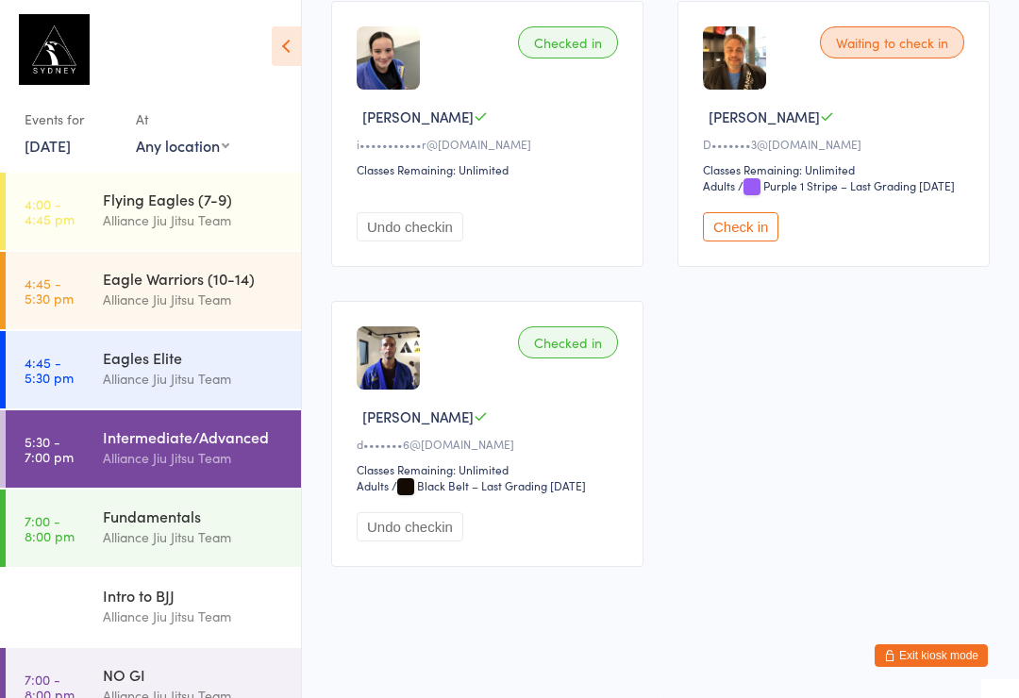
click at [172, 526] on div "Fundamentals" at bounding box center [194, 516] width 182 height 21
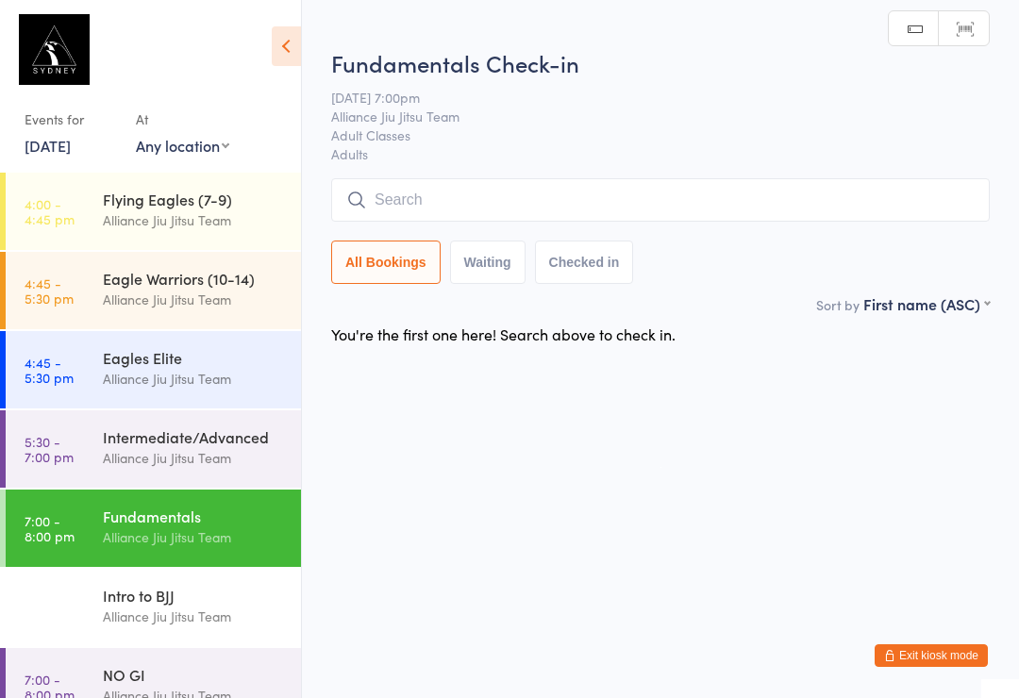
click at [188, 446] on div "Intermediate/Advanced" at bounding box center [194, 436] width 182 height 21
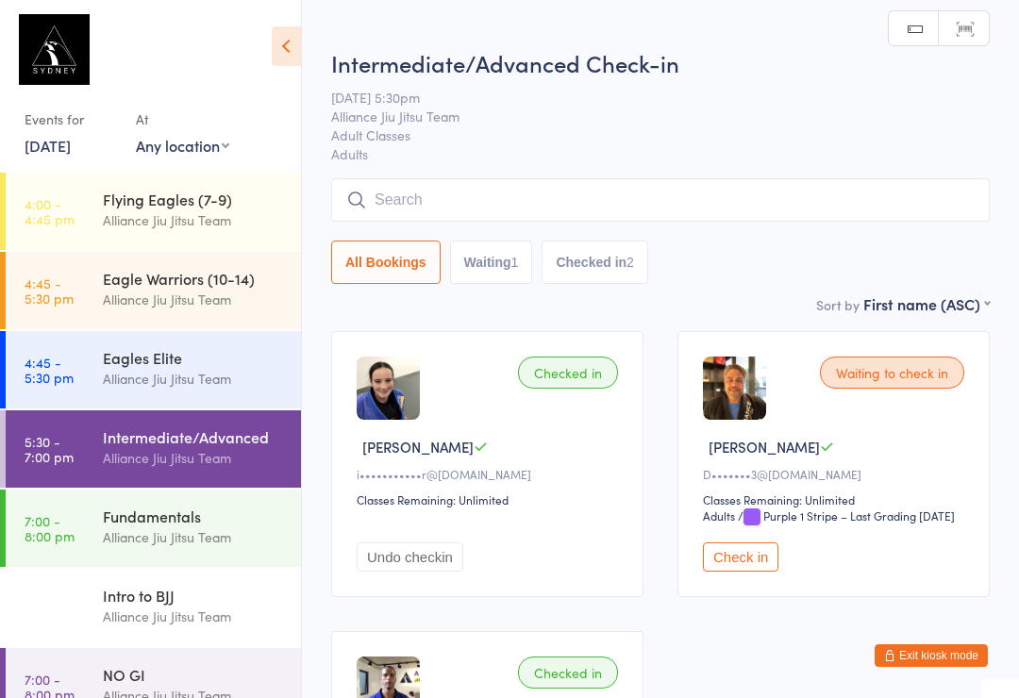
click at [419, 185] on input "search" at bounding box center [660, 199] width 659 height 43
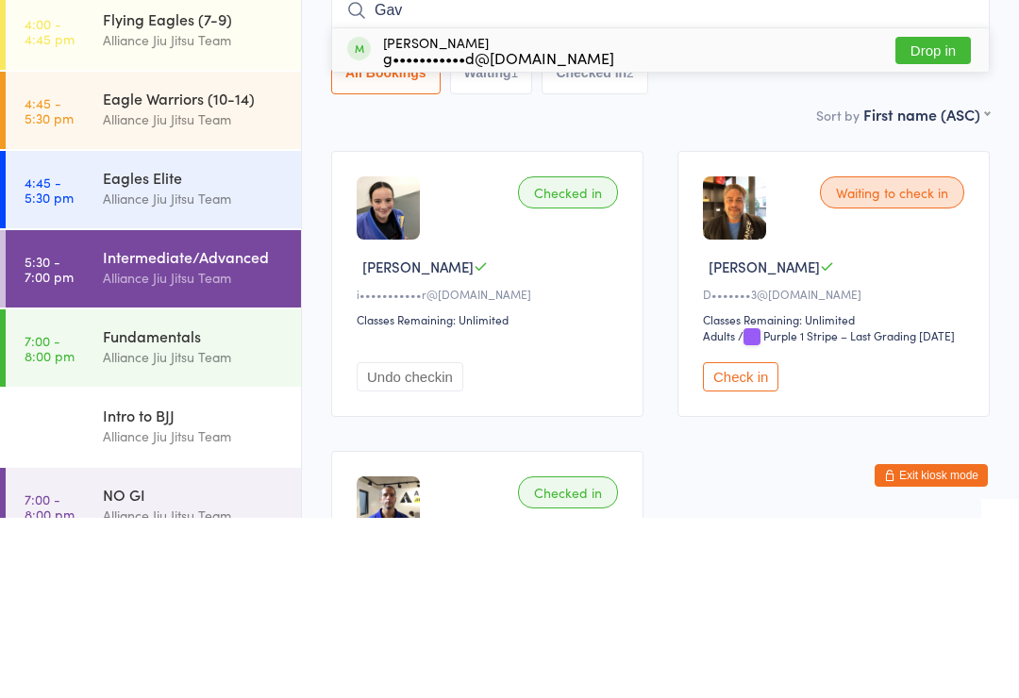
type input "Gav"
click at [923, 217] on button "Drop in" at bounding box center [932, 230] width 75 height 27
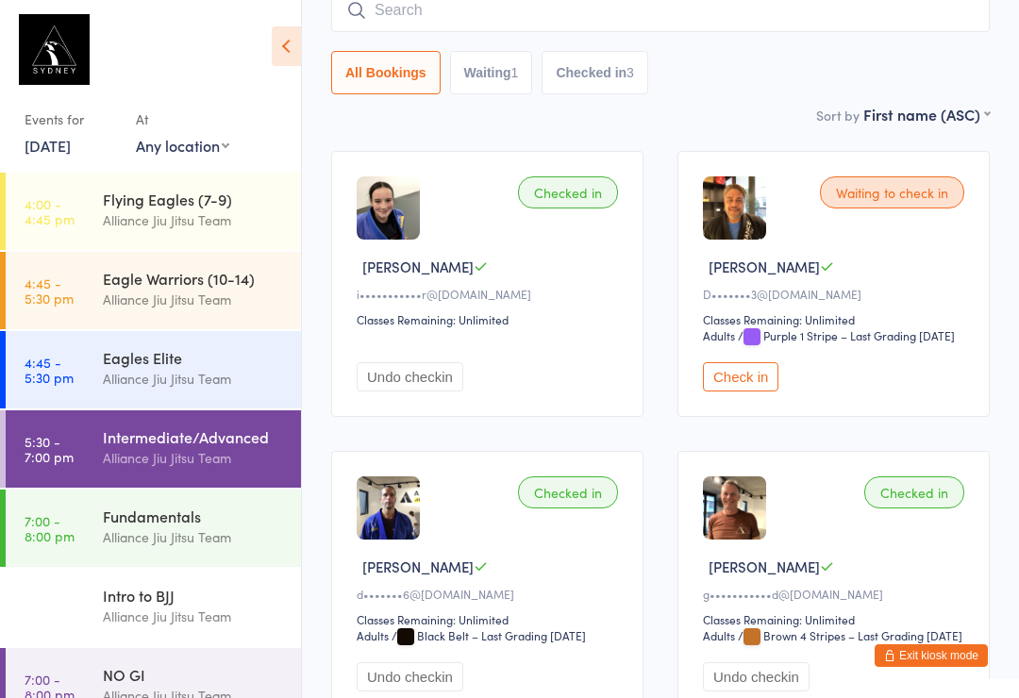
click at [822, 20] on input "search" at bounding box center [660, 10] width 659 height 43
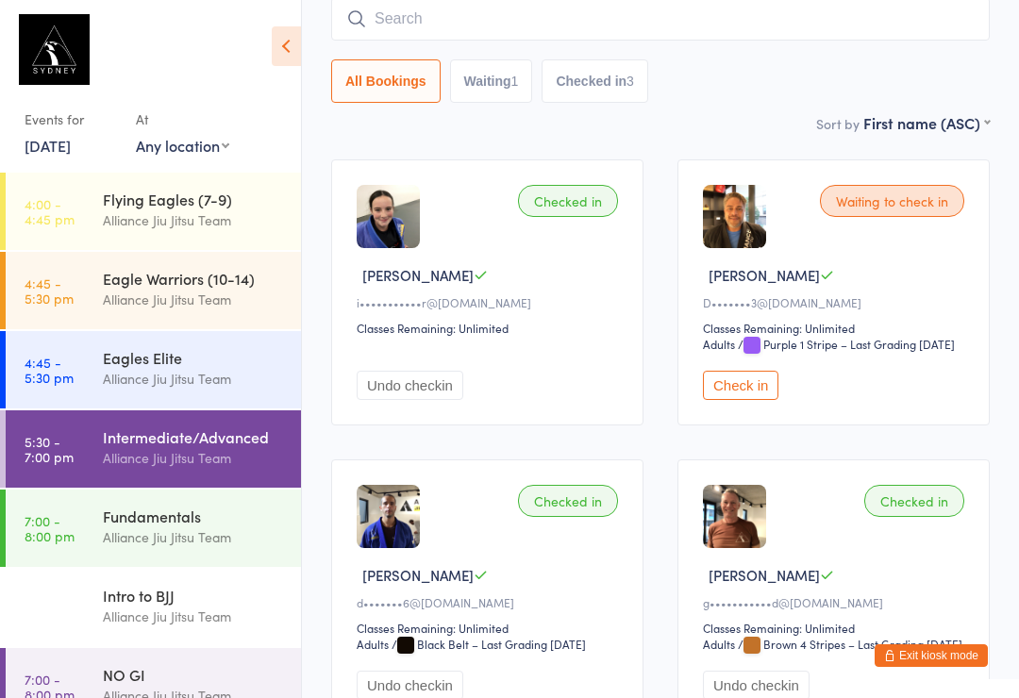
scroll to position [171, 0]
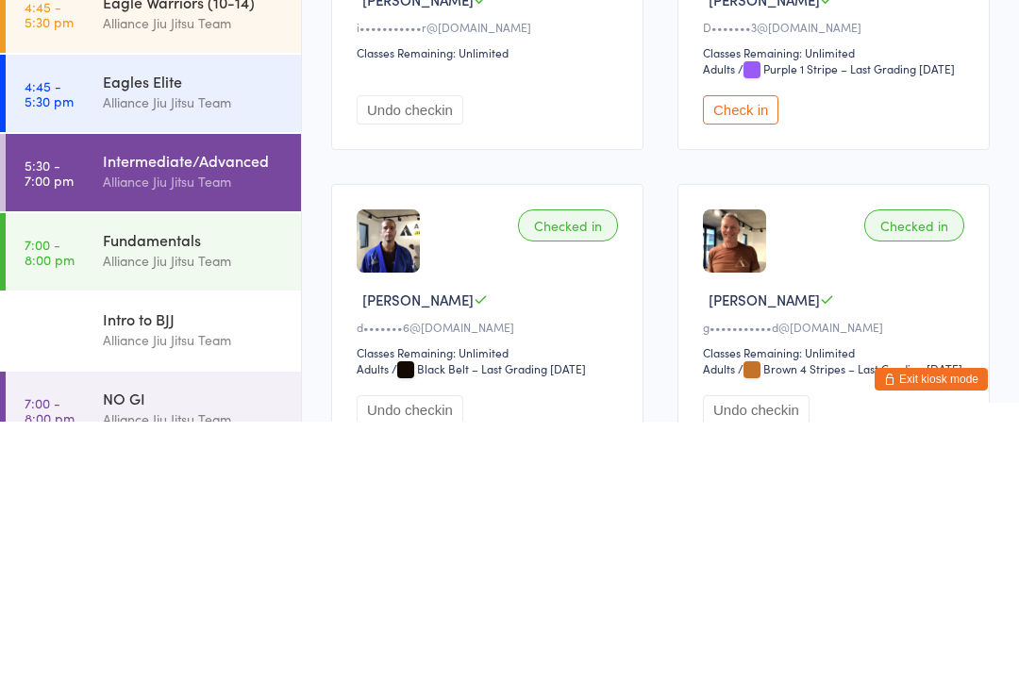
click at [184, 426] on div "Intermediate/Advanced" at bounding box center [194, 436] width 182 height 21
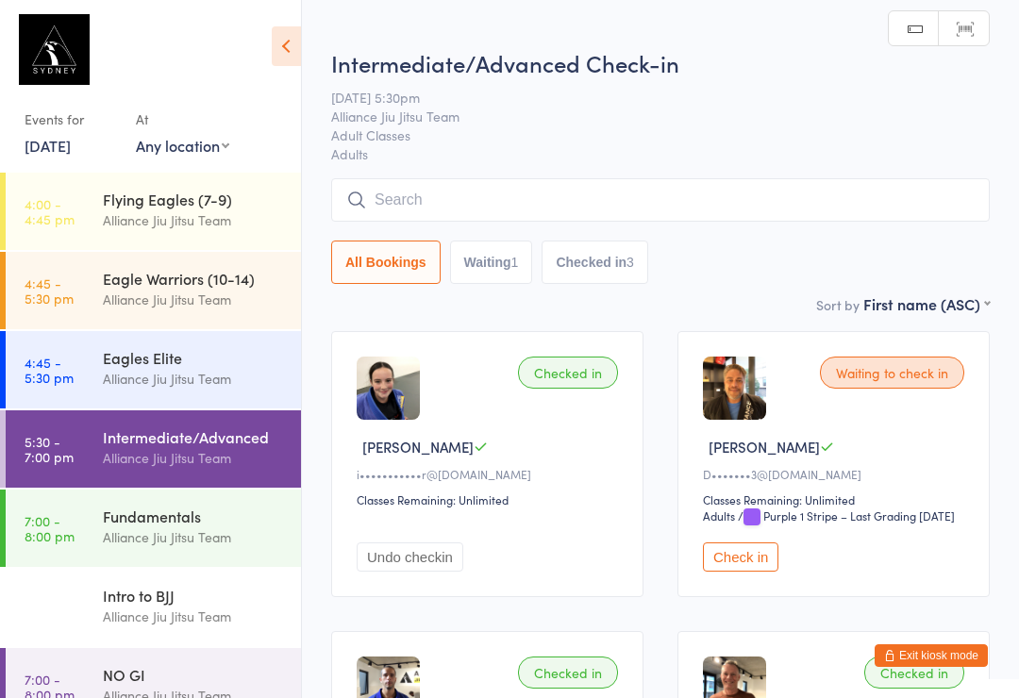
click at [609, 220] on input "search" at bounding box center [660, 199] width 659 height 43
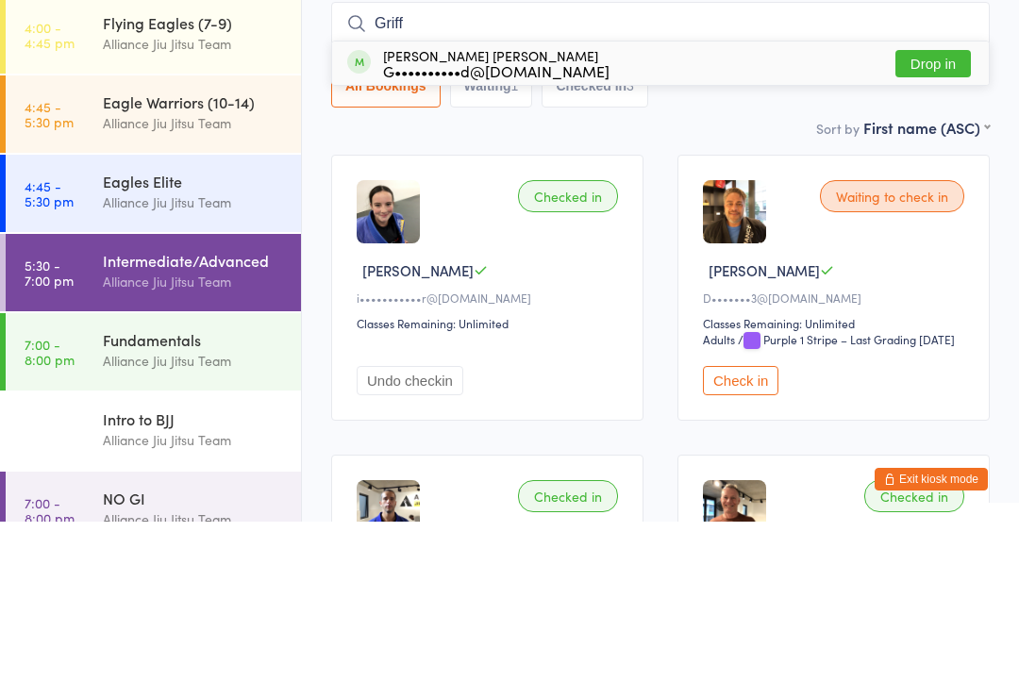
type input "Griff"
click at [964, 226] on button "Drop in" at bounding box center [932, 239] width 75 height 27
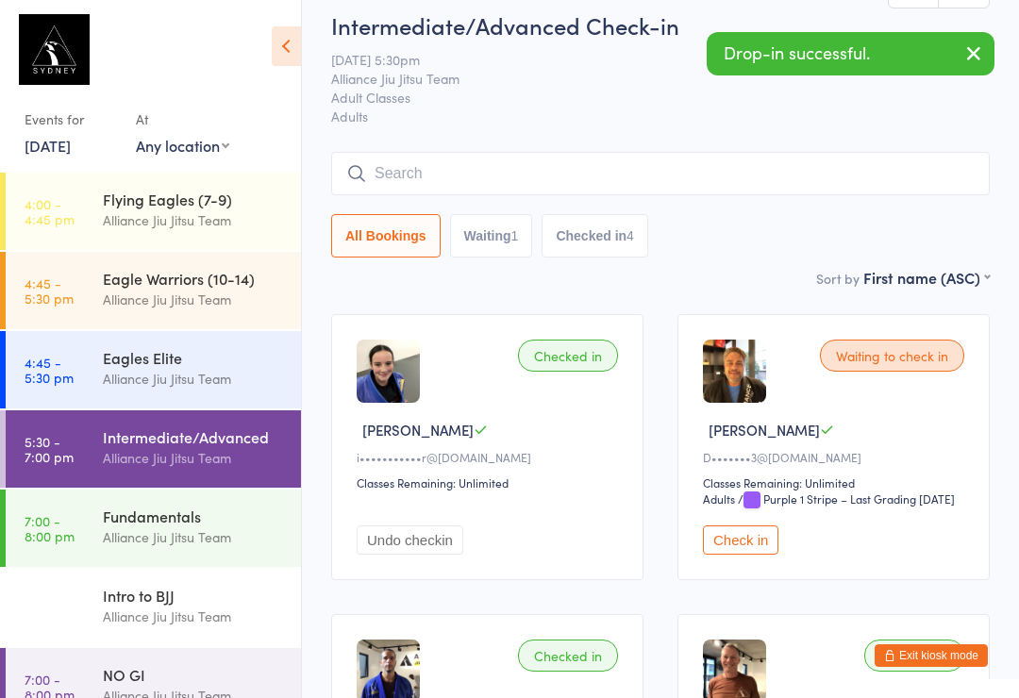
scroll to position [15, 0]
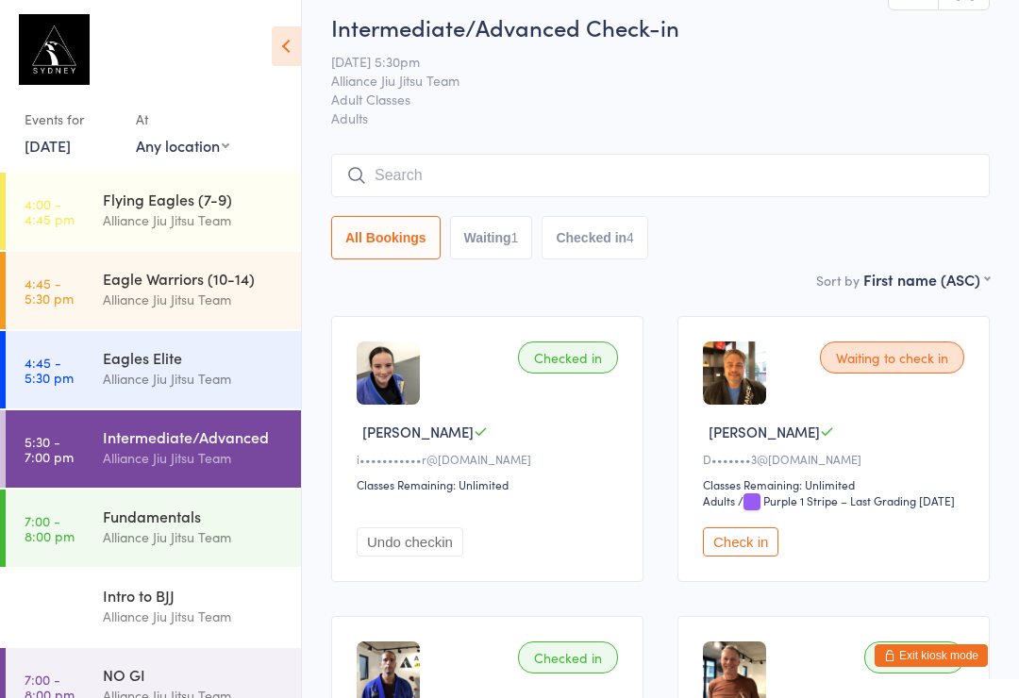
click at [479, 186] on input "search" at bounding box center [660, 175] width 659 height 43
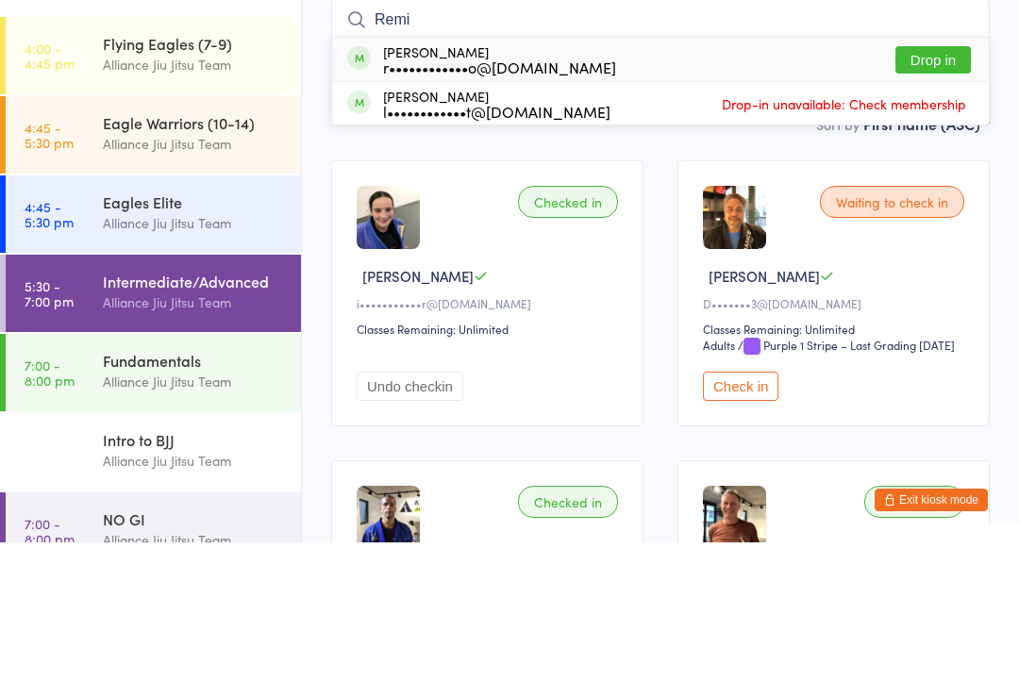
type input "Remi"
click at [940, 202] on button "Drop in" at bounding box center [932, 215] width 75 height 27
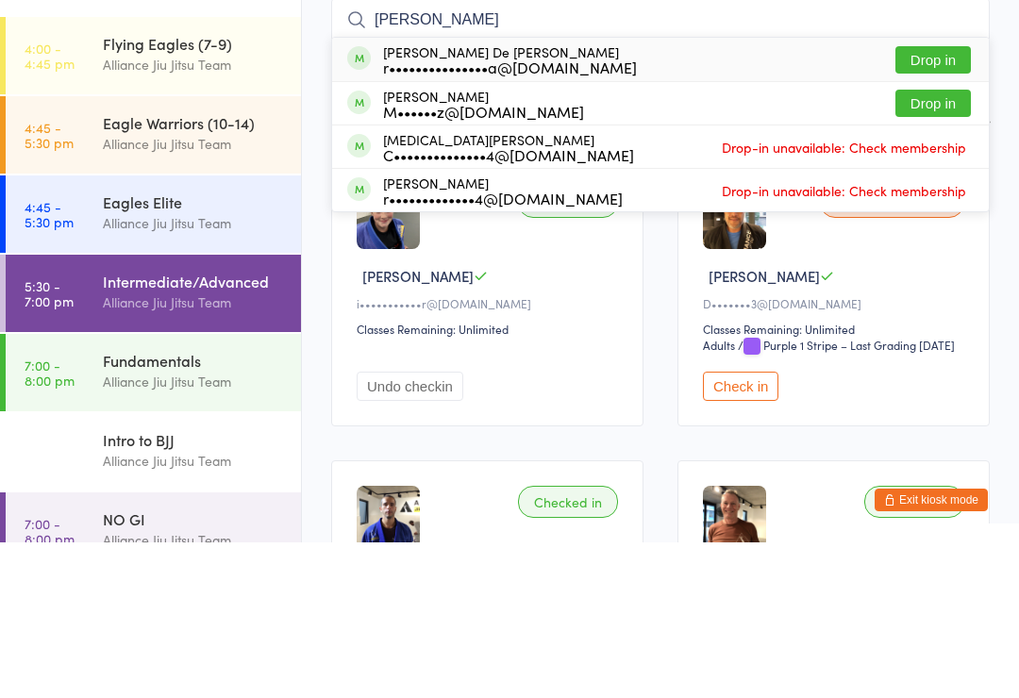
type input "[PERSON_NAME]"
click at [950, 193] on div "[PERSON_NAME] De [PERSON_NAME] r•••••••••••••••a@[DOMAIN_NAME] Drop in" at bounding box center [660, 214] width 657 height 43
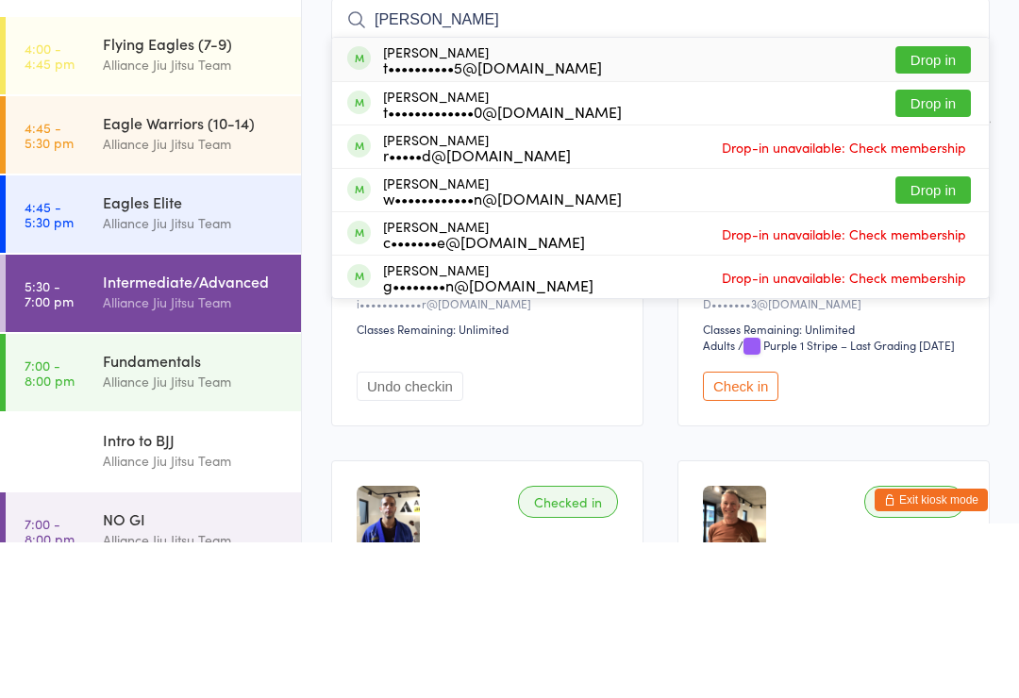
type input "[PERSON_NAME]"
click at [931, 245] on button "Drop in" at bounding box center [932, 258] width 75 height 27
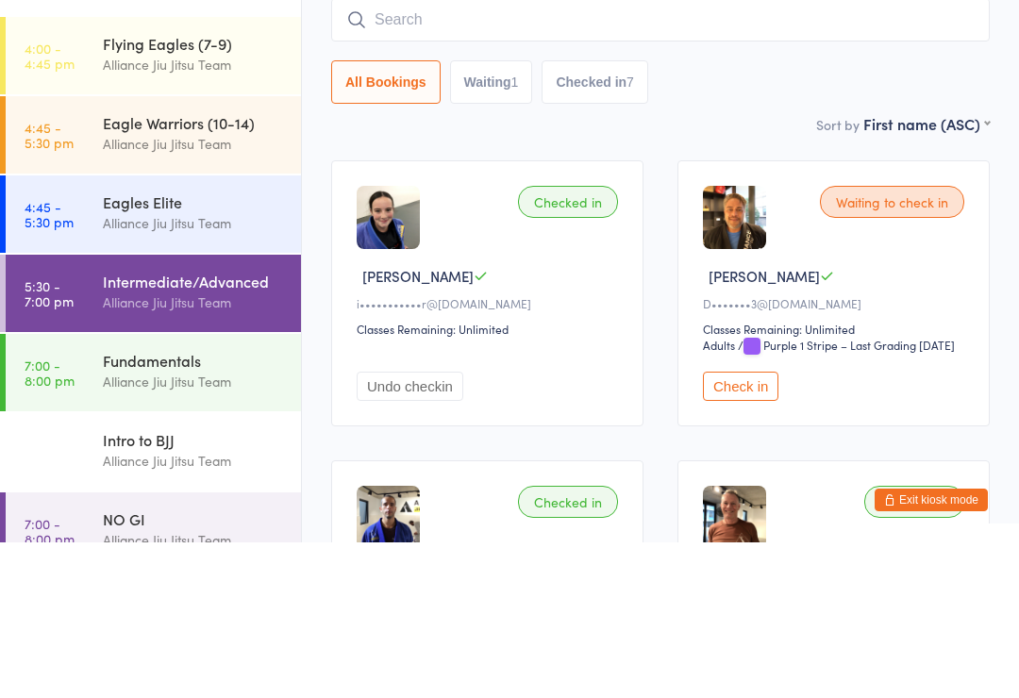
click at [481, 154] on input "search" at bounding box center [660, 175] width 659 height 43
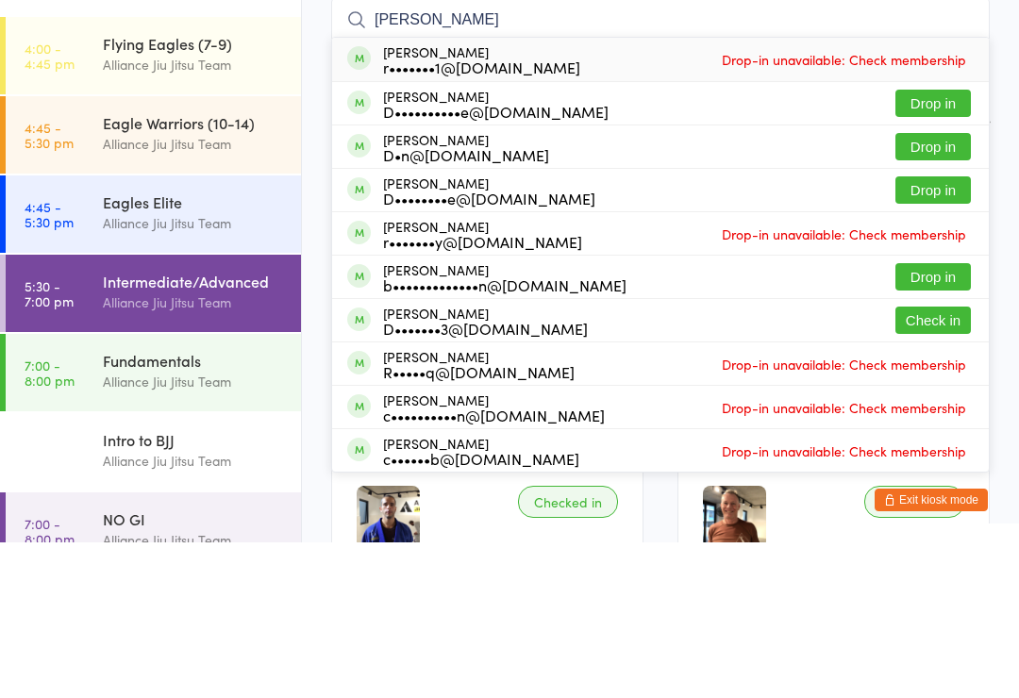
type input "[PERSON_NAME]"
click at [947, 245] on button "Drop in" at bounding box center [932, 258] width 75 height 27
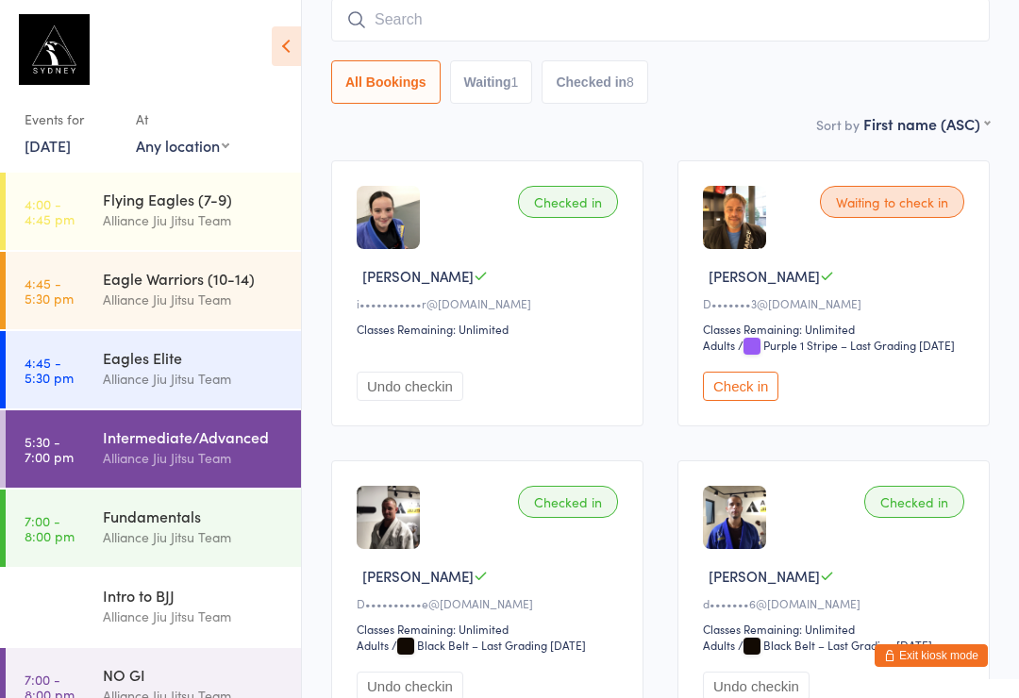
click at [555, 37] on input "search" at bounding box center [660, 19] width 659 height 43
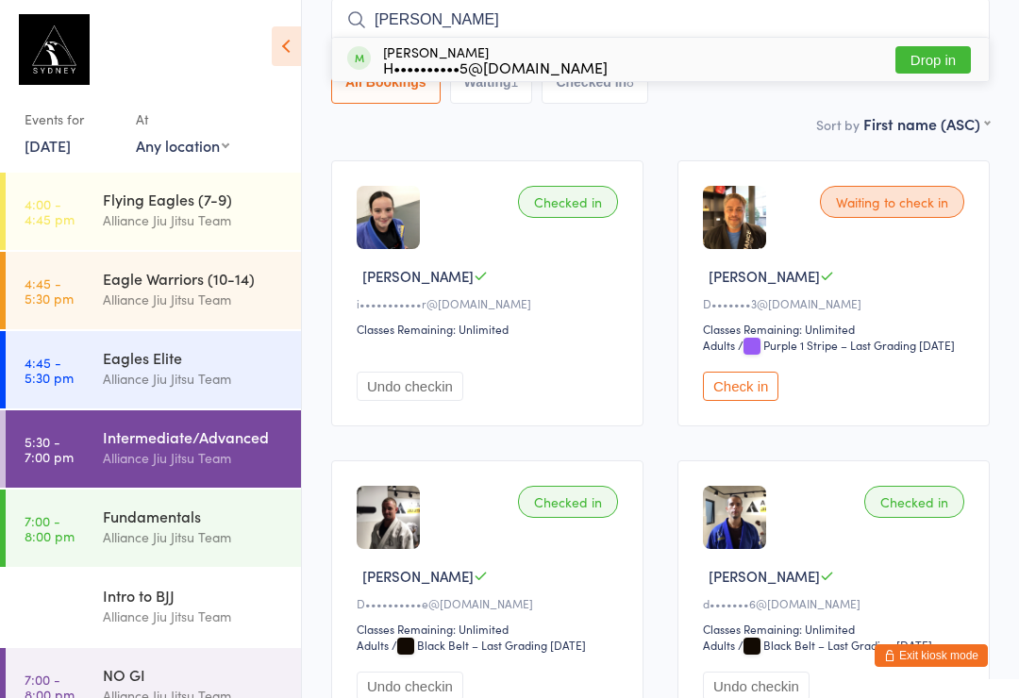
type input "[PERSON_NAME]"
click at [929, 50] on button "Drop in" at bounding box center [932, 59] width 75 height 27
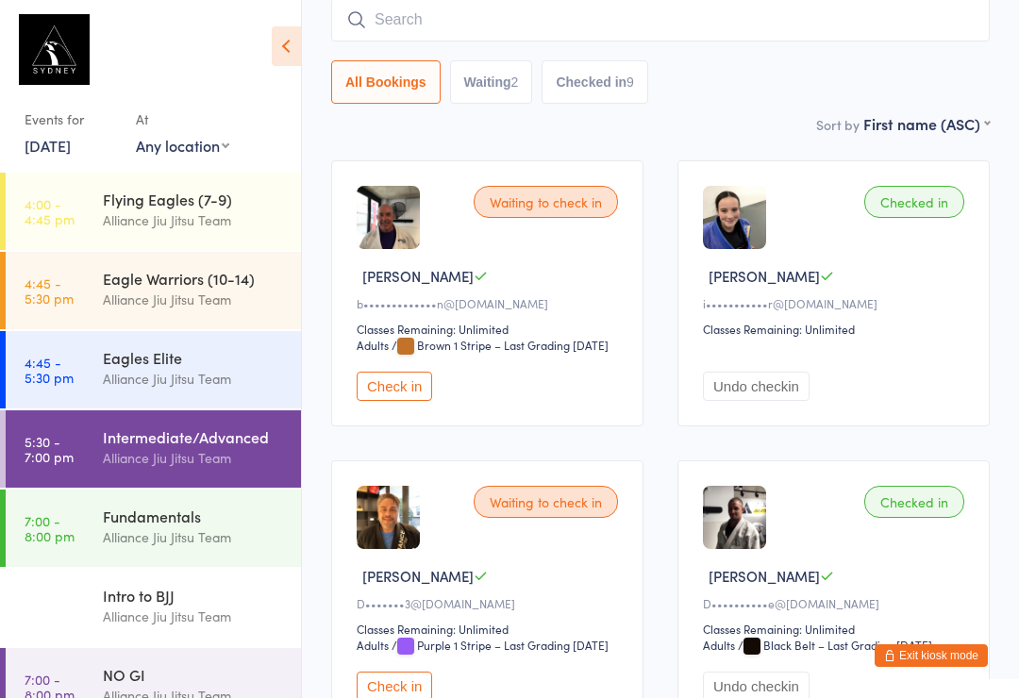
click at [475, 18] on input "search" at bounding box center [660, 19] width 659 height 43
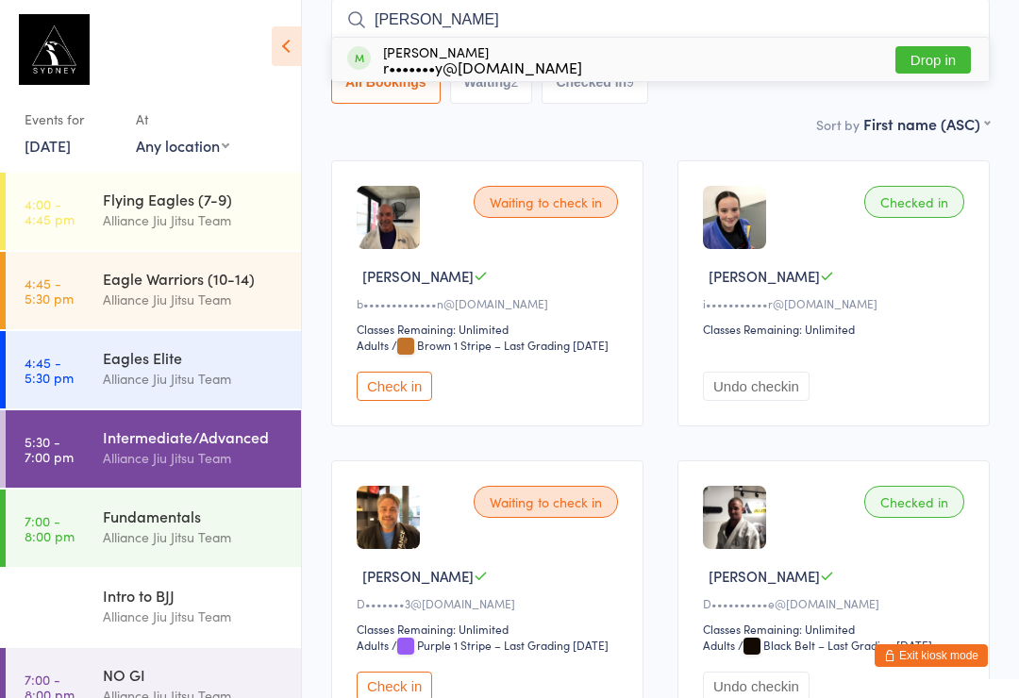
type input "[PERSON_NAME]"
click at [932, 50] on button "Drop in" at bounding box center [932, 59] width 75 height 27
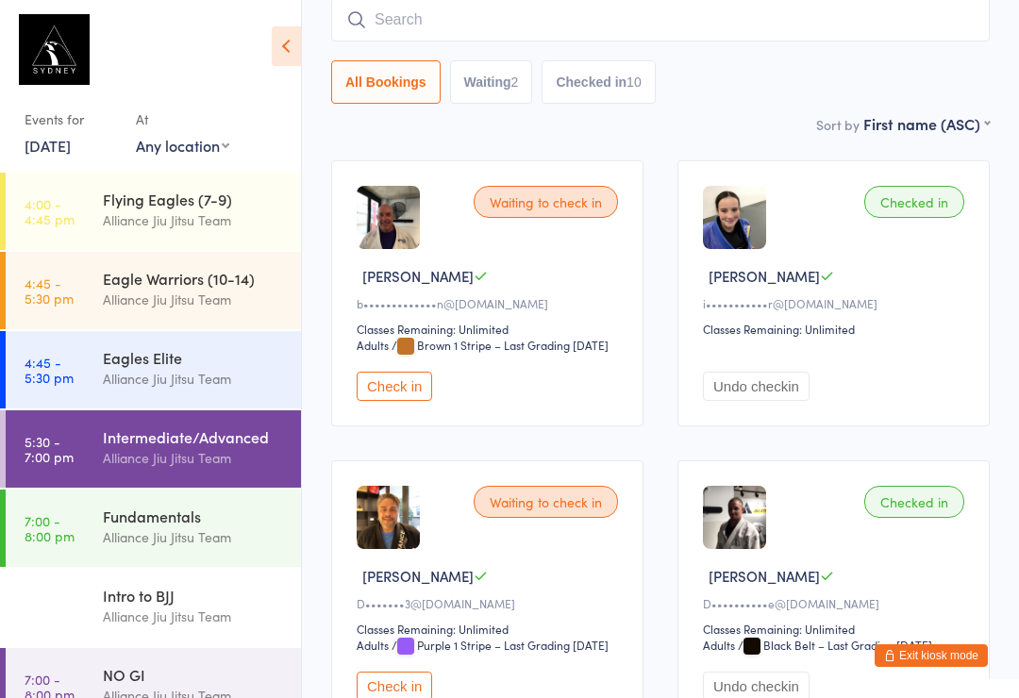
click at [460, 11] on input "search" at bounding box center [660, 19] width 659 height 43
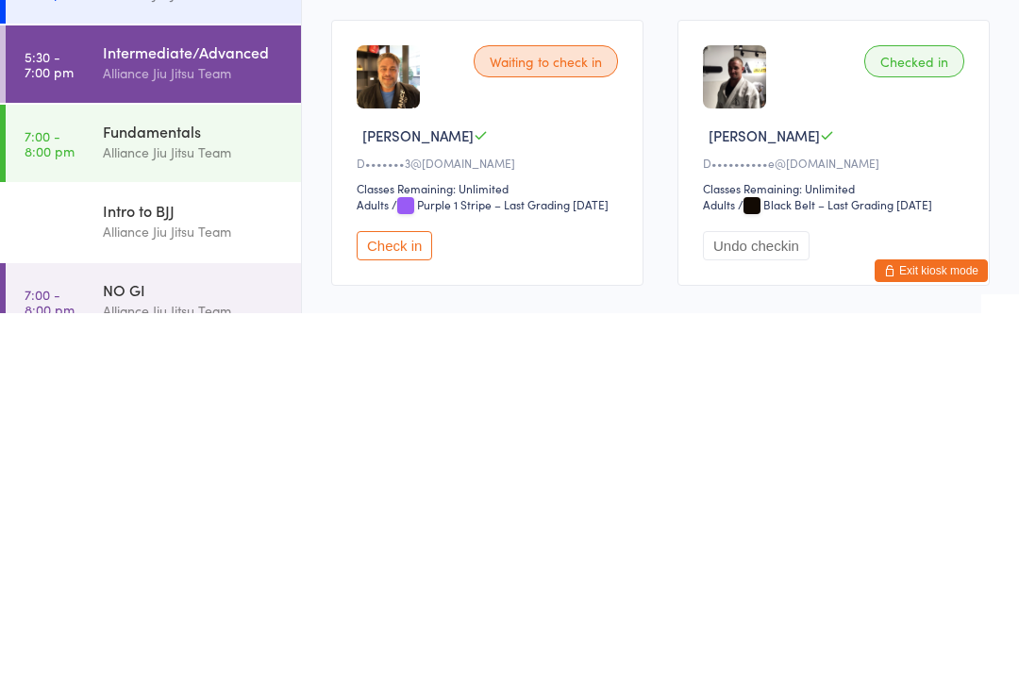
scroll to position [277, 0]
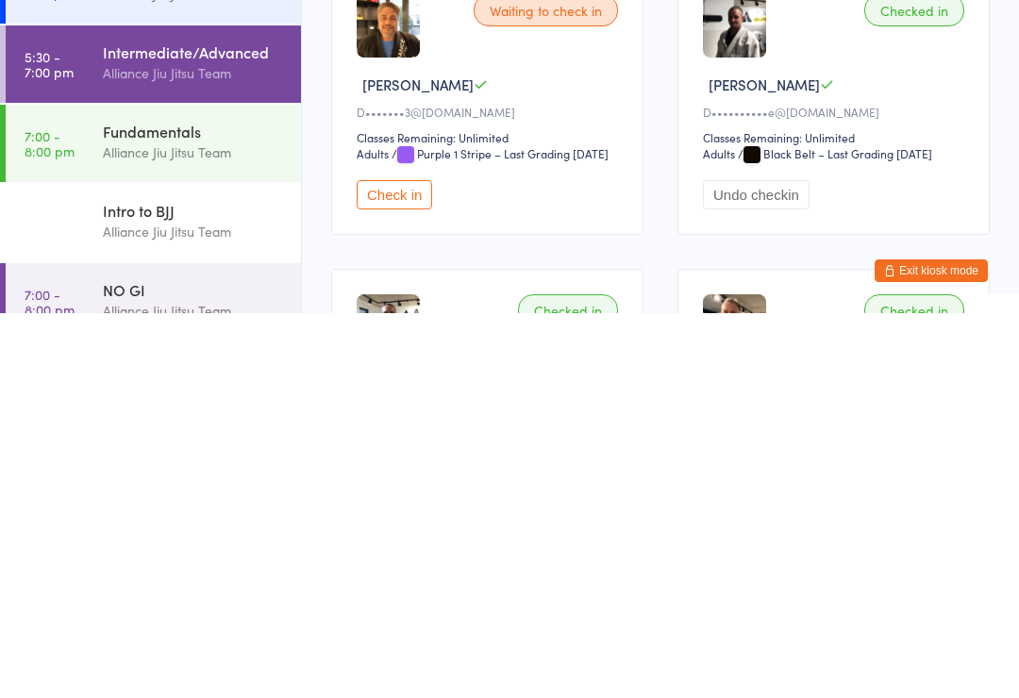
type input "[PERSON_NAME]"
click at [412, 565] on button "Check in" at bounding box center [394, 579] width 75 height 29
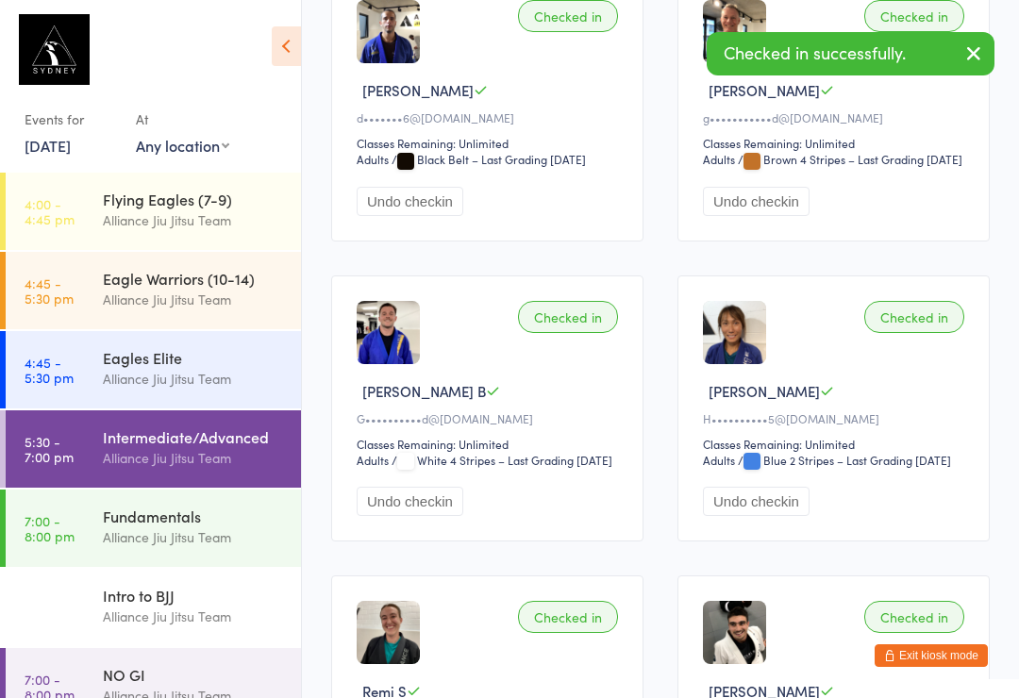
scroll to position [959, 0]
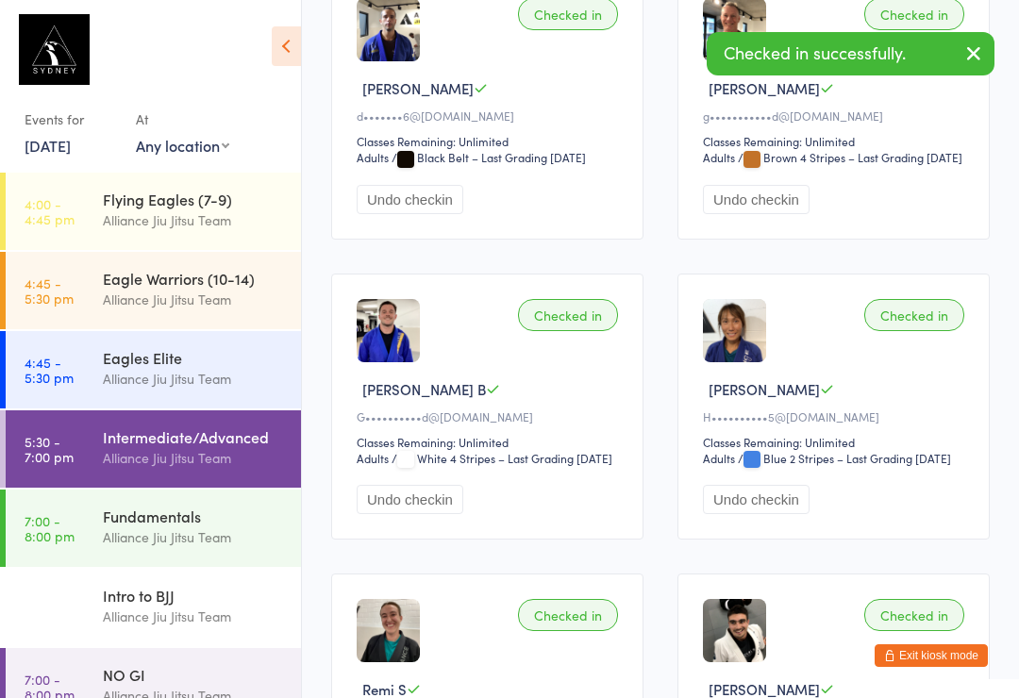
click at [192, 669] on div "NO GI" at bounding box center [194, 674] width 182 height 21
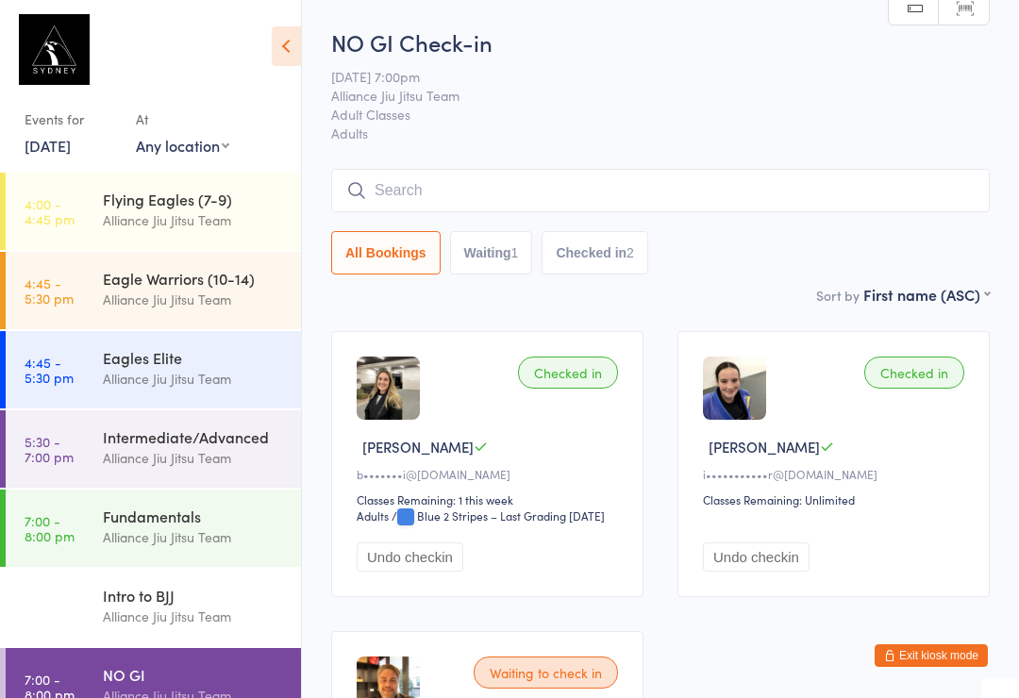
click at [191, 475] on div "Intermediate/Advanced Alliance Jiu Jitsu Team" at bounding box center [202, 447] width 198 height 75
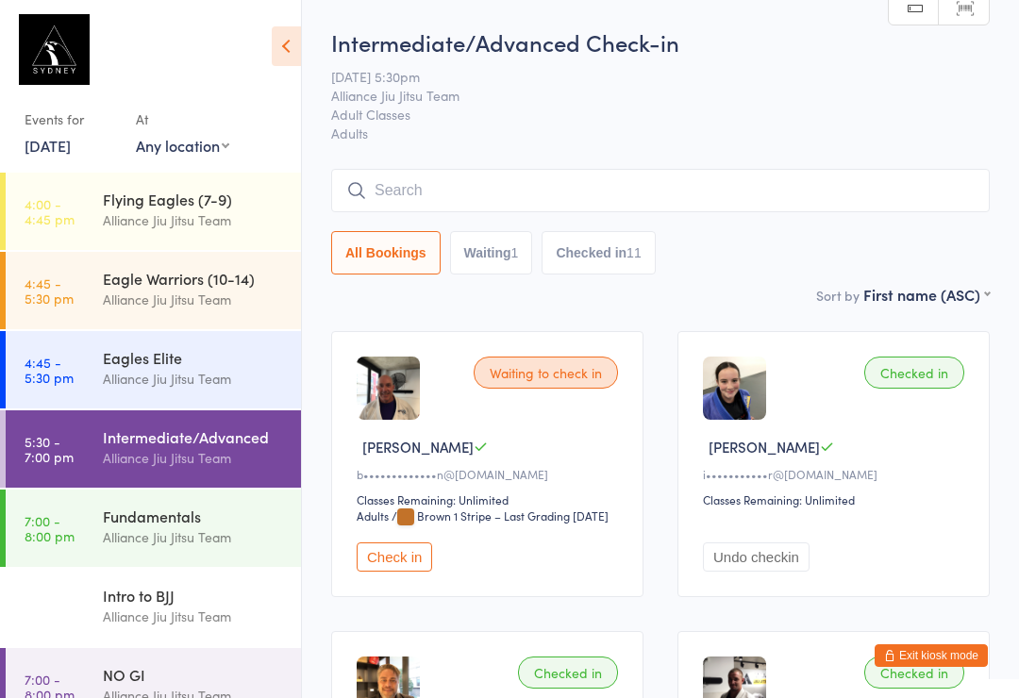
click at [641, 207] on input "search" at bounding box center [660, 190] width 659 height 43
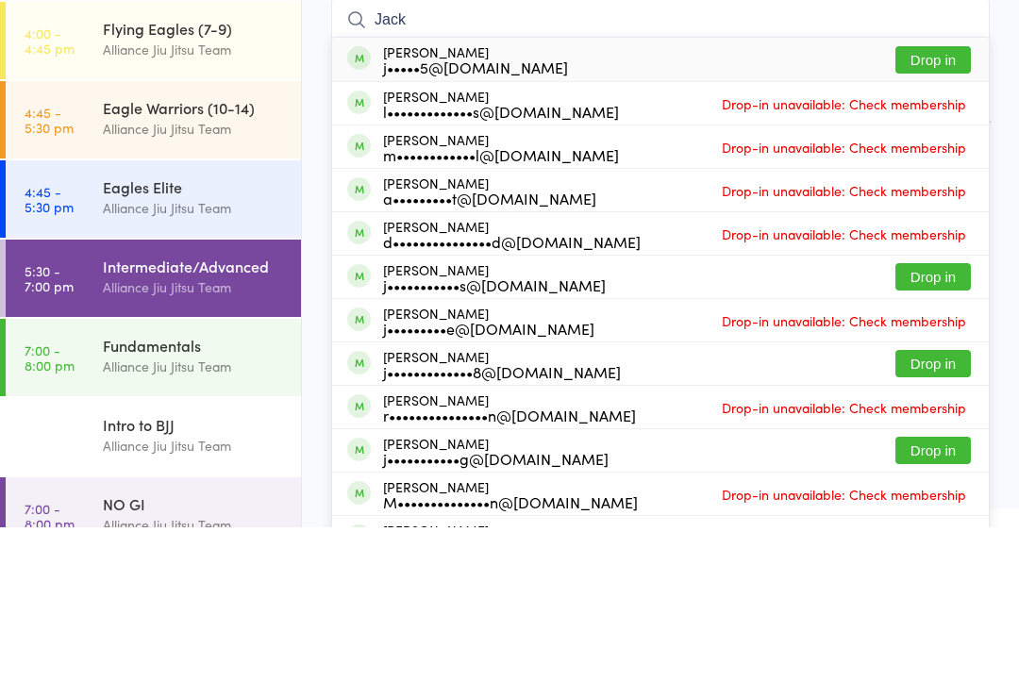
type input "Jack"
click at [926, 217] on button "Drop in" at bounding box center [932, 230] width 75 height 27
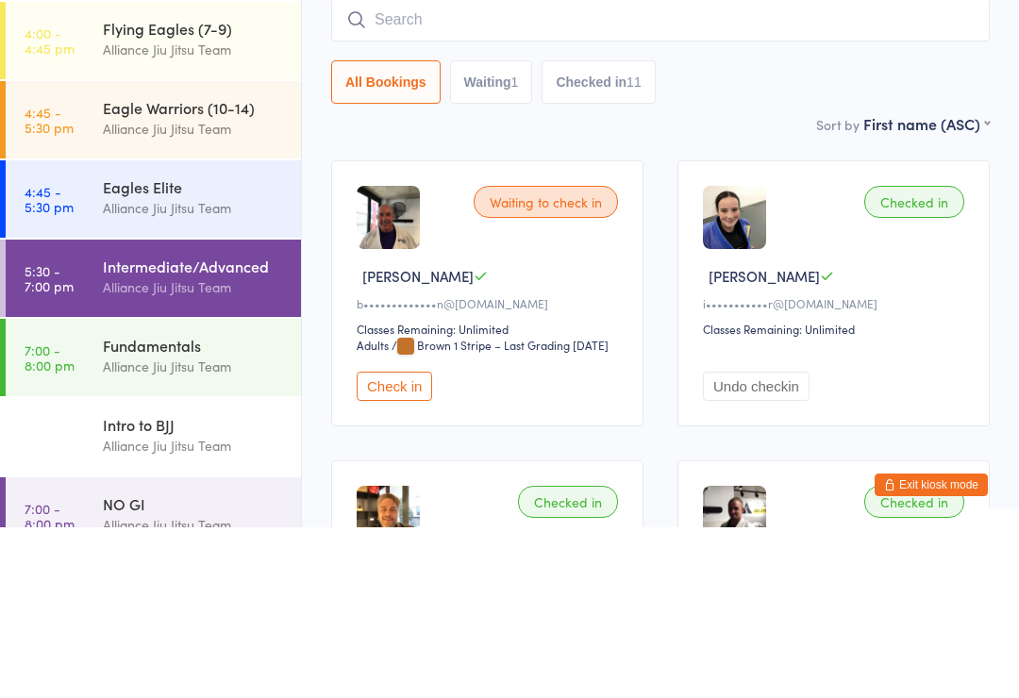
scroll to position [171, 0]
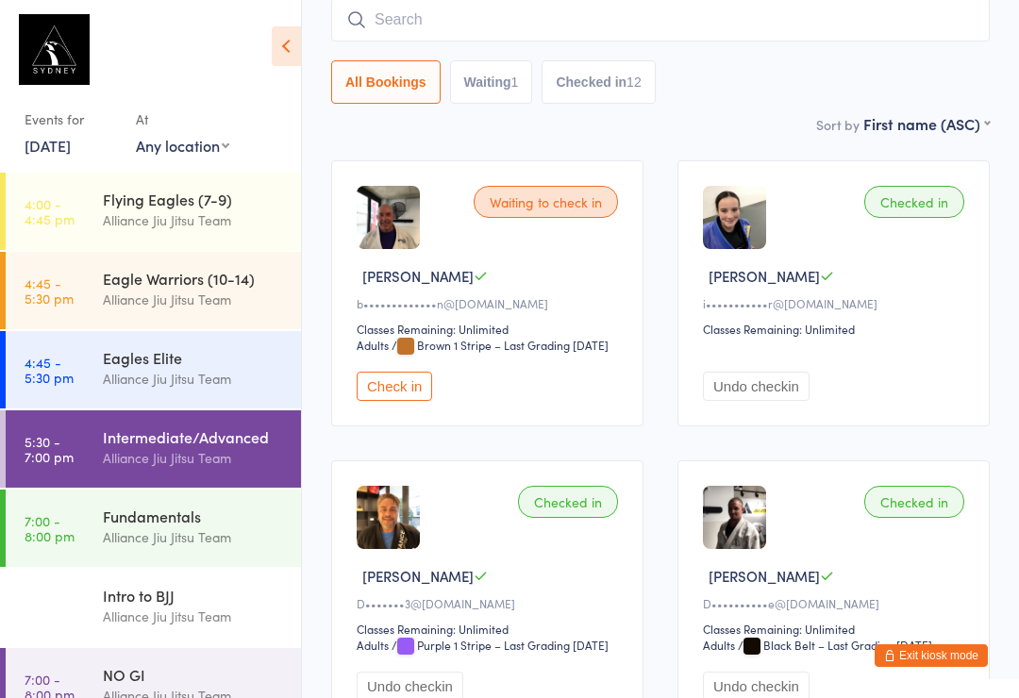
click at [469, 19] on input "search" at bounding box center [660, 19] width 659 height 43
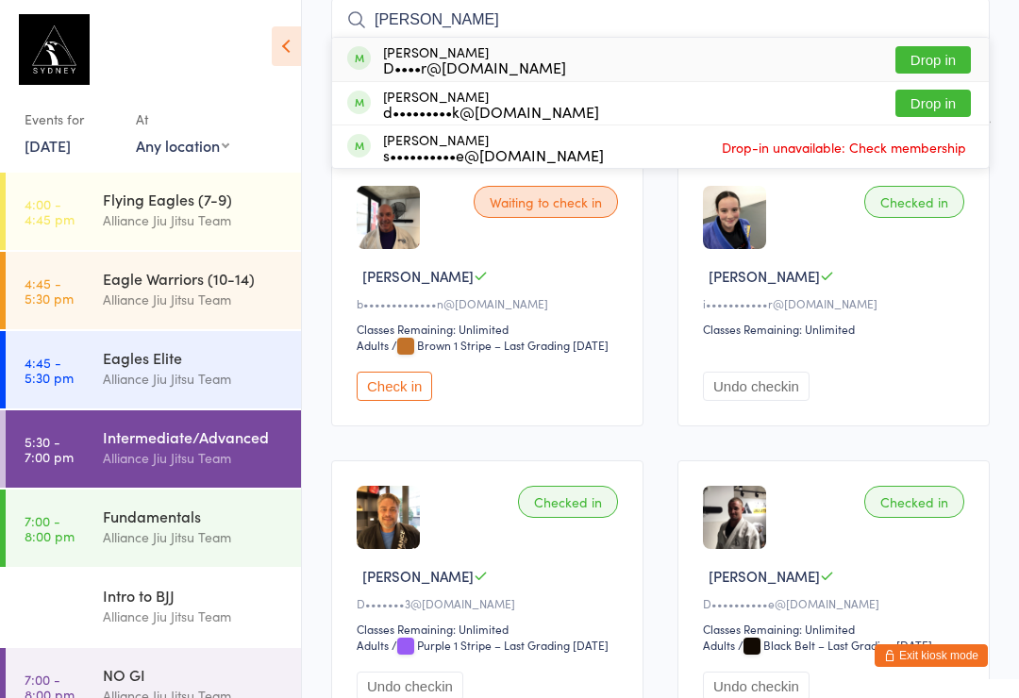
type input "[PERSON_NAME]"
click at [510, 61] on div "D••••r@[DOMAIN_NAME]" at bounding box center [474, 66] width 183 height 15
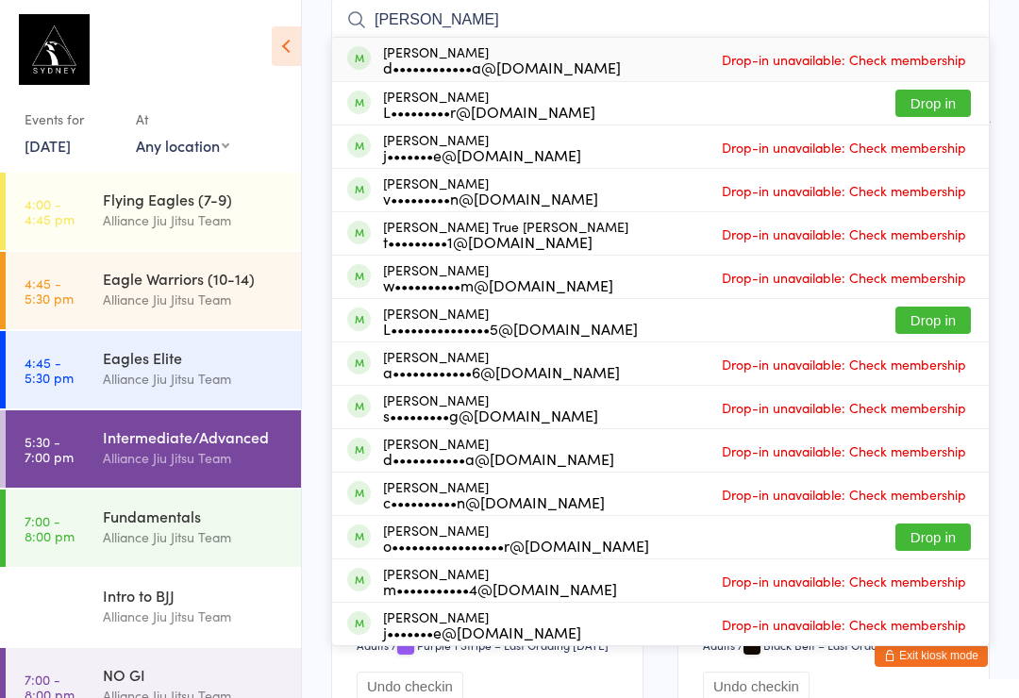
type input "[PERSON_NAME]"
click at [935, 92] on button "Drop in" at bounding box center [932, 103] width 75 height 27
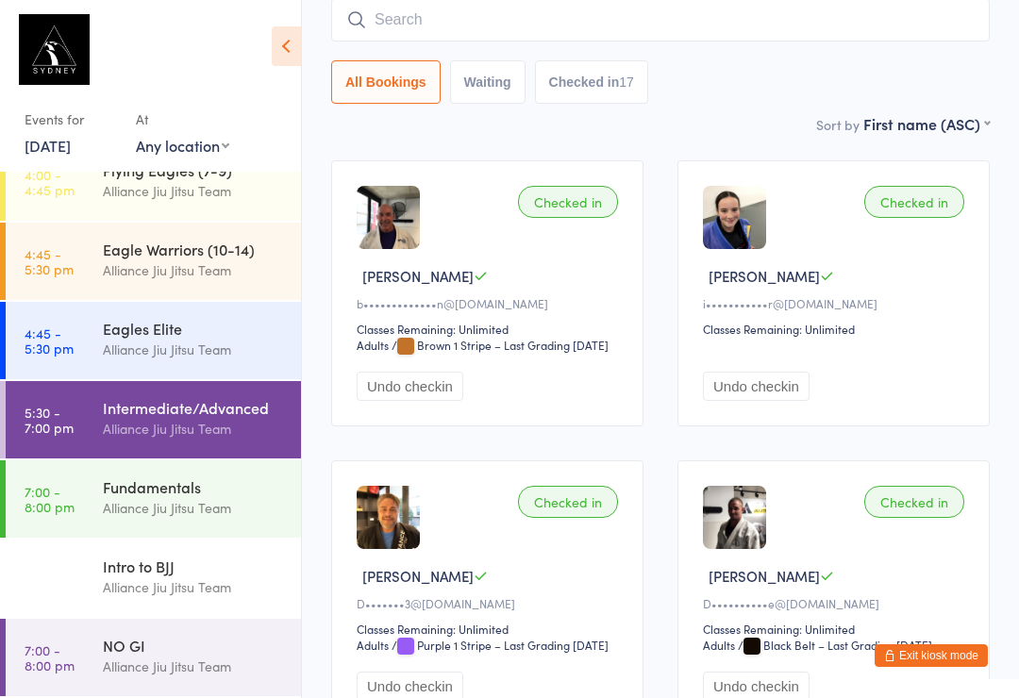
scroll to position [266, 0]
click at [222, 679] on div "NO GI Alliance Jiu Jitsu Team" at bounding box center [202, 656] width 198 height 75
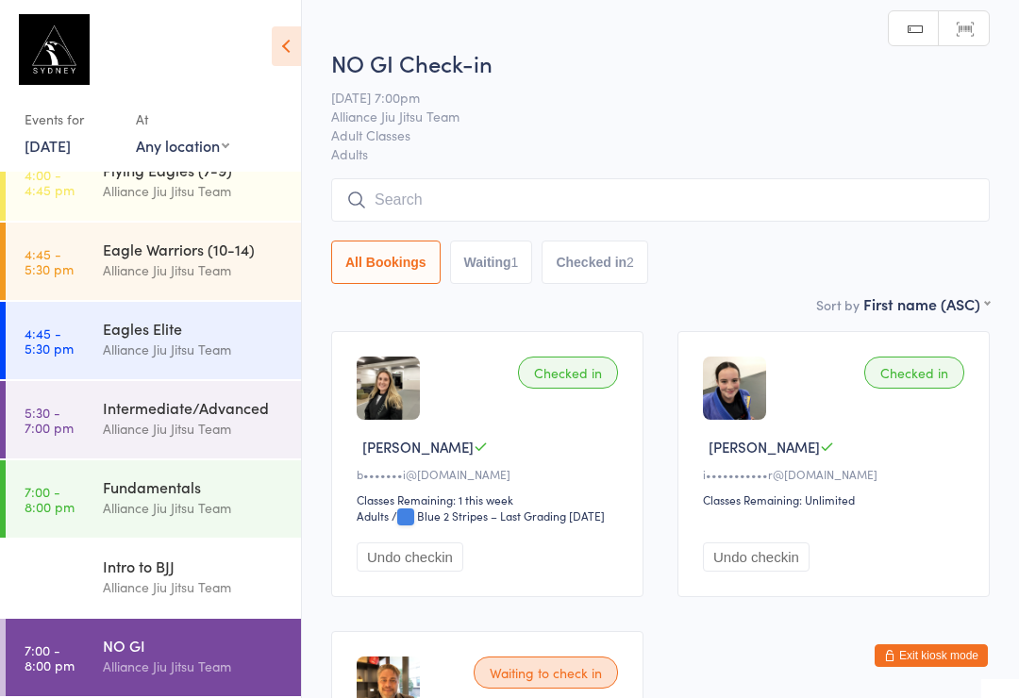
click at [493, 189] on input "search" at bounding box center [660, 199] width 659 height 43
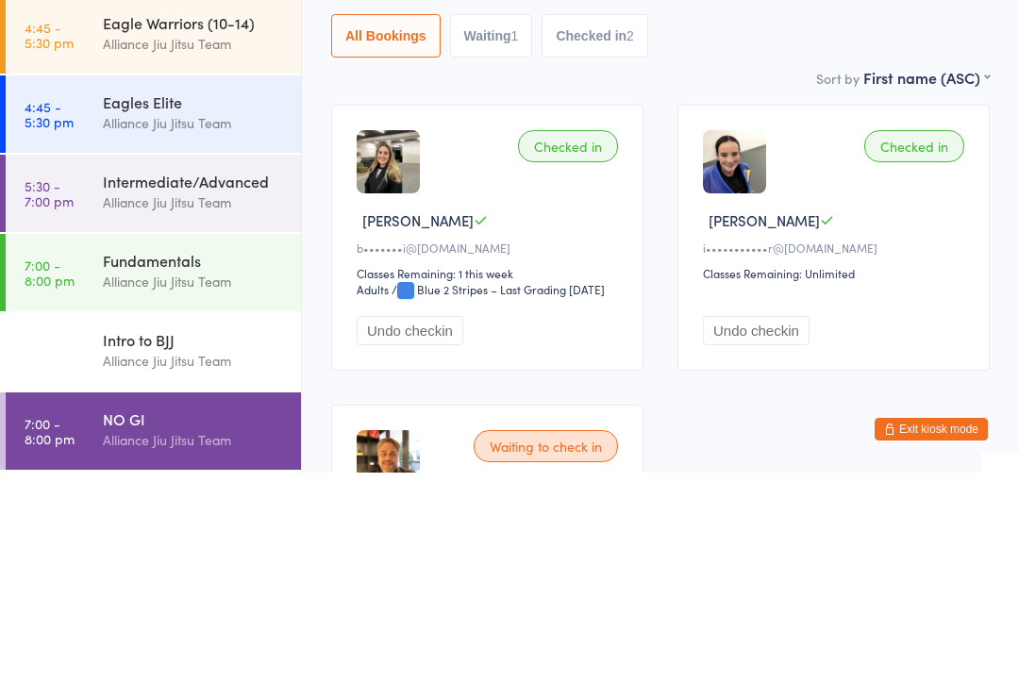
scroll to position [237, 0]
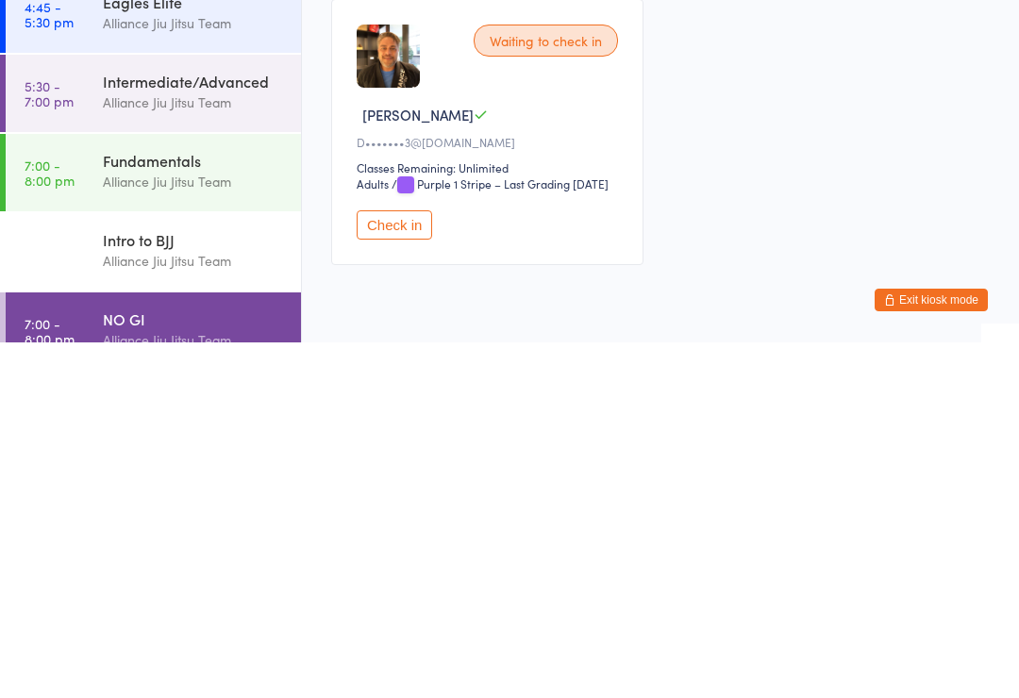
click at [675, 172] on div "Checked in [PERSON_NAME] P b•••••••i@[DOMAIN_NAME] Classes Remaining: 1 this we…" at bounding box center [660, 338] width 692 height 600
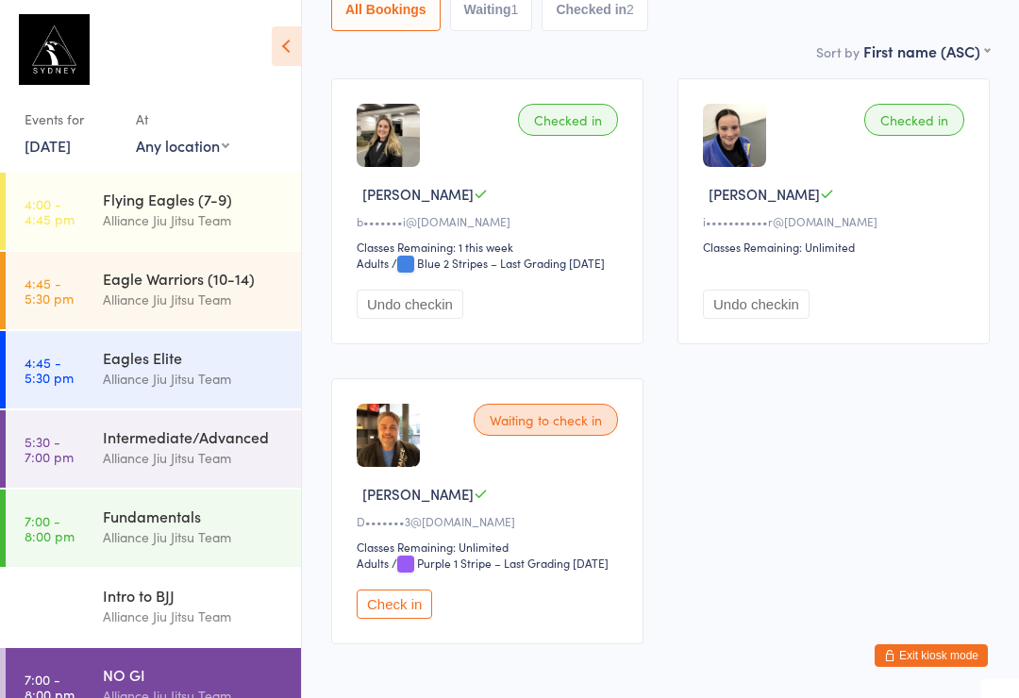
scroll to position [0, 0]
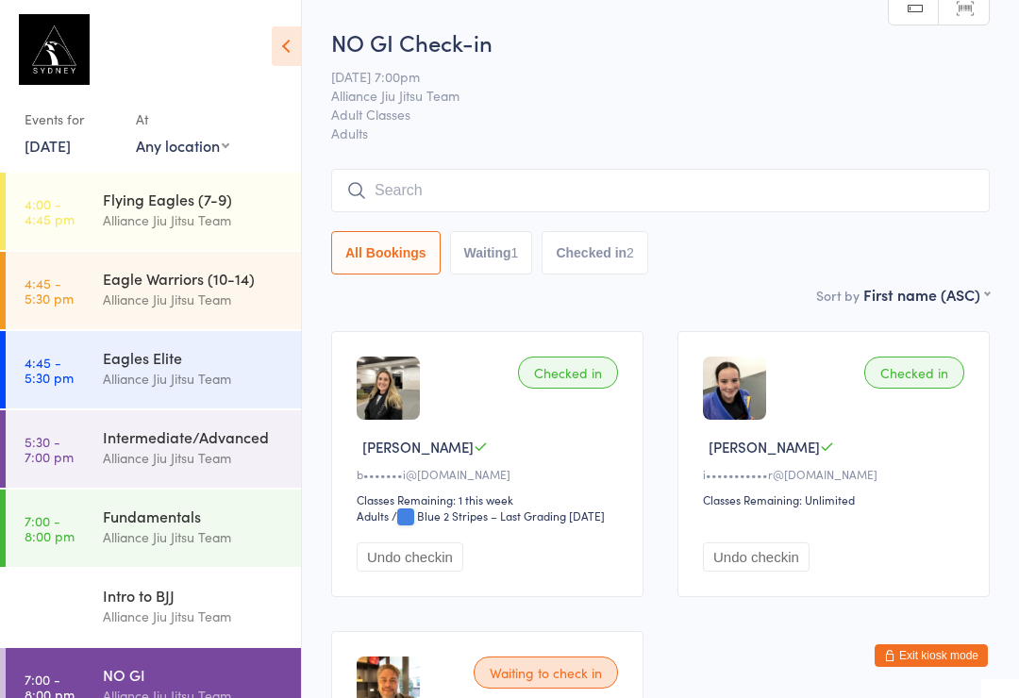
click at [490, 184] on input "search" at bounding box center [660, 190] width 659 height 43
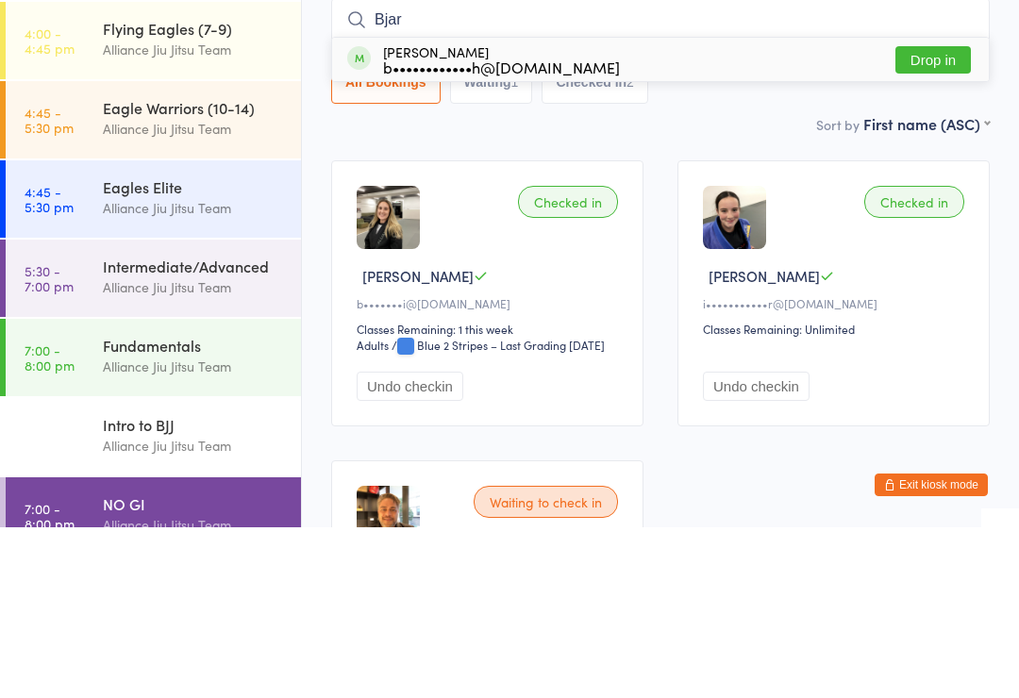
type input "Bjar"
click at [939, 217] on button "Drop in" at bounding box center [932, 230] width 75 height 27
